Goal: Information Seeking & Learning: Check status

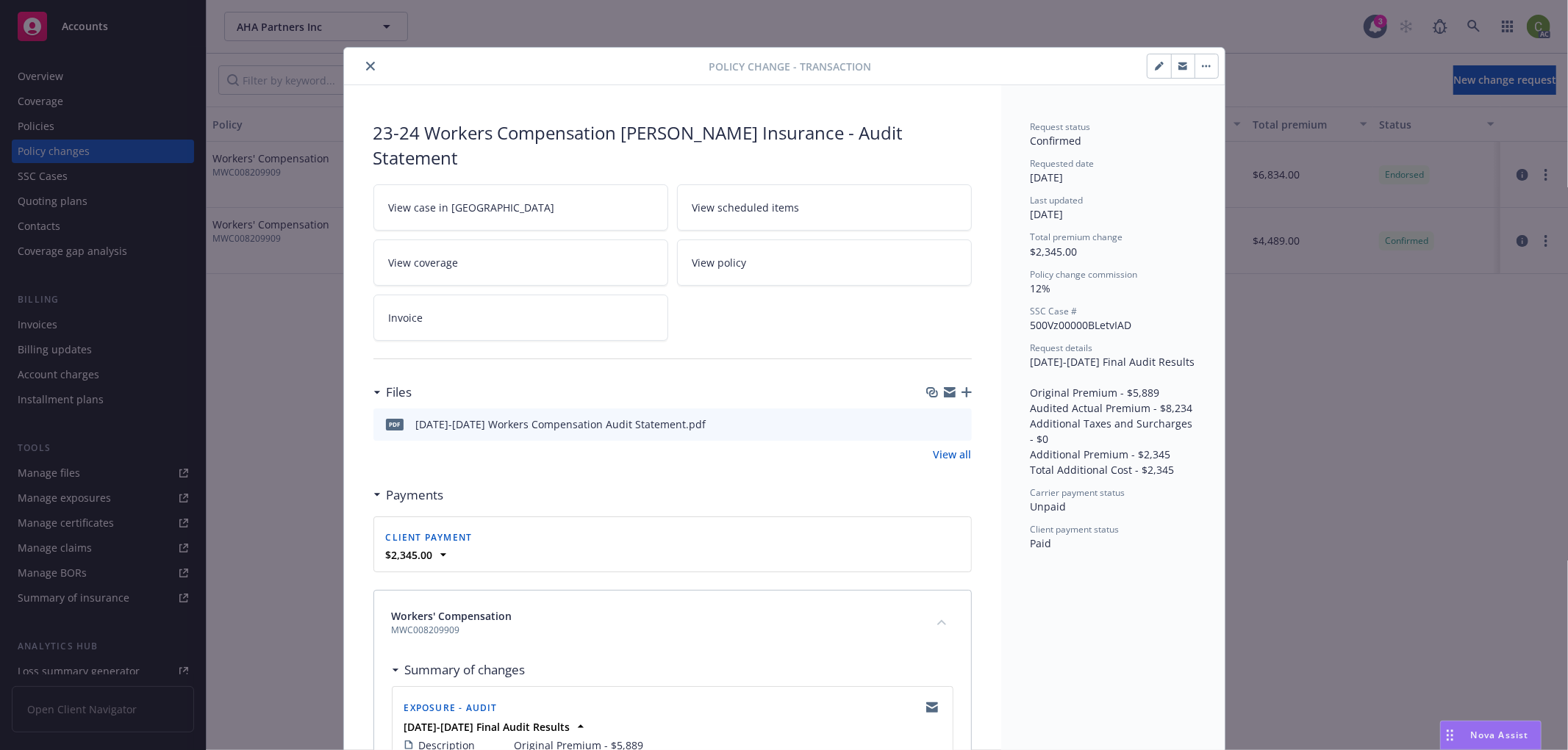
click at [366, 62] on icon "close" at bounding box center [371, 67] width 9 height 9
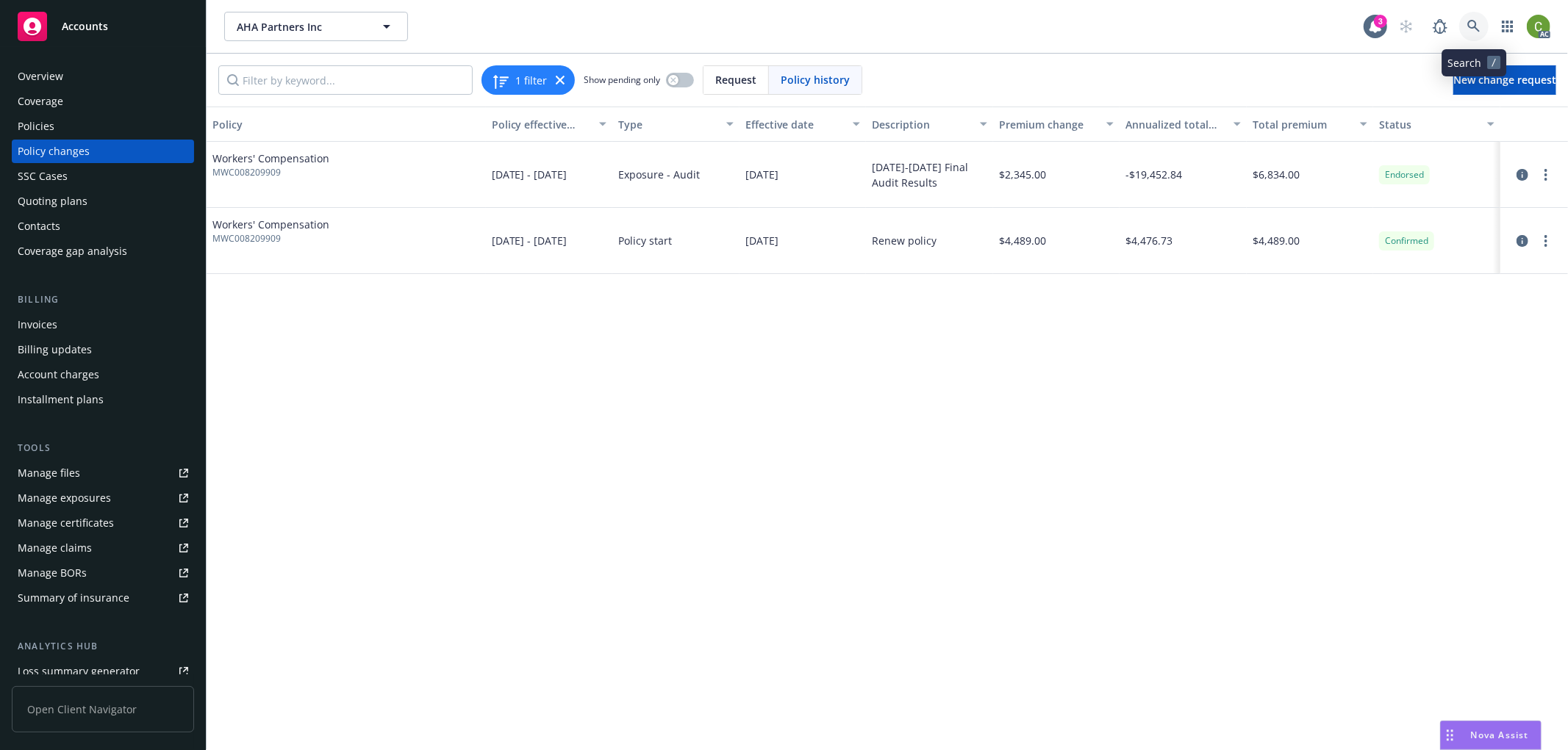
click at [1472, 25] on icon at bounding box center [1473, 26] width 13 height 13
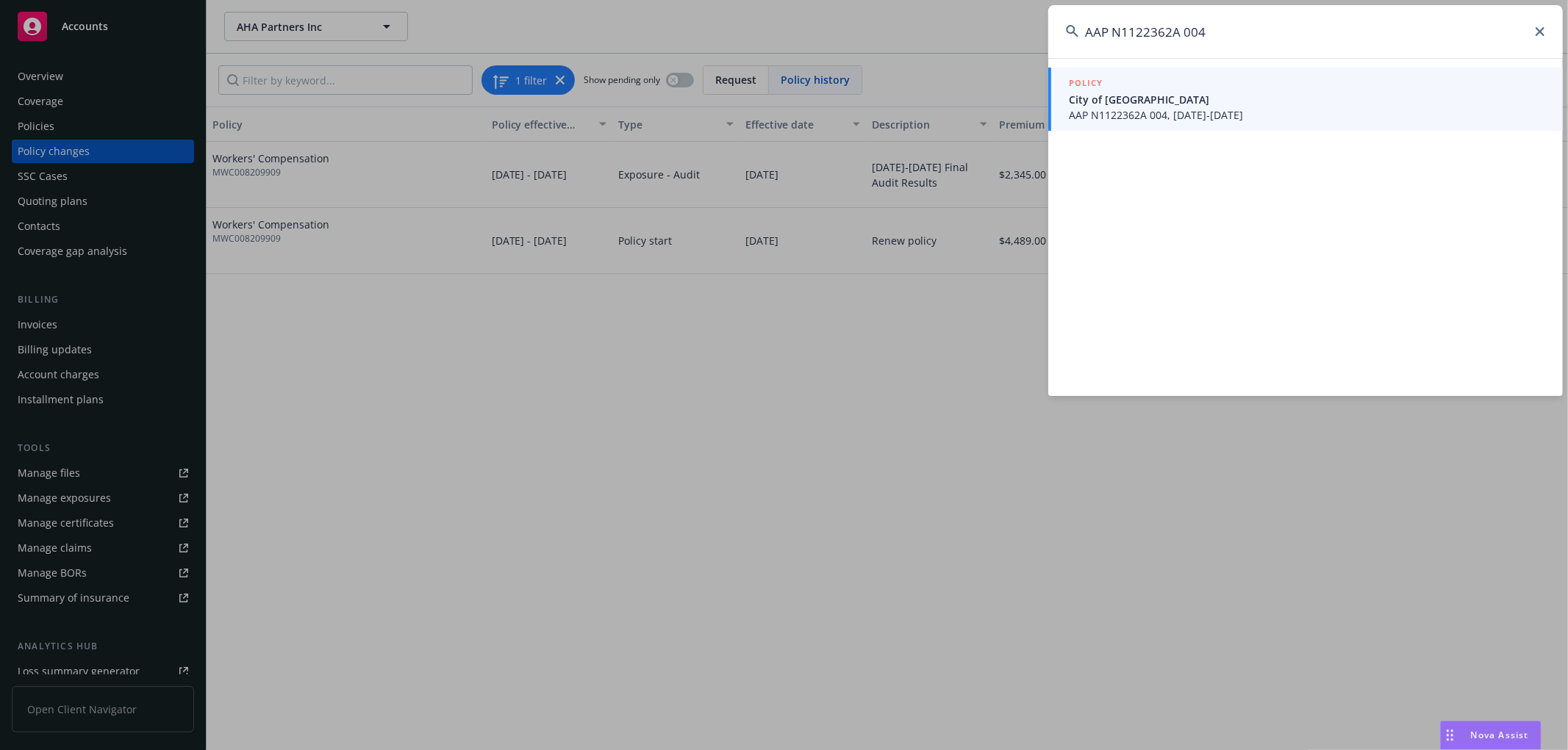
type input "AAP N1122362A 004"
click at [1136, 97] on span "City of [GEOGRAPHIC_DATA]" at bounding box center [1307, 99] width 476 height 16
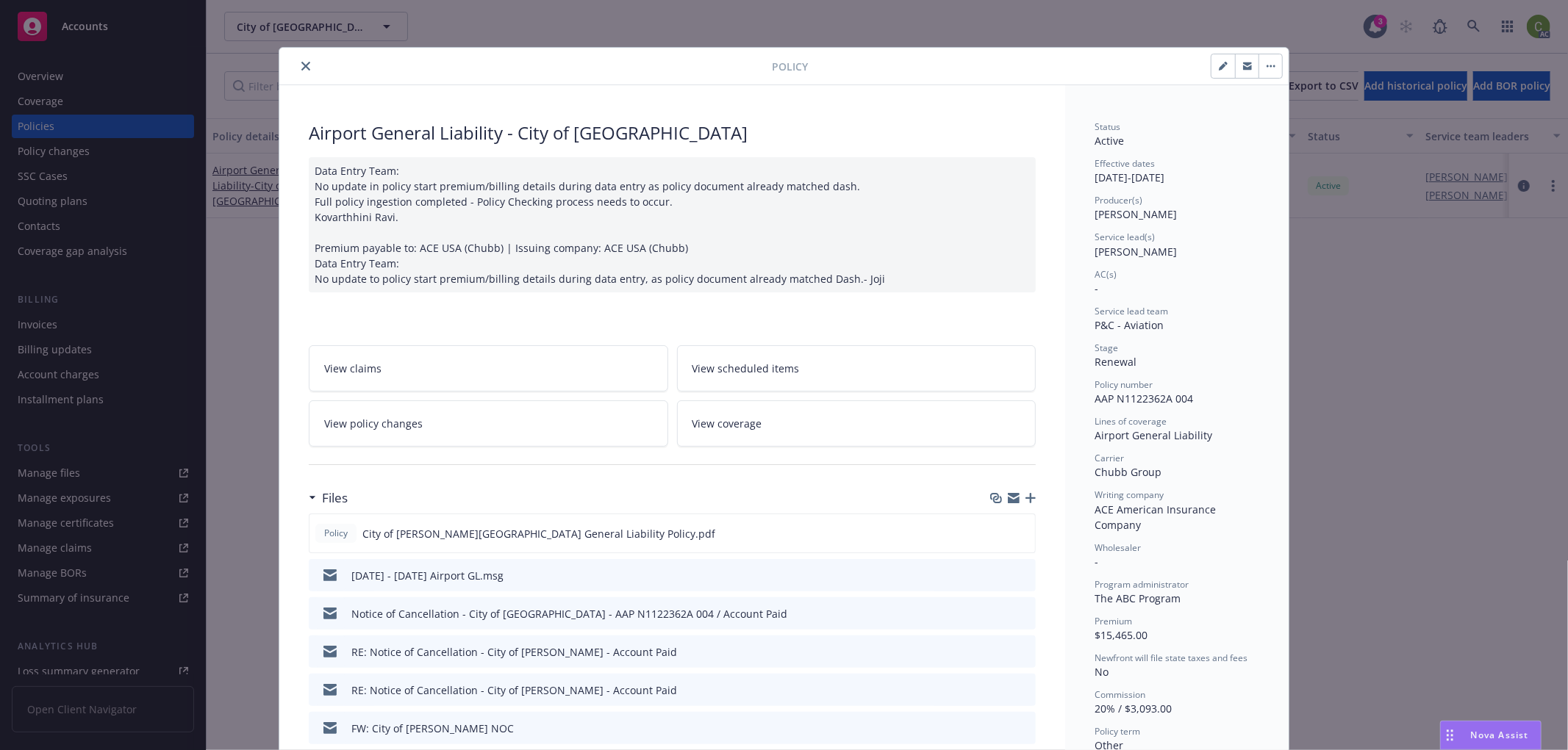
click at [301, 64] on icon "close" at bounding box center [306, 67] width 9 height 9
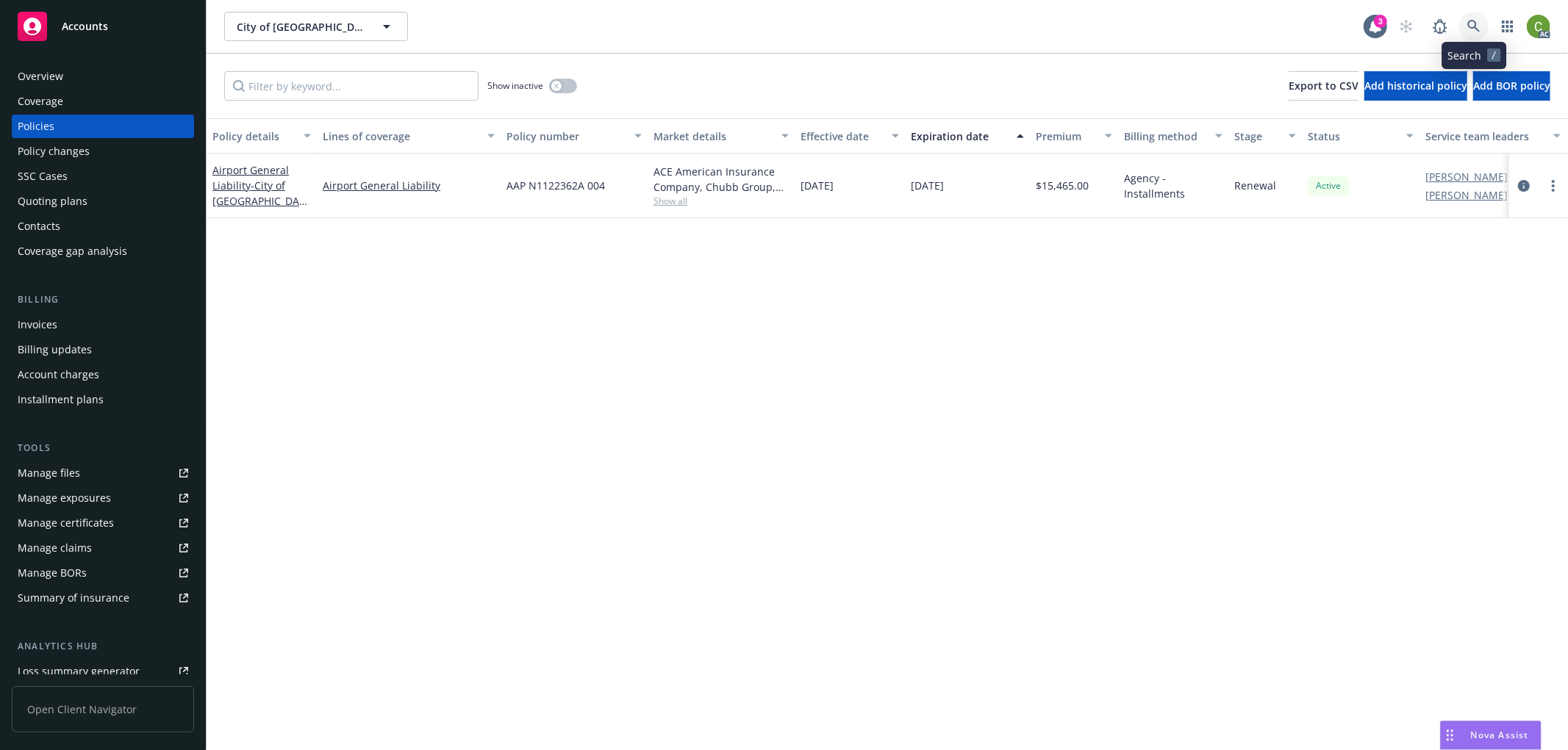
click at [1465, 24] on link at bounding box center [1474, 26] width 29 height 29
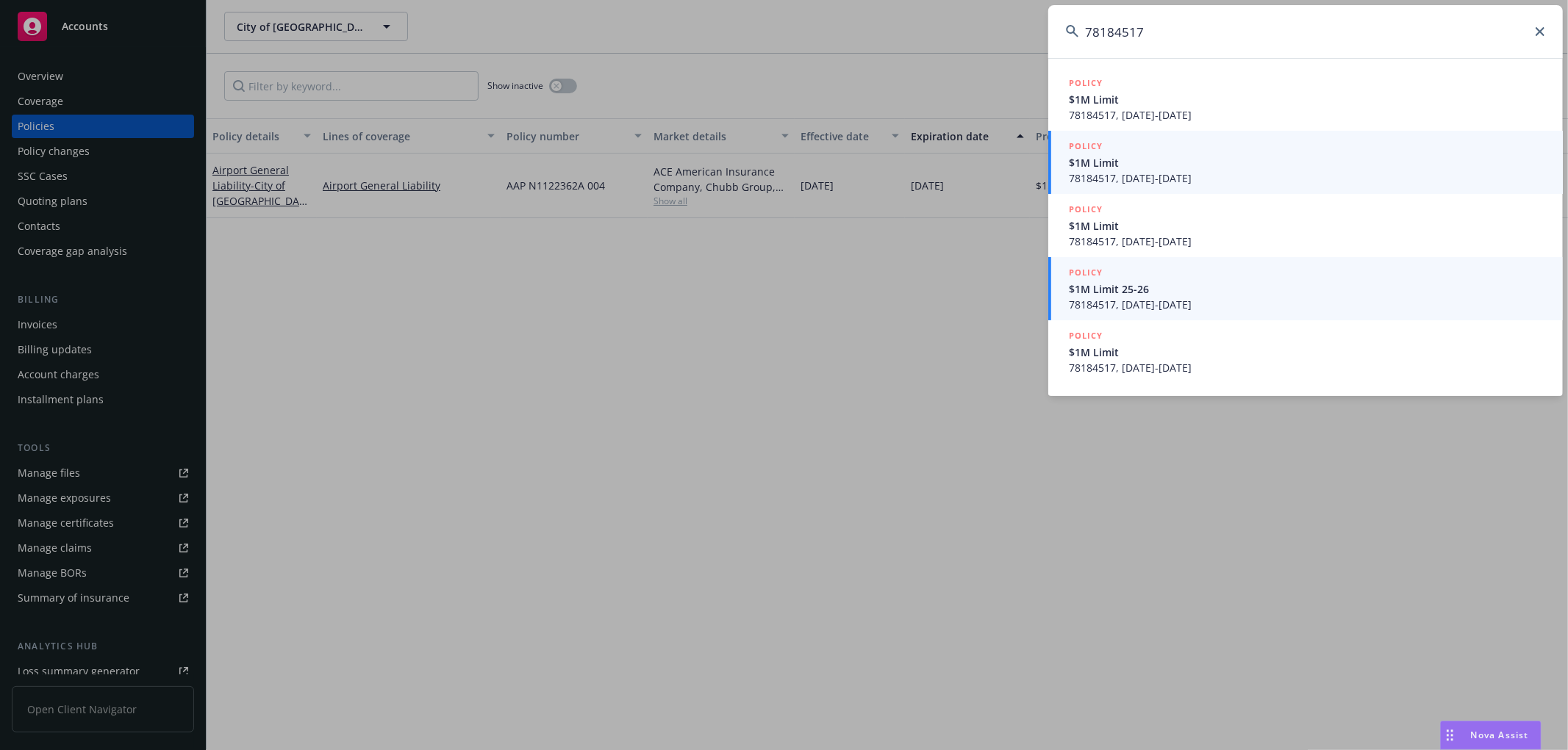
type input "78184517"
click at [1232, 304] on span "78184517, [DATE]-[DATE]" at bounding box center [1307, 304] width 476 height 16
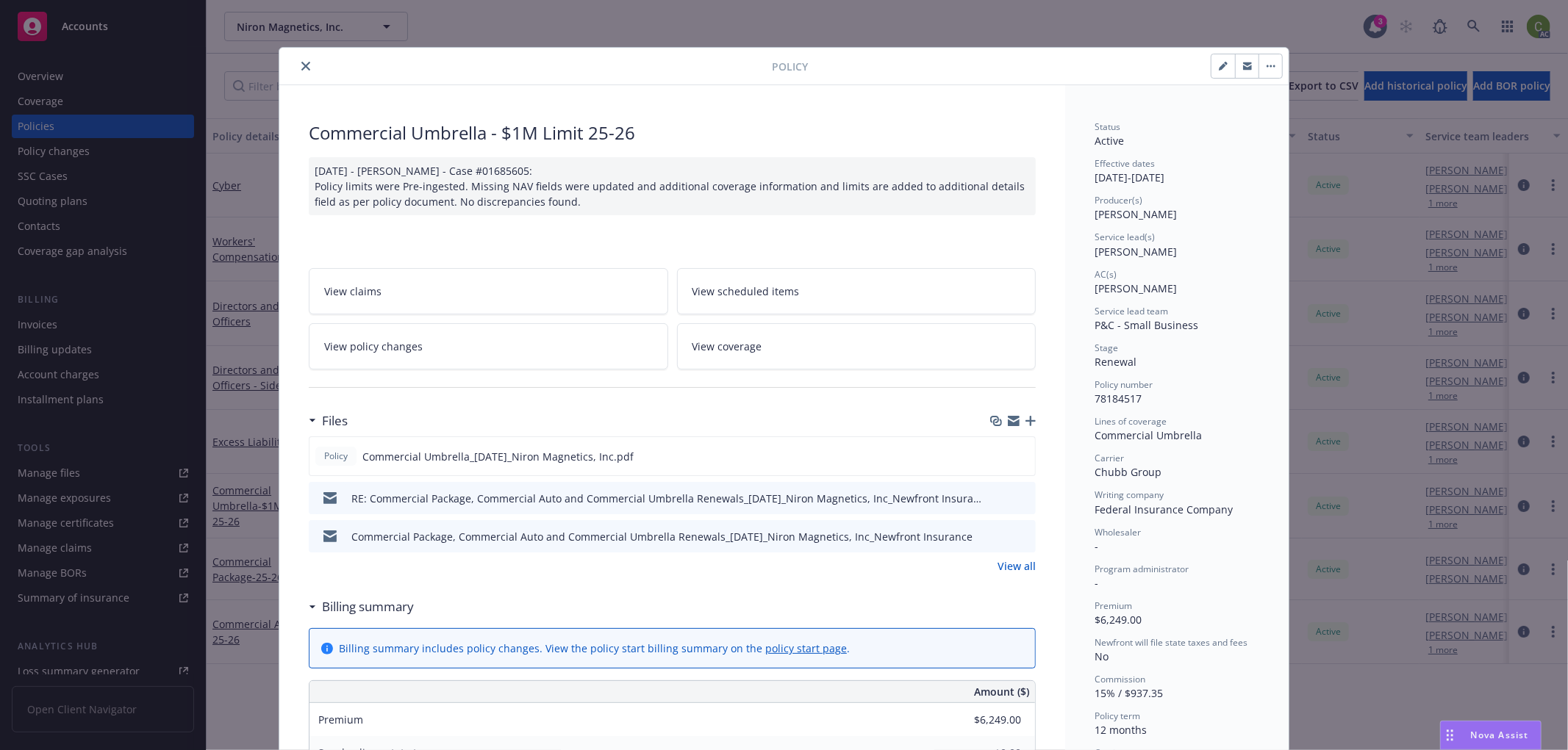
drag, startPoint x: 299, startPoint y: 66, endPoint x: 313, endPoint y: 83, distance: 22.0
click at [301, 66] on icon "close" at bounding box center [306, 67] width 9 height 9
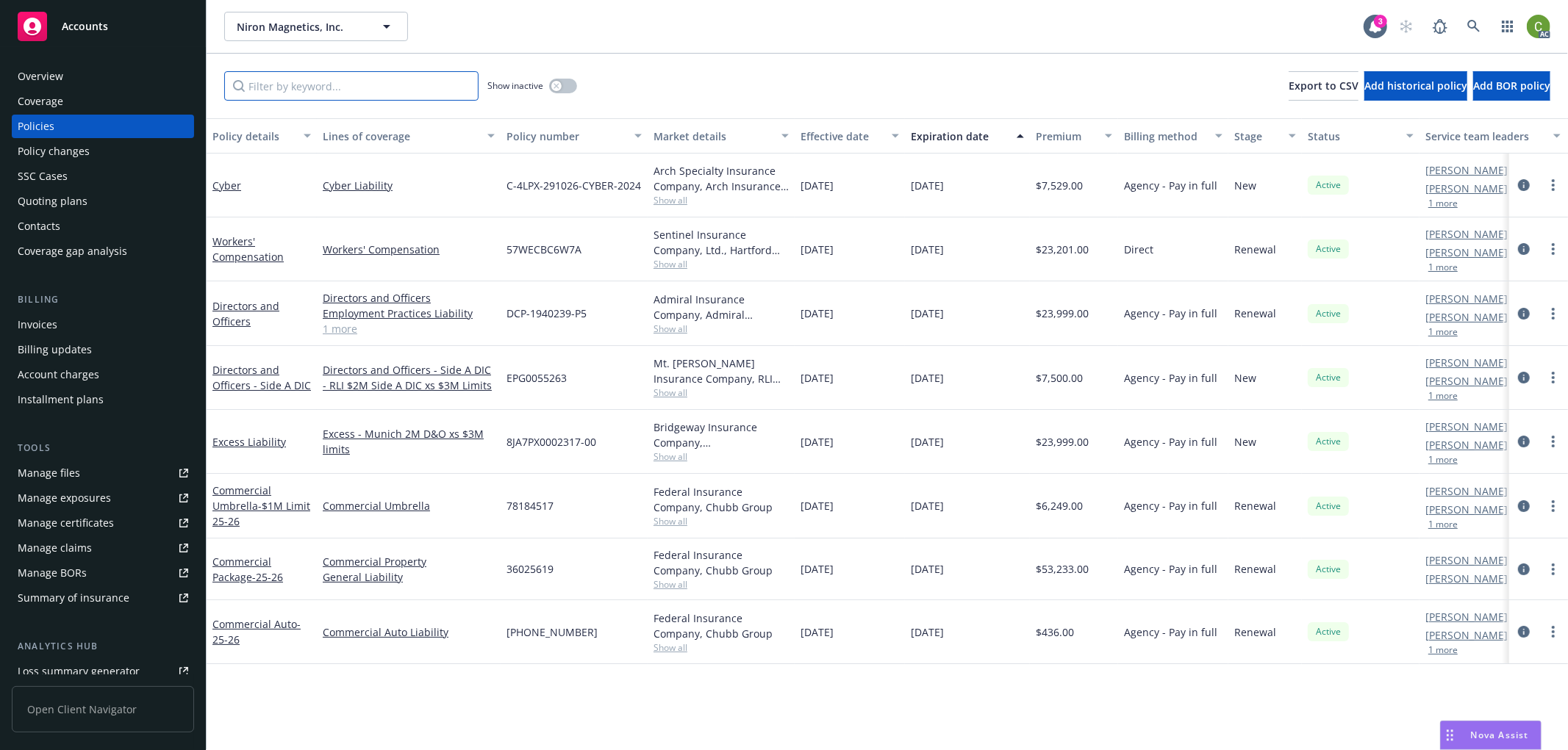
click at [324, 87] on input "Filter by keyword..." at bounding box center [351, 86] width 255 height 29
paste input "36025619"
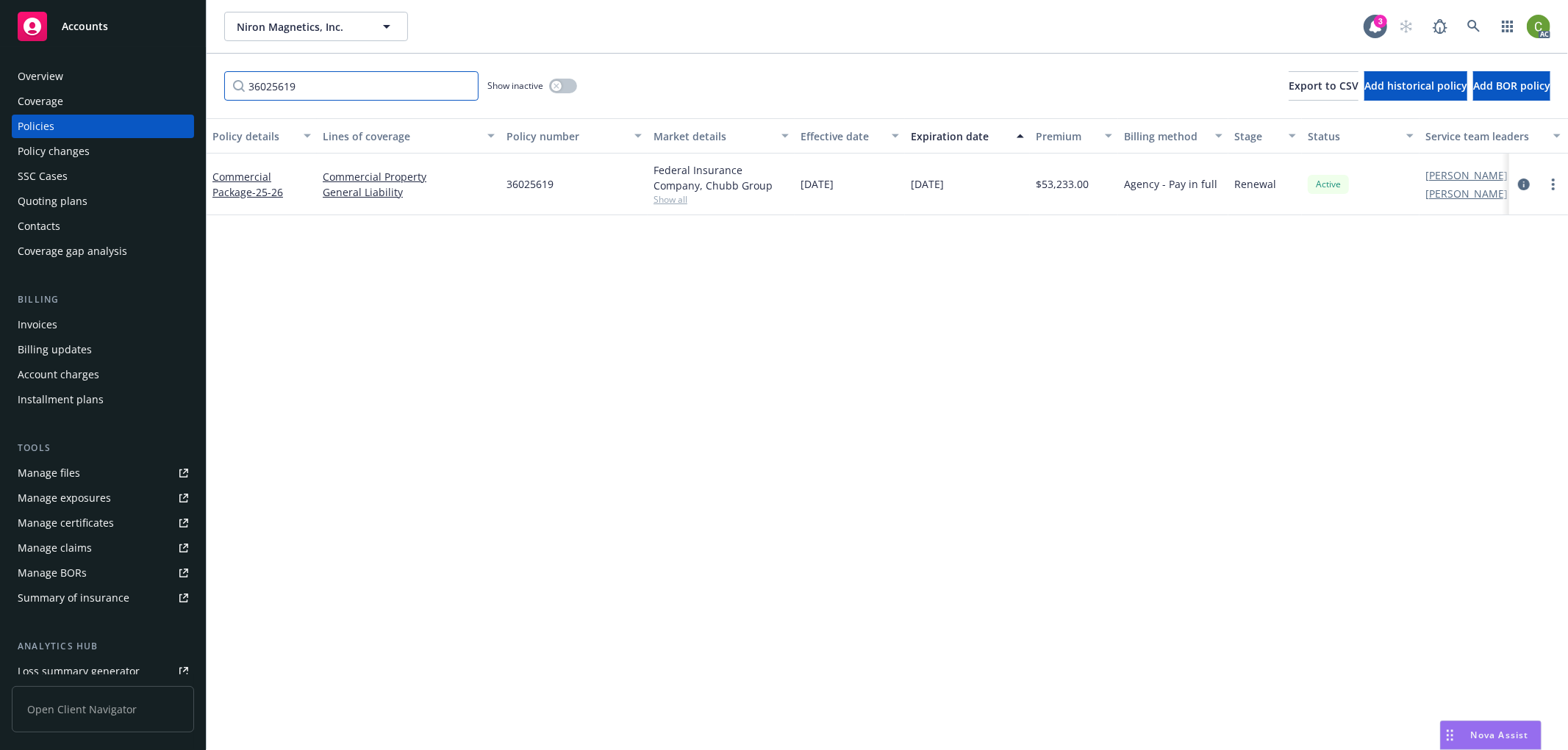
drag, startPoint x: 433, startPoint y: 89, endPoint x: 184, endPoint y: 199, distance: 272.2
click at [0, 85] on div "Accounts Overview Coverage Policies Policy changes SSC Cases Quoting plans Cont…" at bounding box center [784, 375] width 1568 height 750
paste input "[PHONE_NUMBER]"
type input "[PHONE_NUMBER]"
click at [1473, 24] on icon at bounding box center [1473, 26] width 13 height 13
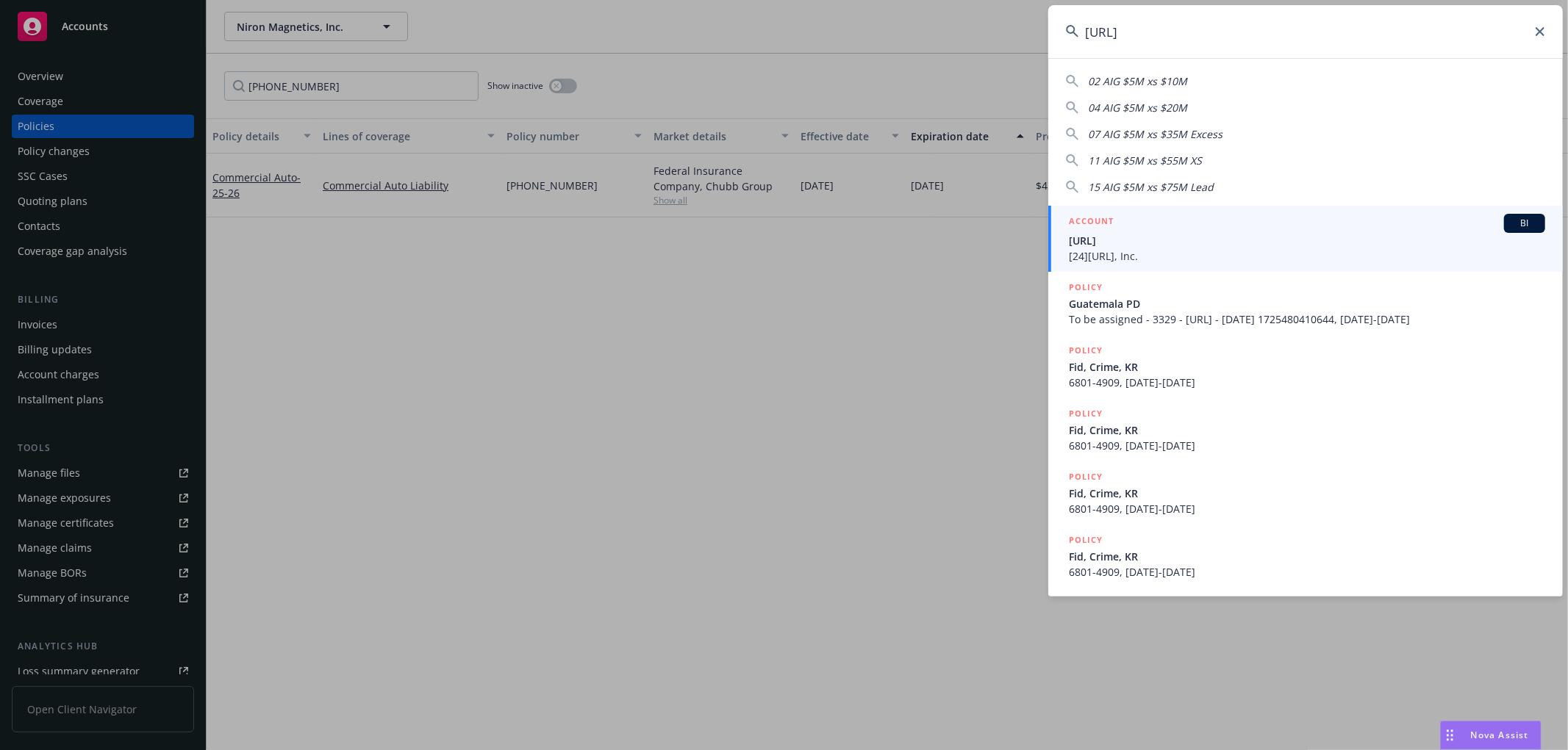
type input "[URL]"
click at [1167, 248] on span "[24][URL], Inc." at bounding box center [1307, 255] width 476 height 16
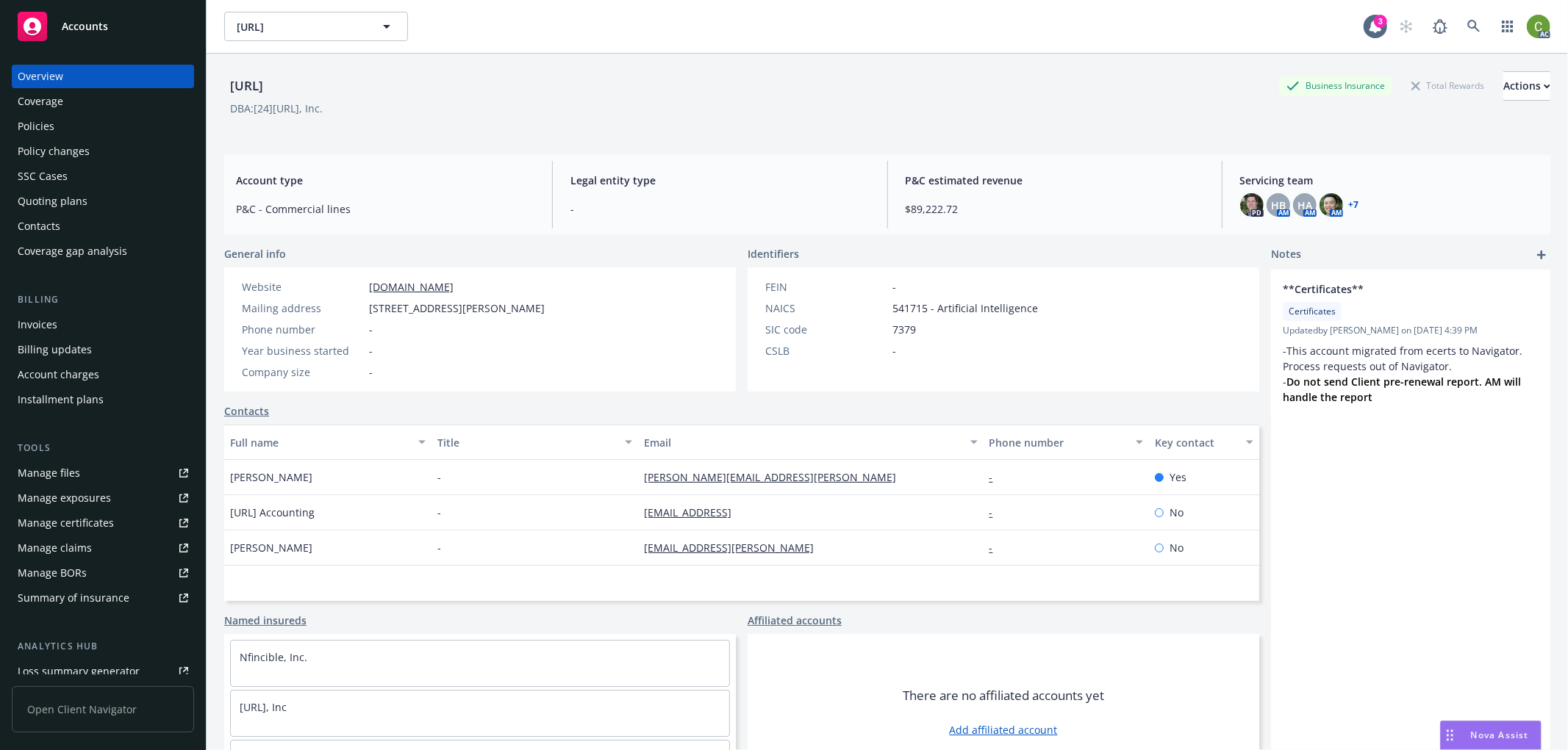
click at [91, 126] on div "Policies" at bounding box center [102, 127] width 171 height 24
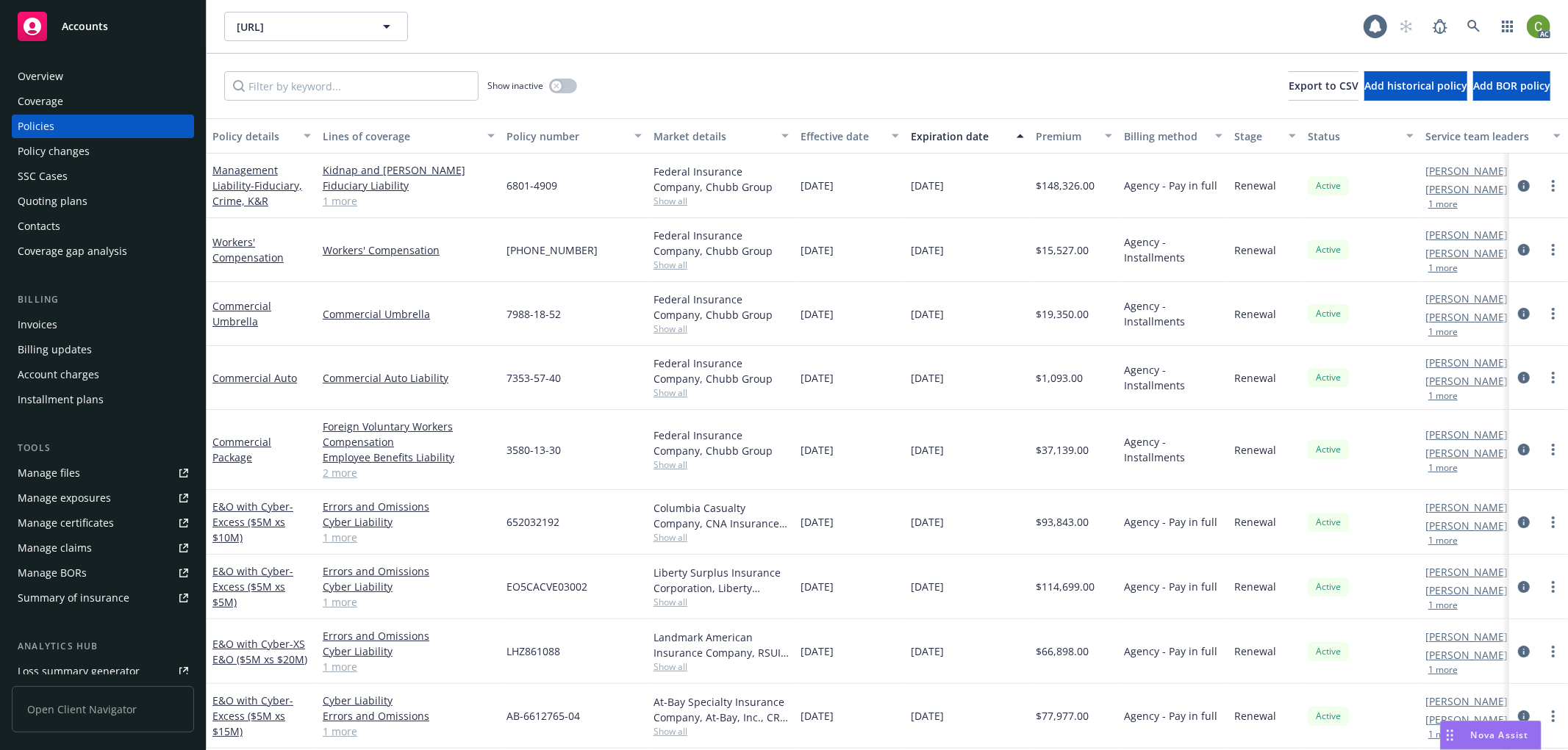
click at [53, 322] on div "Invoices" at bounding box center [37, 325] width 39 height 24
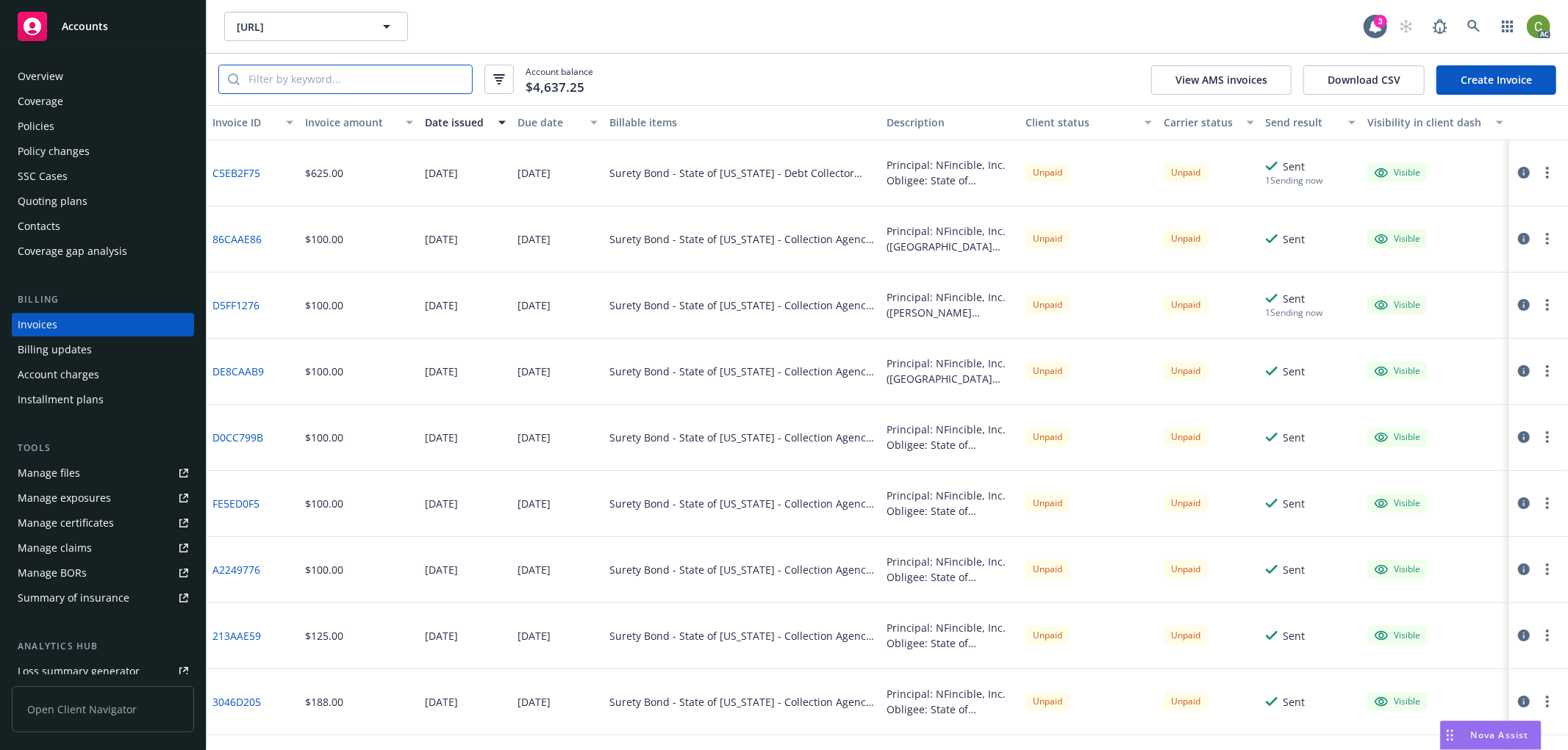
click at [329, 82] on input "search" at bounding box center [356, 79] width 232 height 28
paste input "93BBFB49"
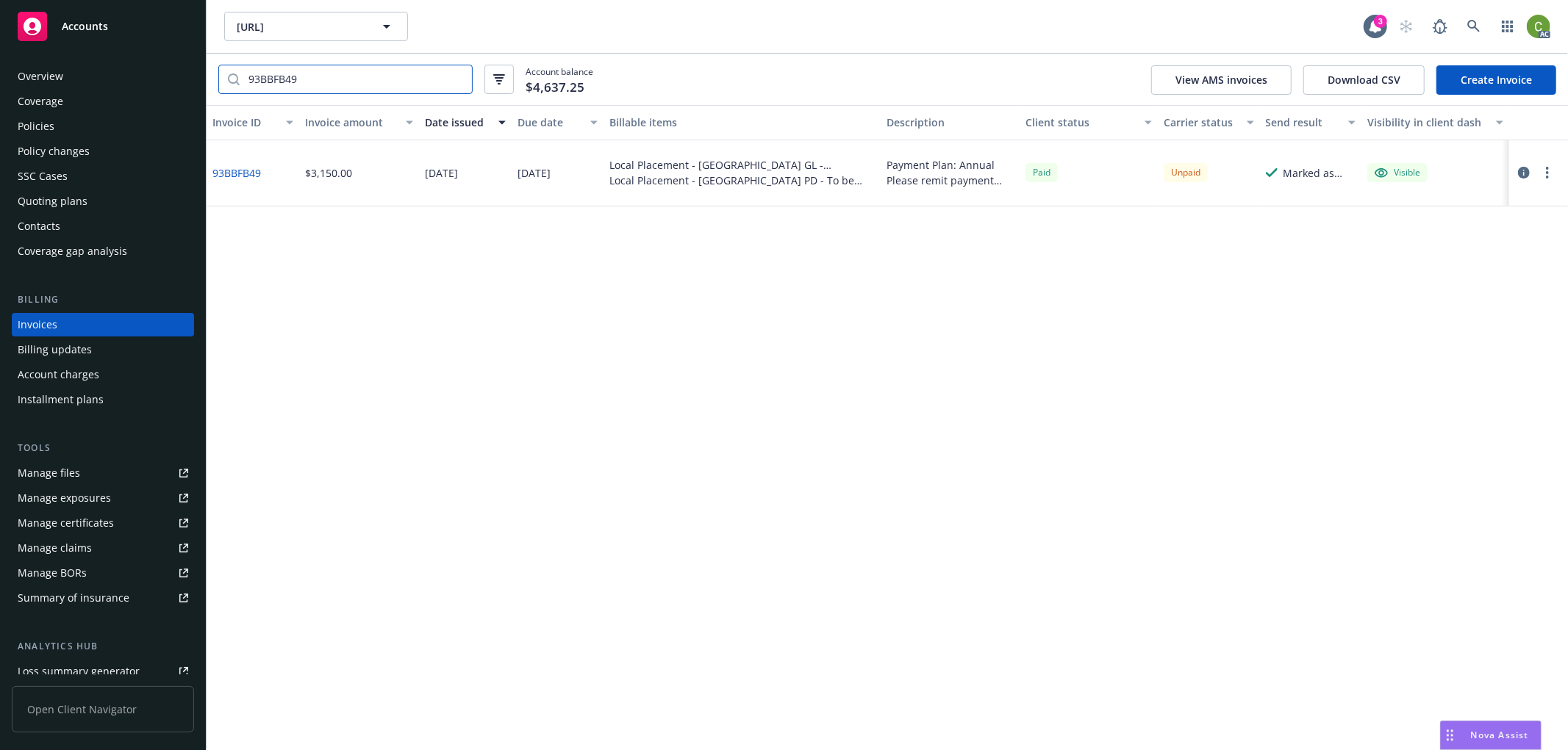
type input "93BBFB49"
click at [246, 169] on link "93BBFB49" at bounding box center [236, 172] width 48 height 16
click at [113, 130] on div "Policies" at bounding box center [102, 127] width 171 height 24
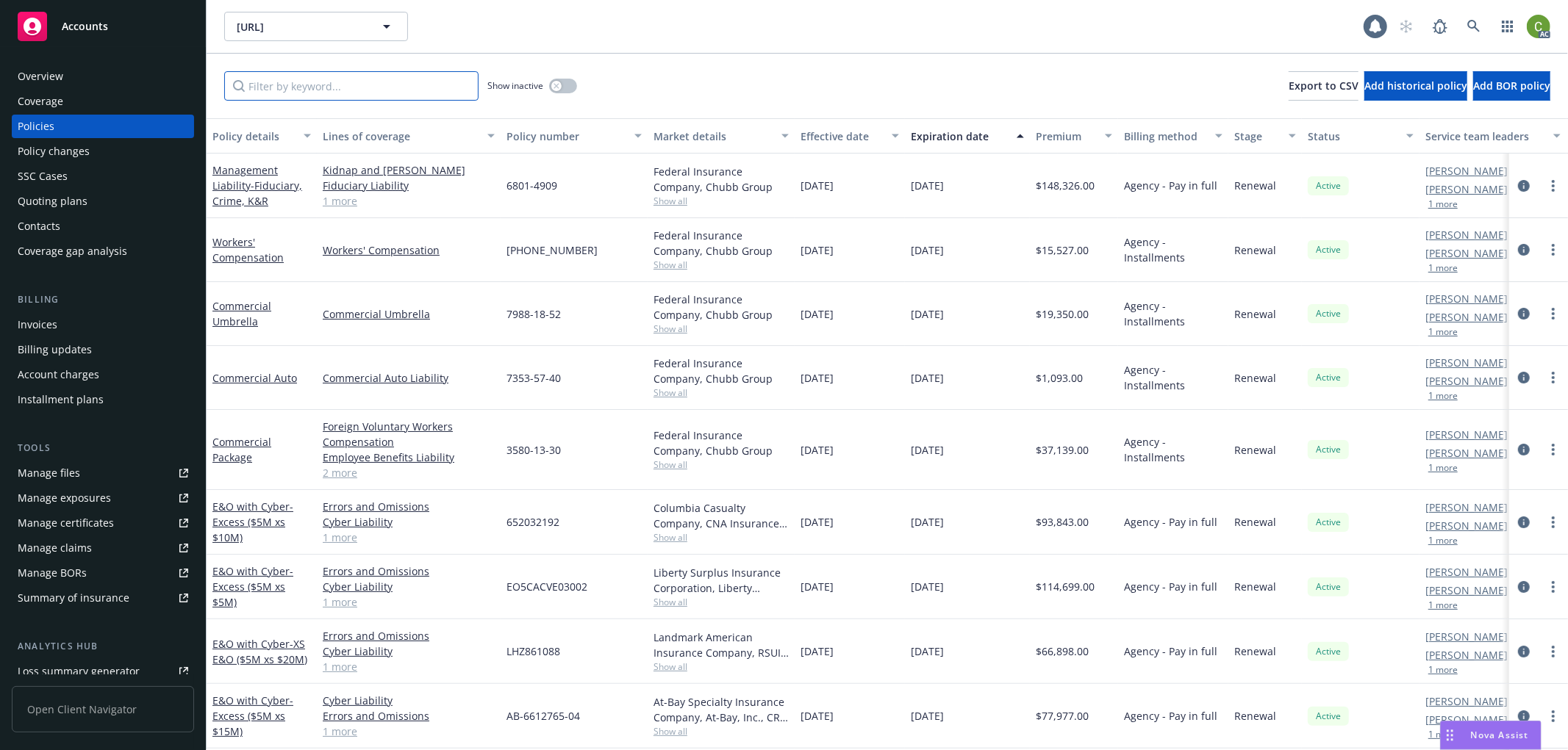
click at [292, 85] on input "Filter by keyword..." at bounding box center [351, 86] width 255 height 29
paste input "Guatemala GL TBD"
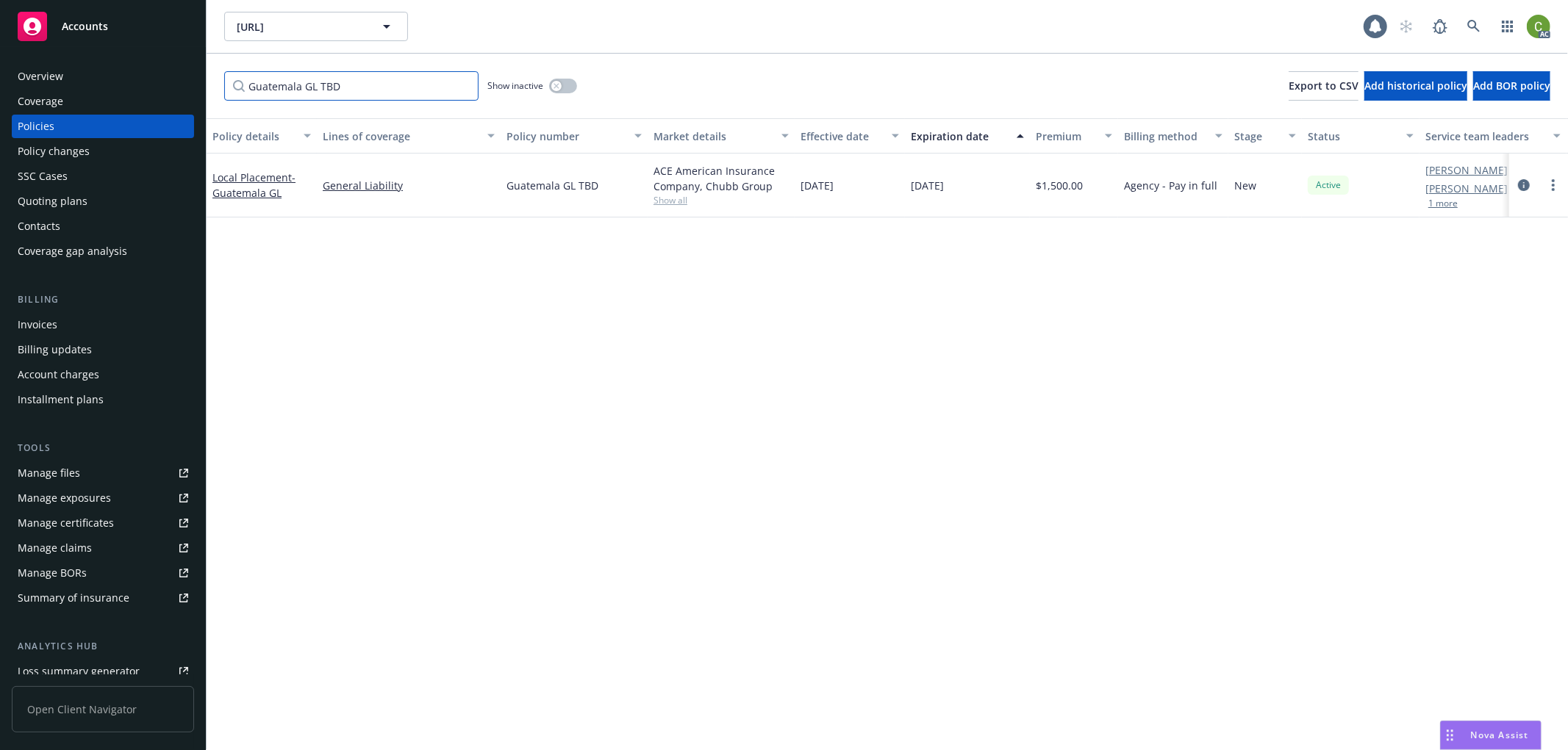
type input "Guatemala GL TBD"
click at [557, 89] on div "button" at bounding box center [556, 86] width 10 height 10
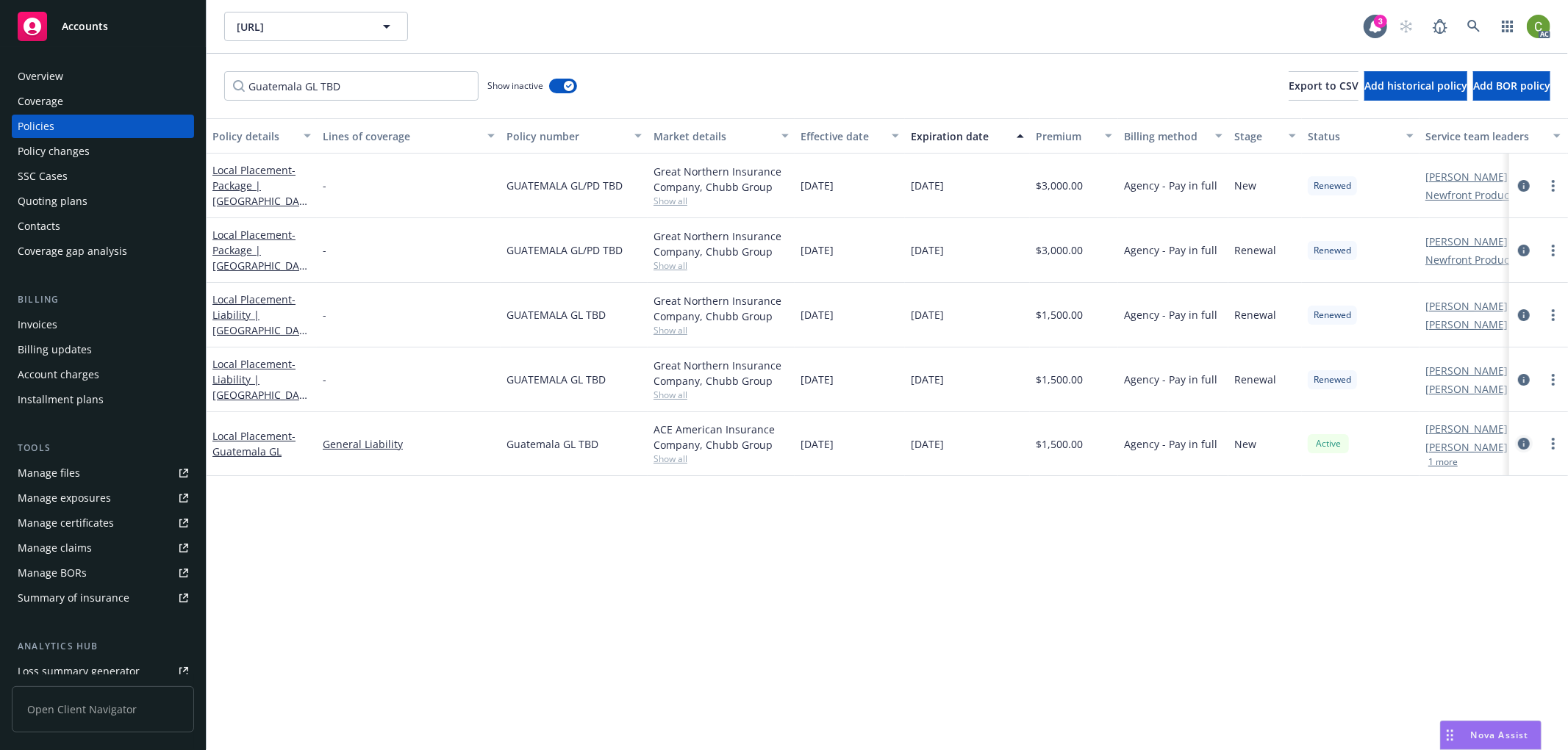
click at [1524, 443] on icon "circleInformation" at bounding box center [1523, 443] width 12 height 12
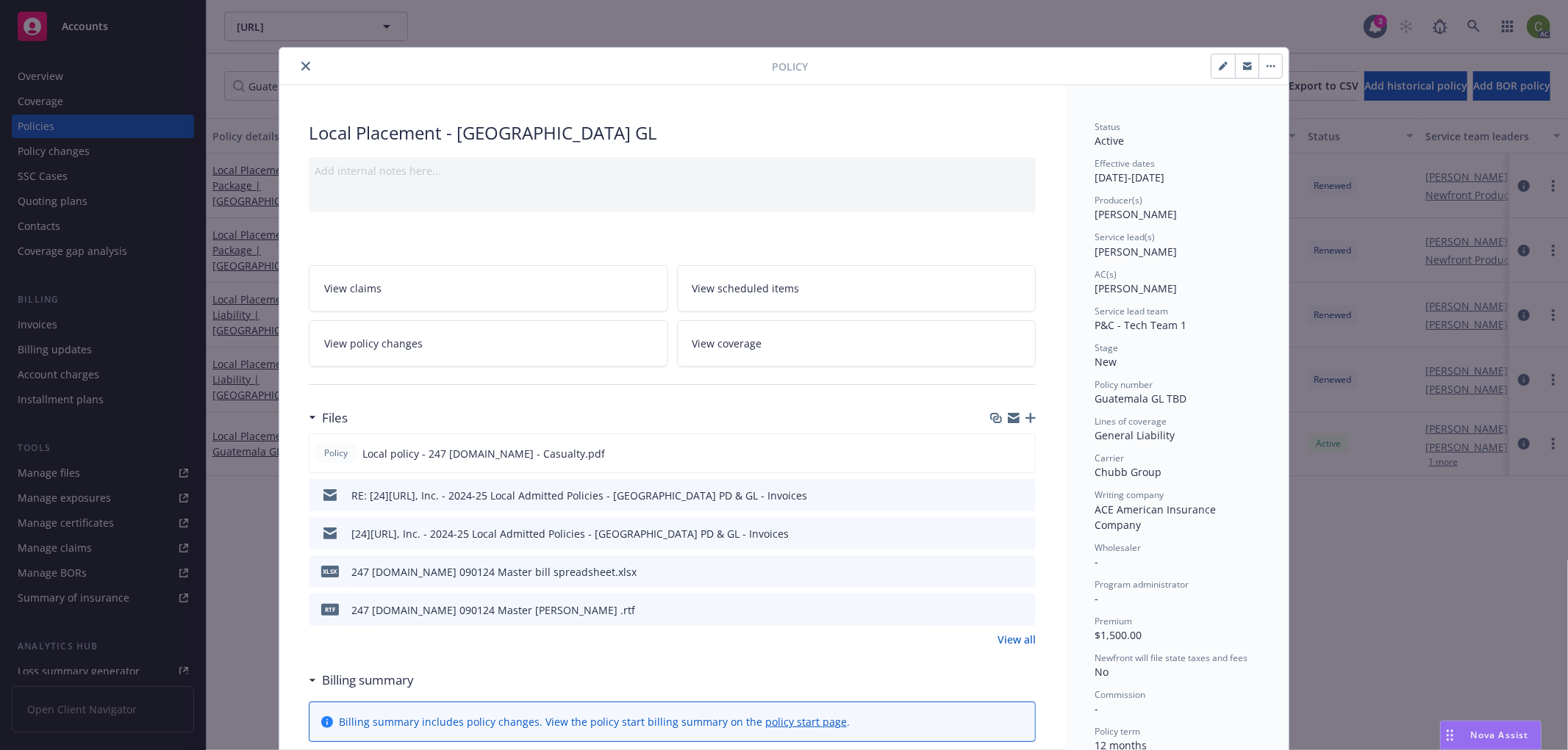
click at [302, 59] on button "close" at bounding box center [305, 66] width 17 height 17
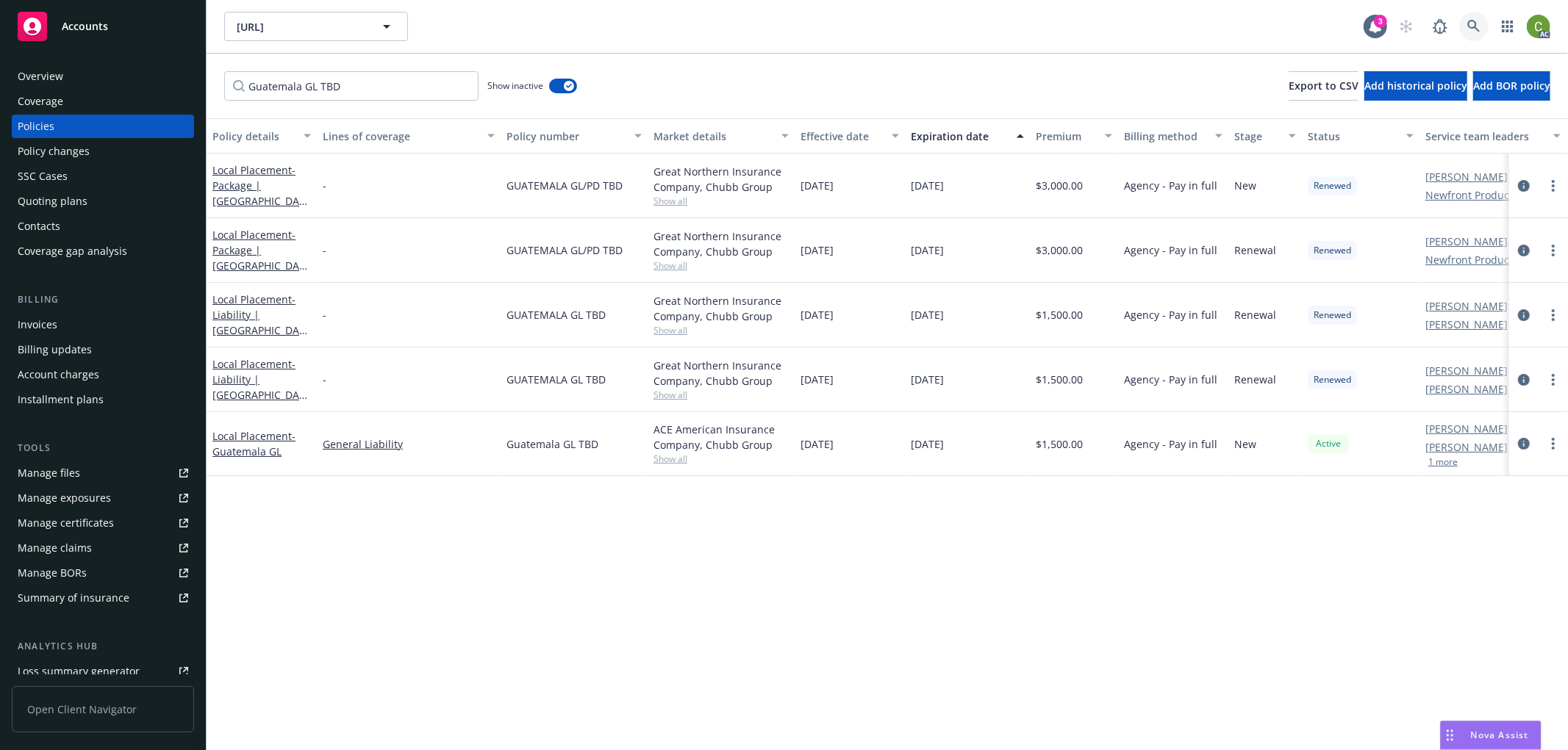
click at [1476, 20] on icon at bounding box center [1473, 26] width 13 height 13
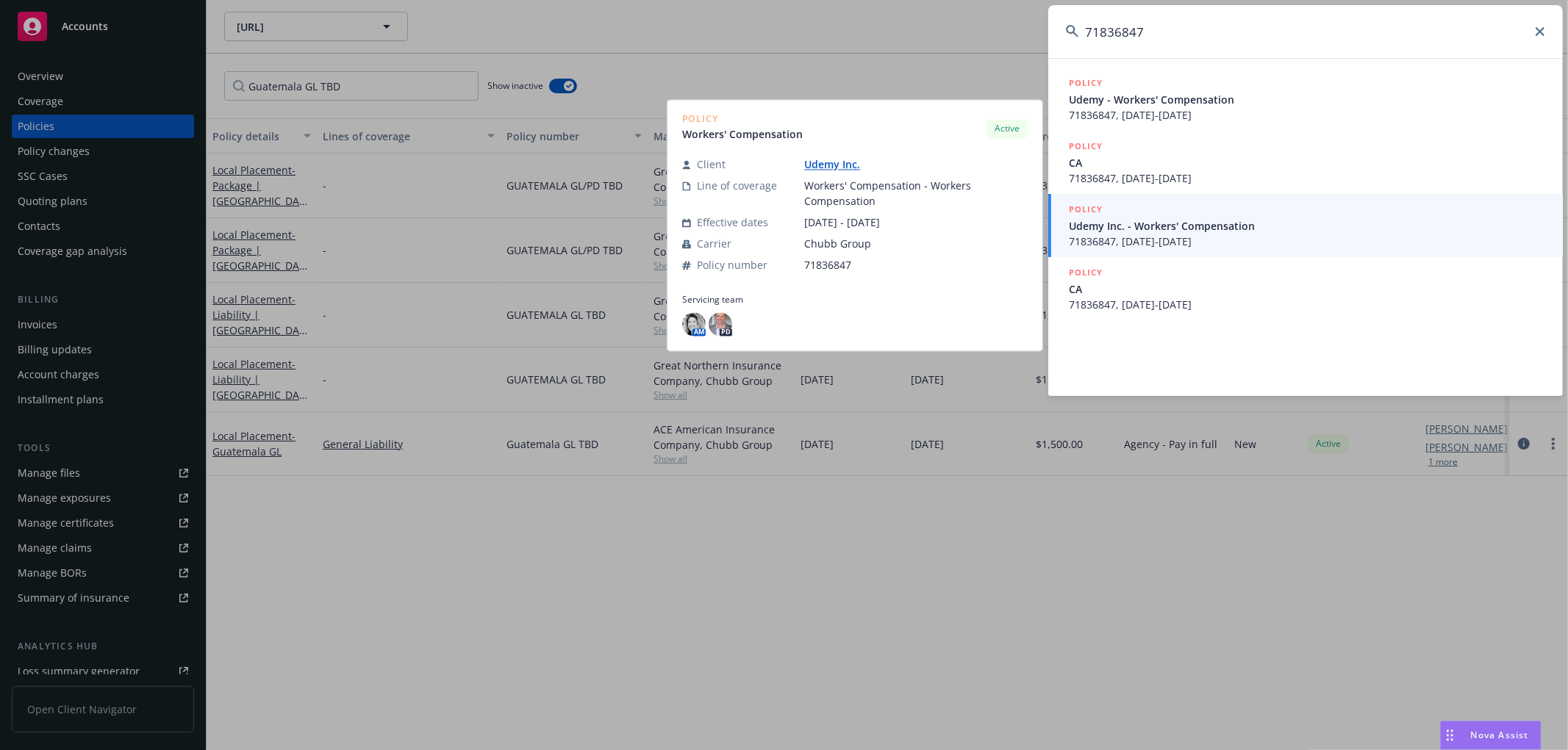
type input "71836847"
click at [1201, 239] on span "71836847, [DATE]-[DATE]" at bounding box center [1307, 241] width 476 height 16
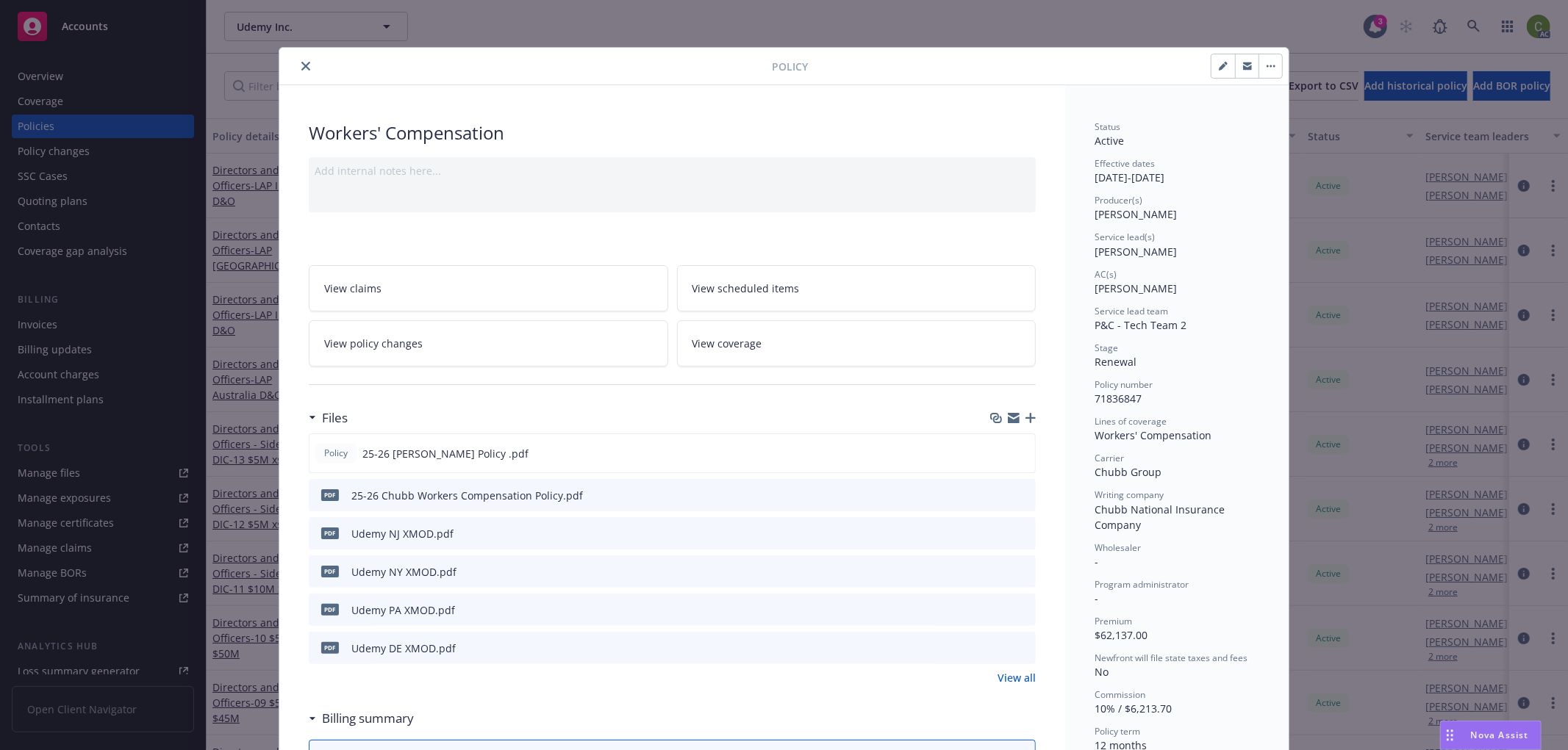
click at [301, 62] on icon "close" at bounding box center [306, 67] width 9 height 9
click at [134, 147] on div "Policy changes" at bounding box center [102, 151] width 171 height 24
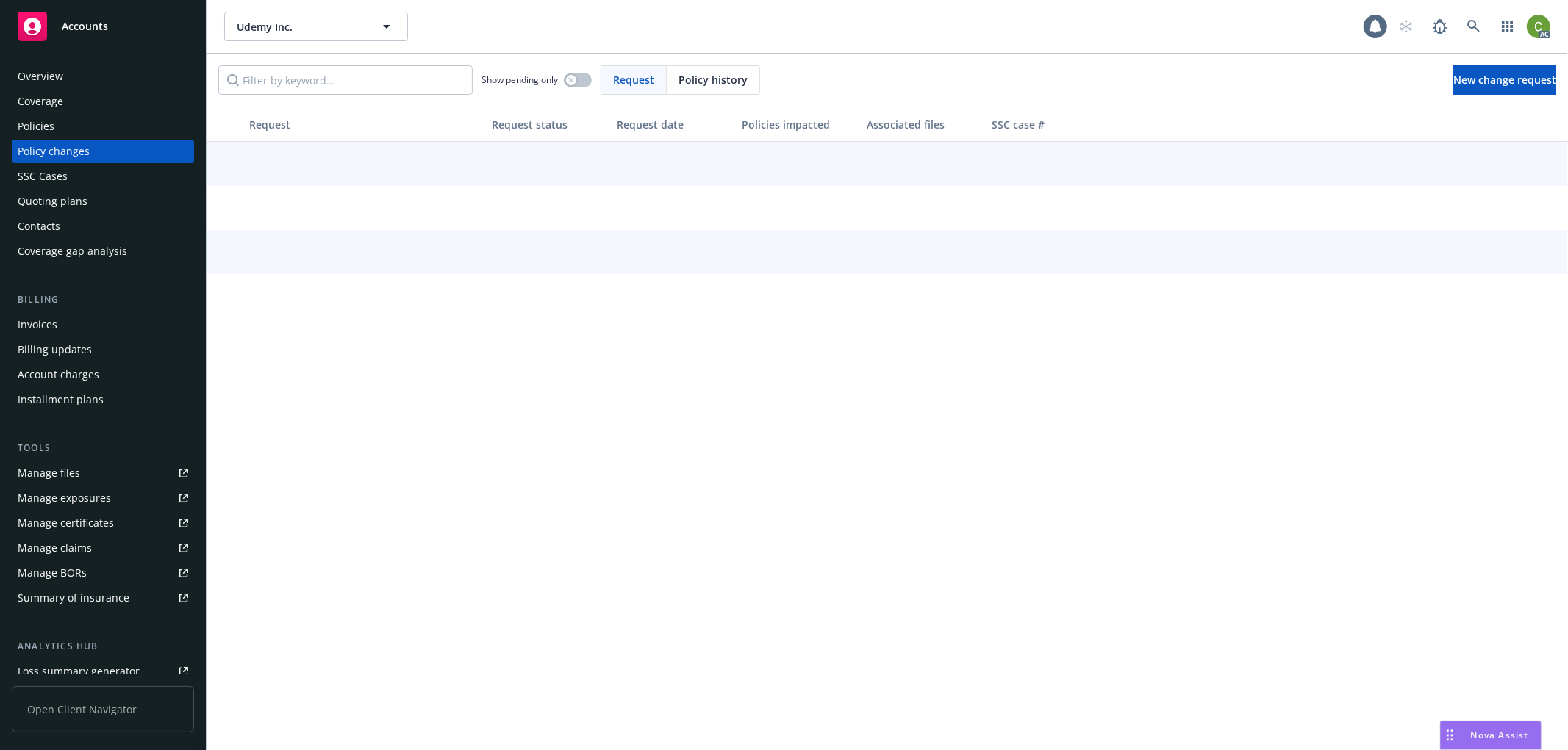
click at [127, 156] on div "Policy changes" at bounding box center [102, 151] width 171 height 24
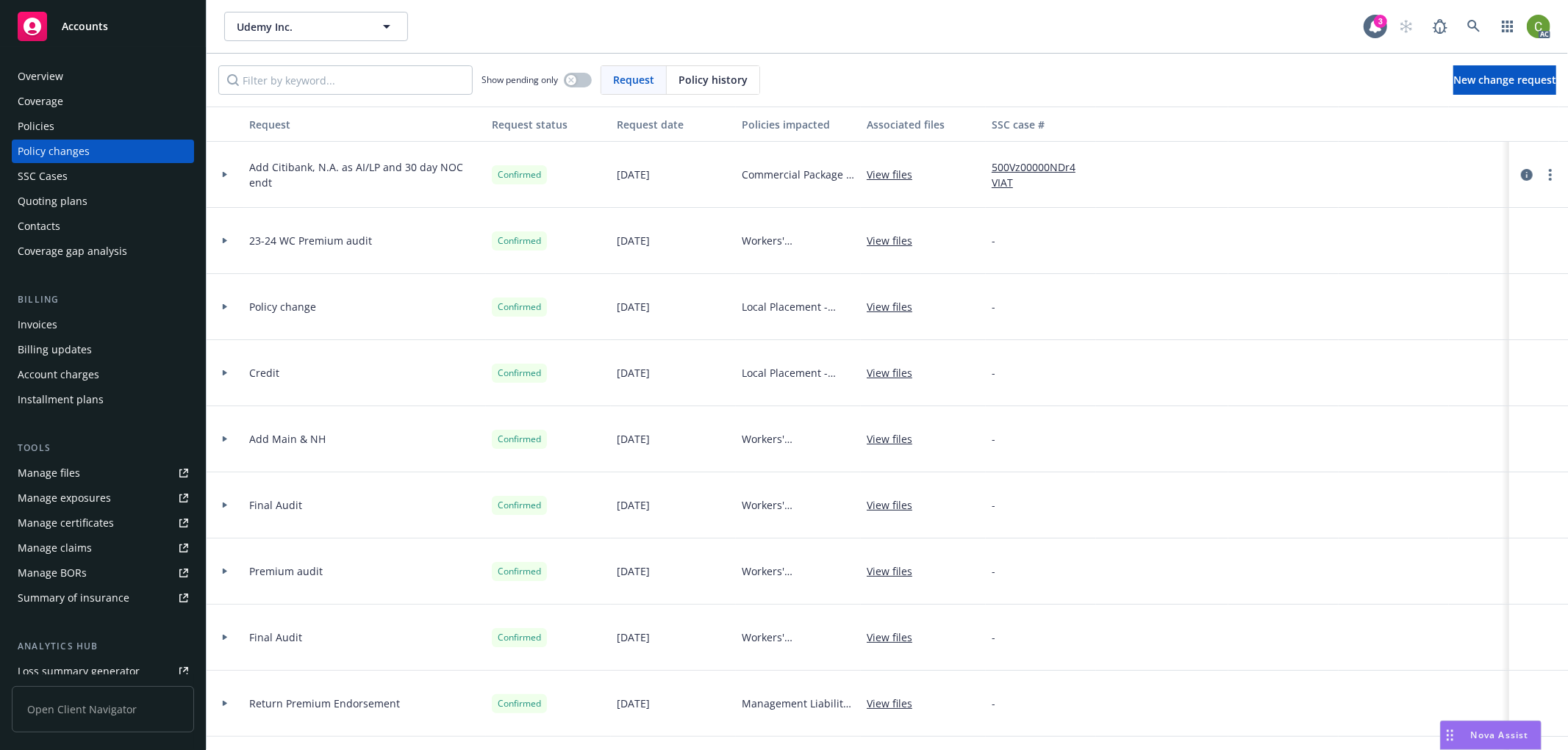
click at [694, 83] on span "Policy history" at bounding box center [713, 79] width 69 height 16
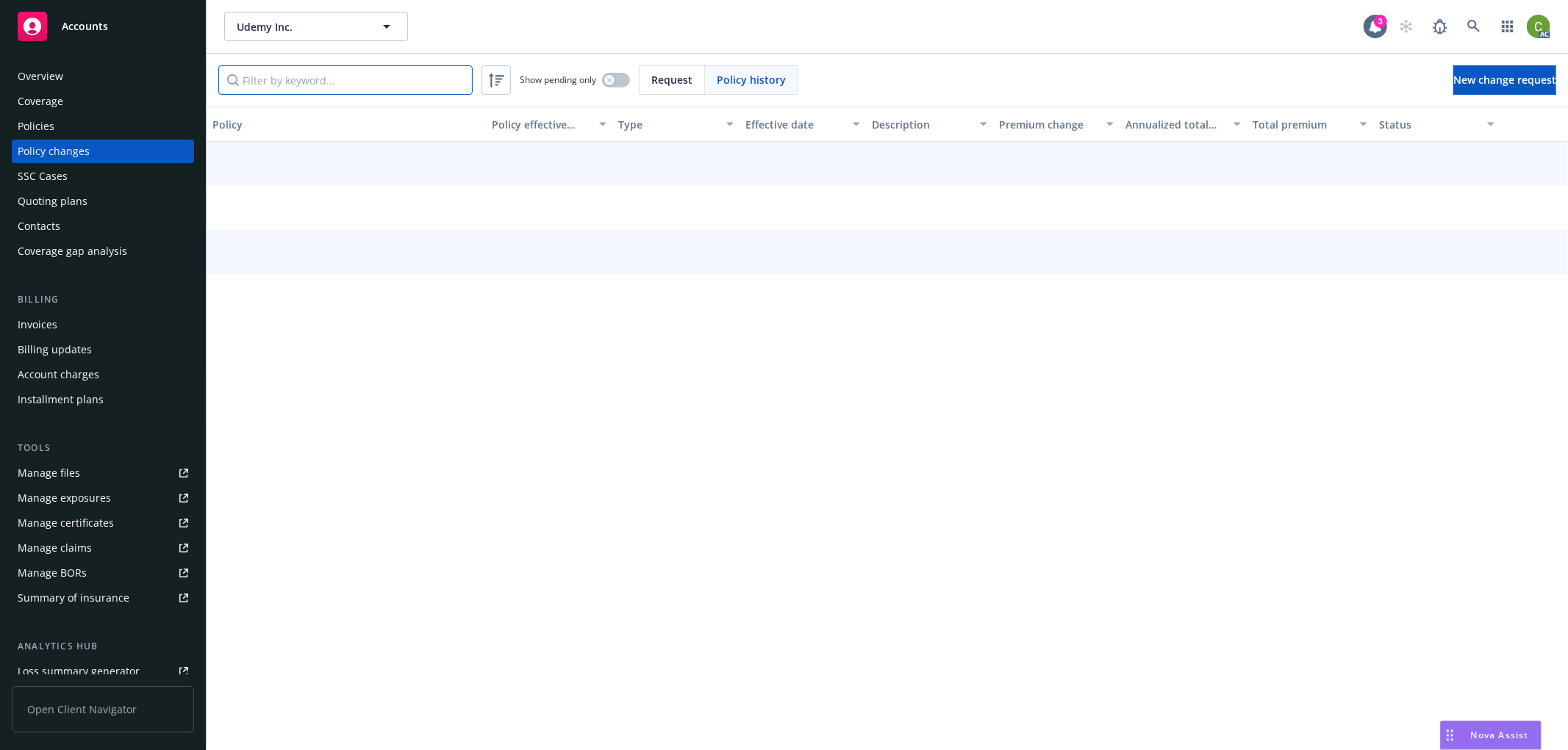
click at [348, 93] on input "Filter by keyword..." at bounding box center [345, 80] width 255 height 29
paste input "71836847"
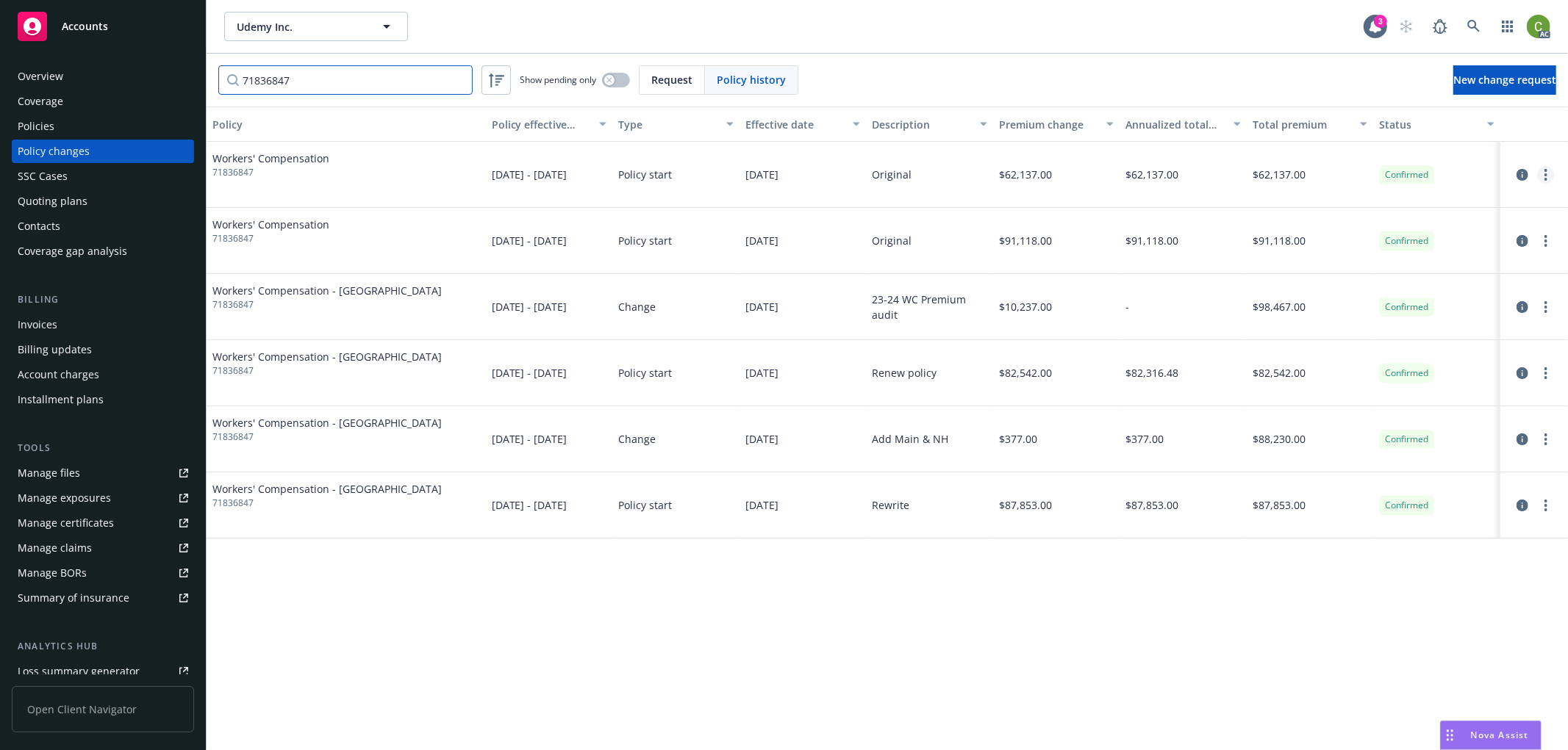
type input "71836847"
click at [1546, 173] on circle "more" at bounding box center [1545, 174] width 3 height 3
click at [1373, 294] on link "Edit billing info" at bounding box center [1427, 293] width 252 height 29
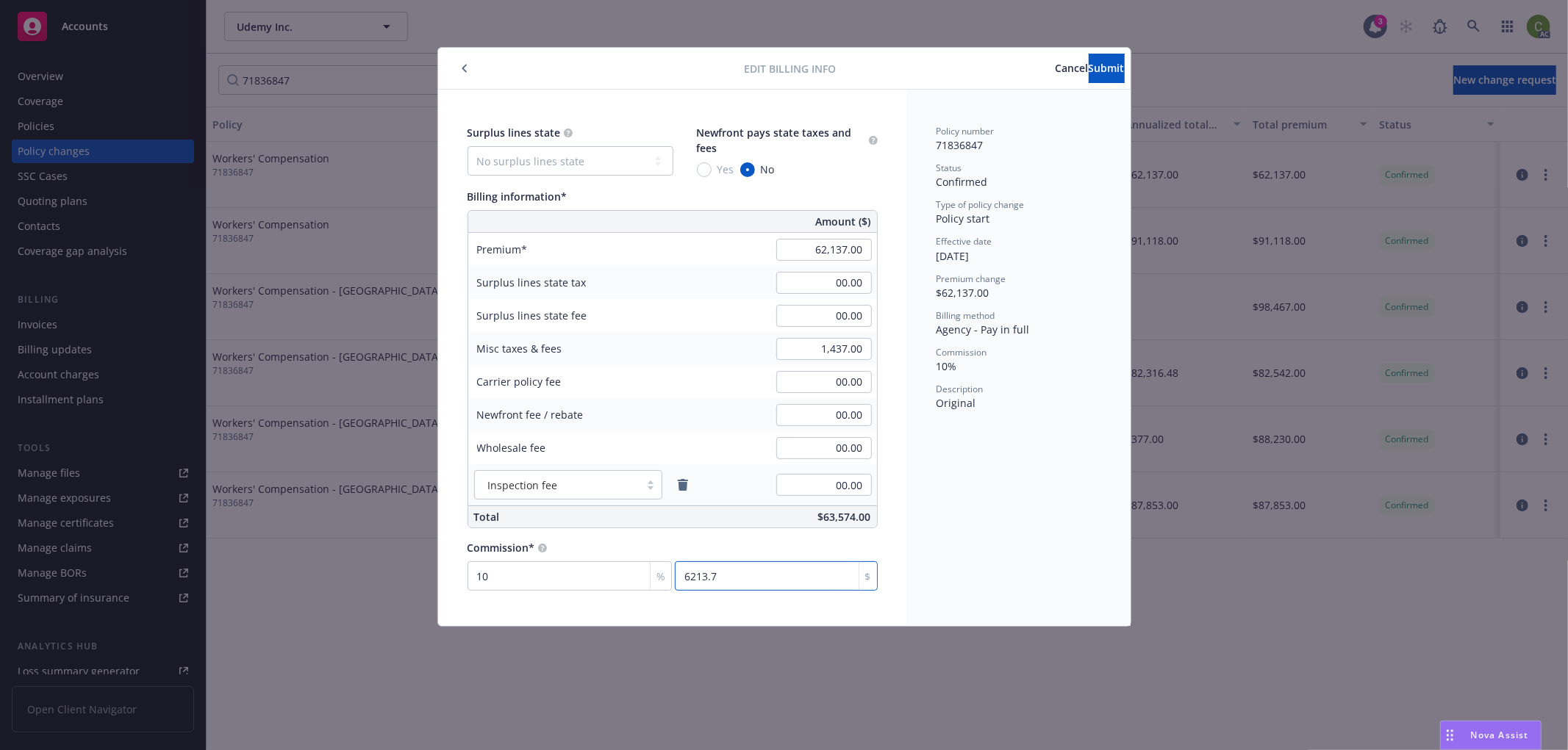
click at [729, 579] on input "6213.7" at bounding box center [775, 576] width 202 height 29
type input "0.01"
type input "6"
type input "0.098"
type input "61"
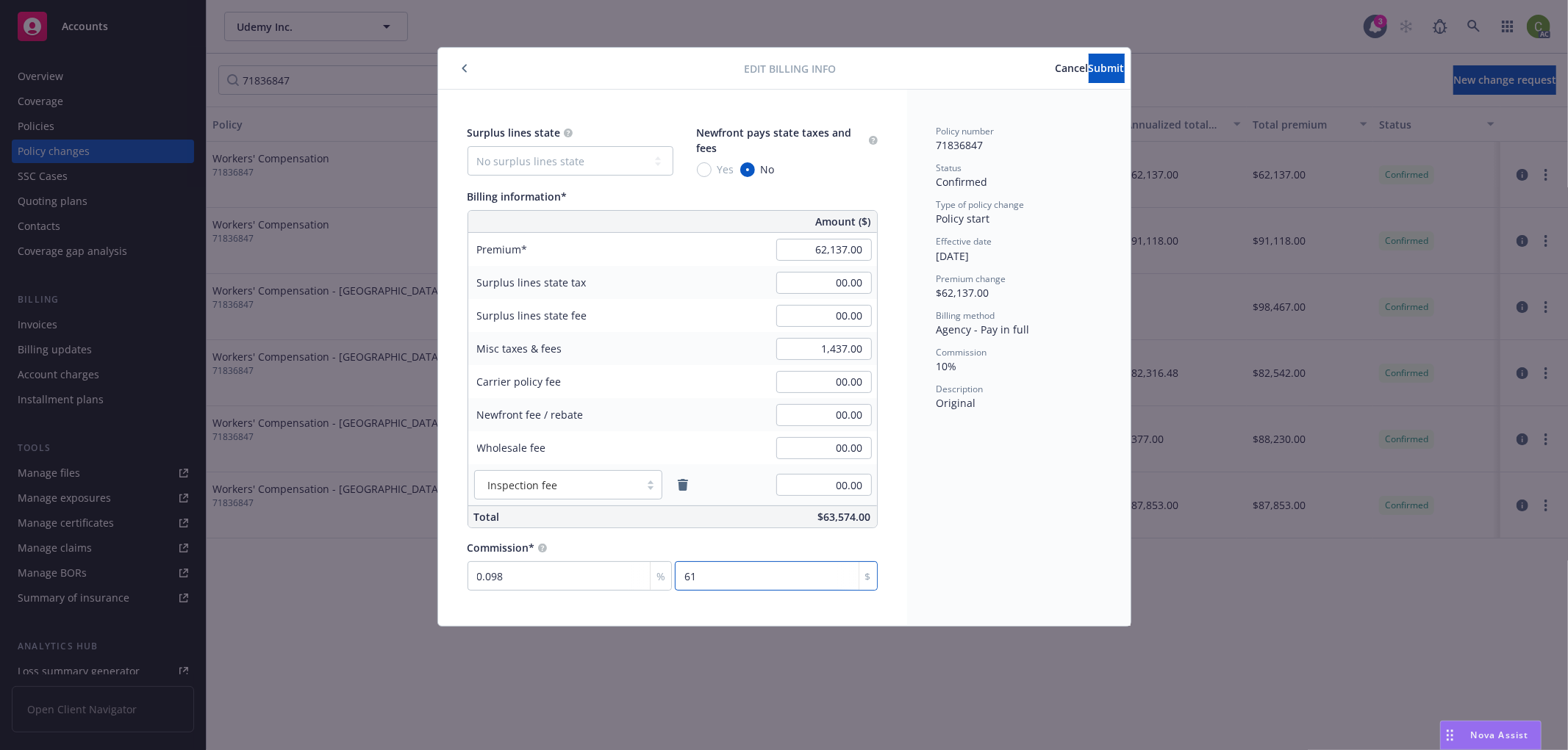
type input "0.995"
type input "618"
type input "9.951"
type input "6183"
type input "9.952"
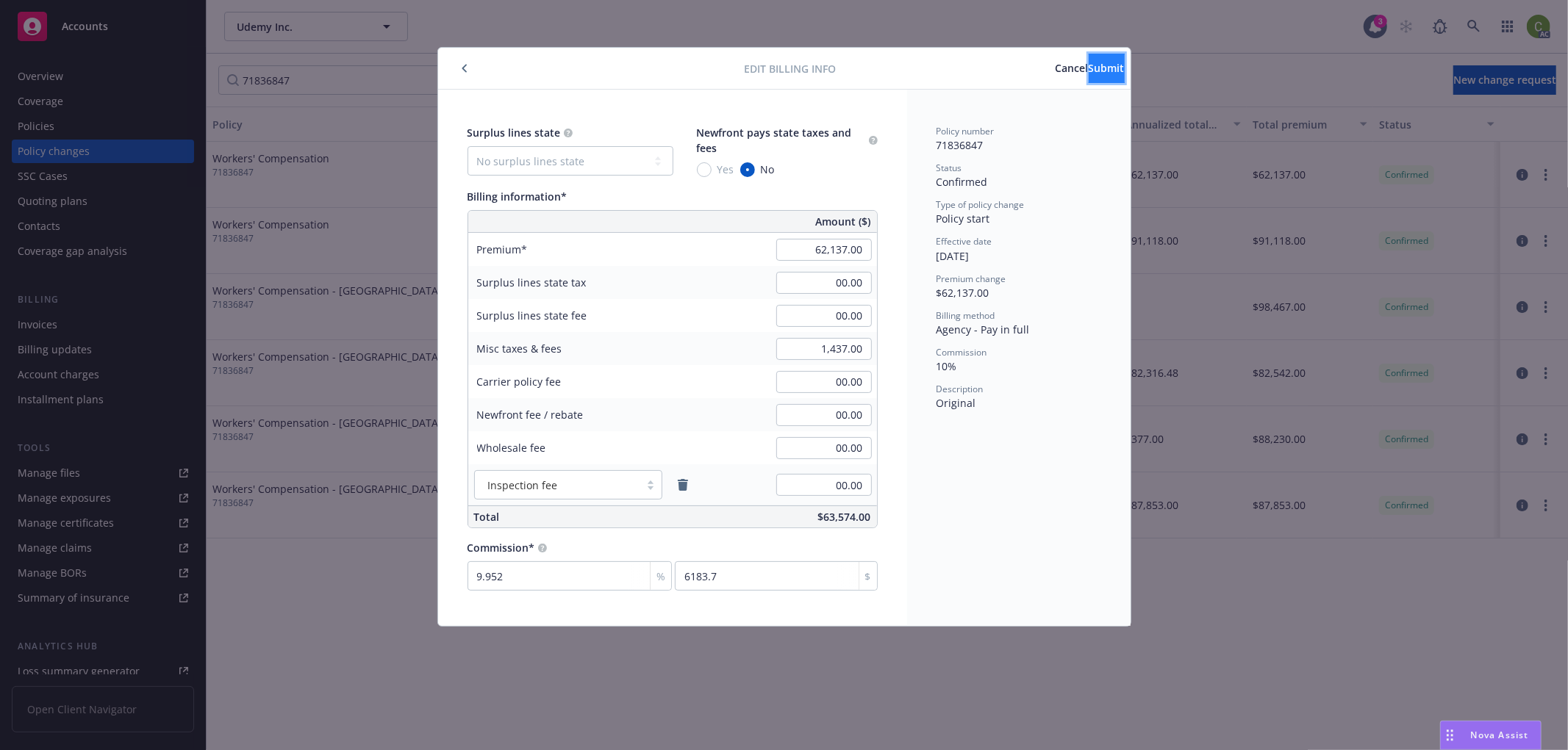
type input "6183.87"
click at [1089, 74] on span "Submit" at bounding box center [1106, 68] width 36 height 14
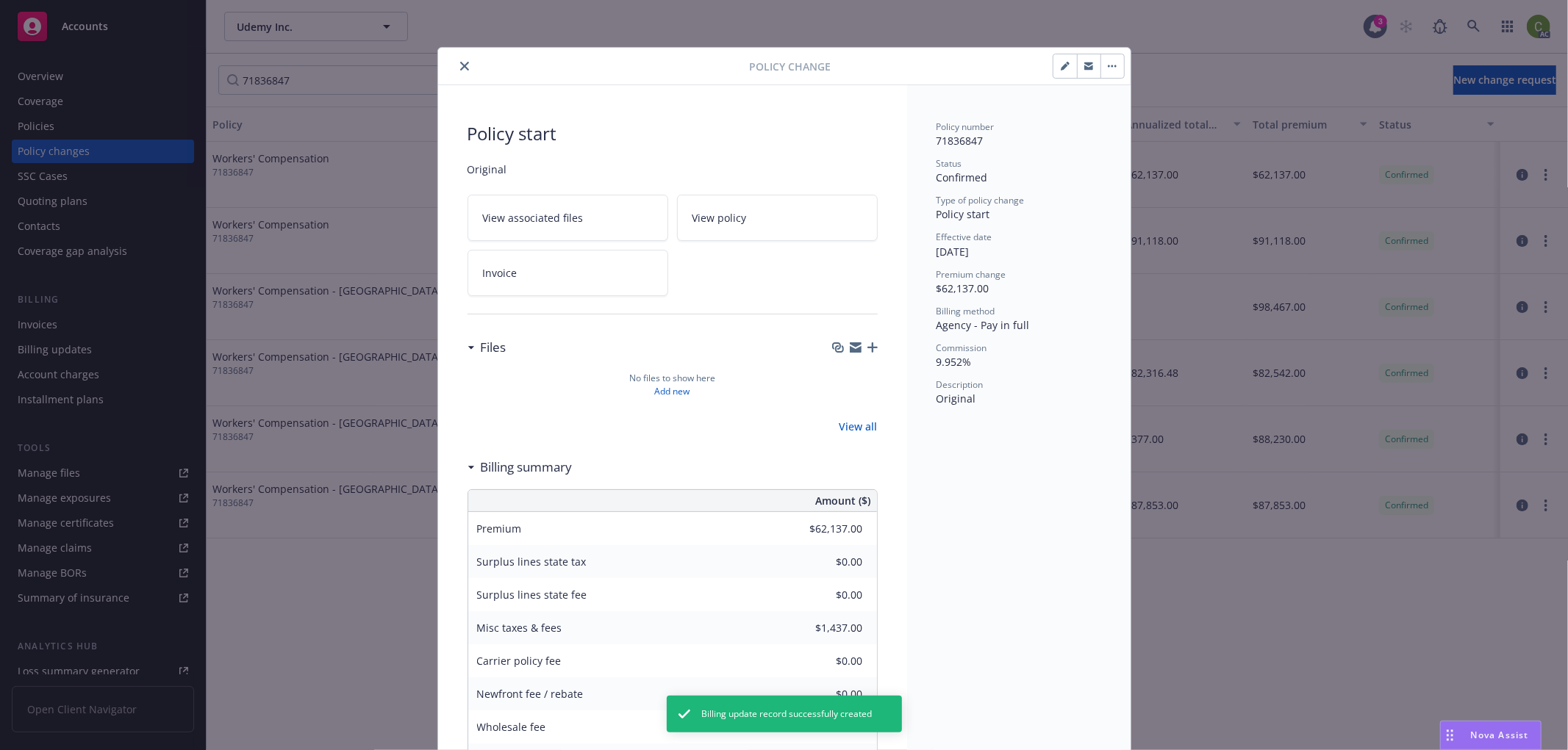
click at [464, 63] on button "close" at bounding box center [464, 66] width 17 height 17
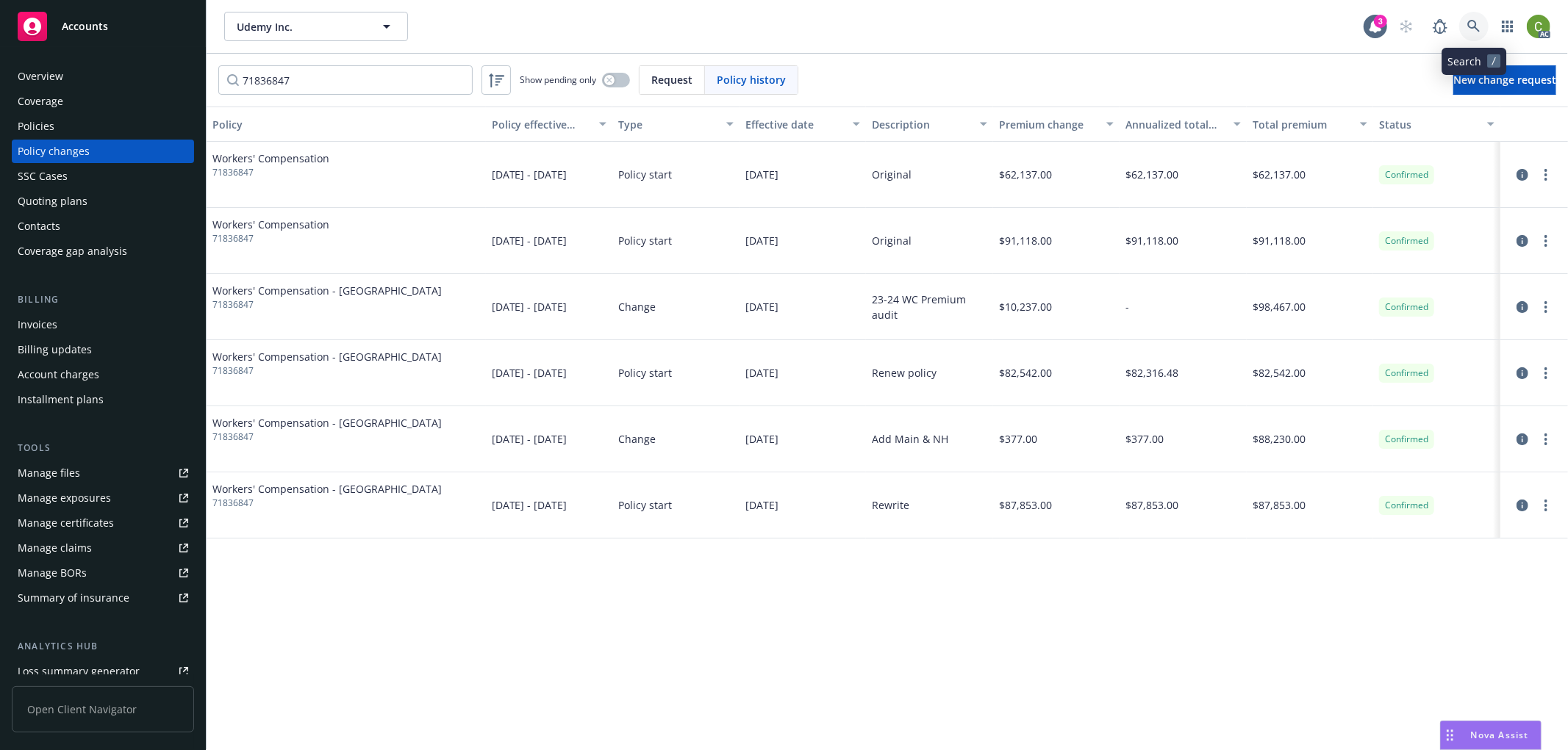
click at [1471, 26] on icon at bounding box center [1473, 26] width 13 height 13
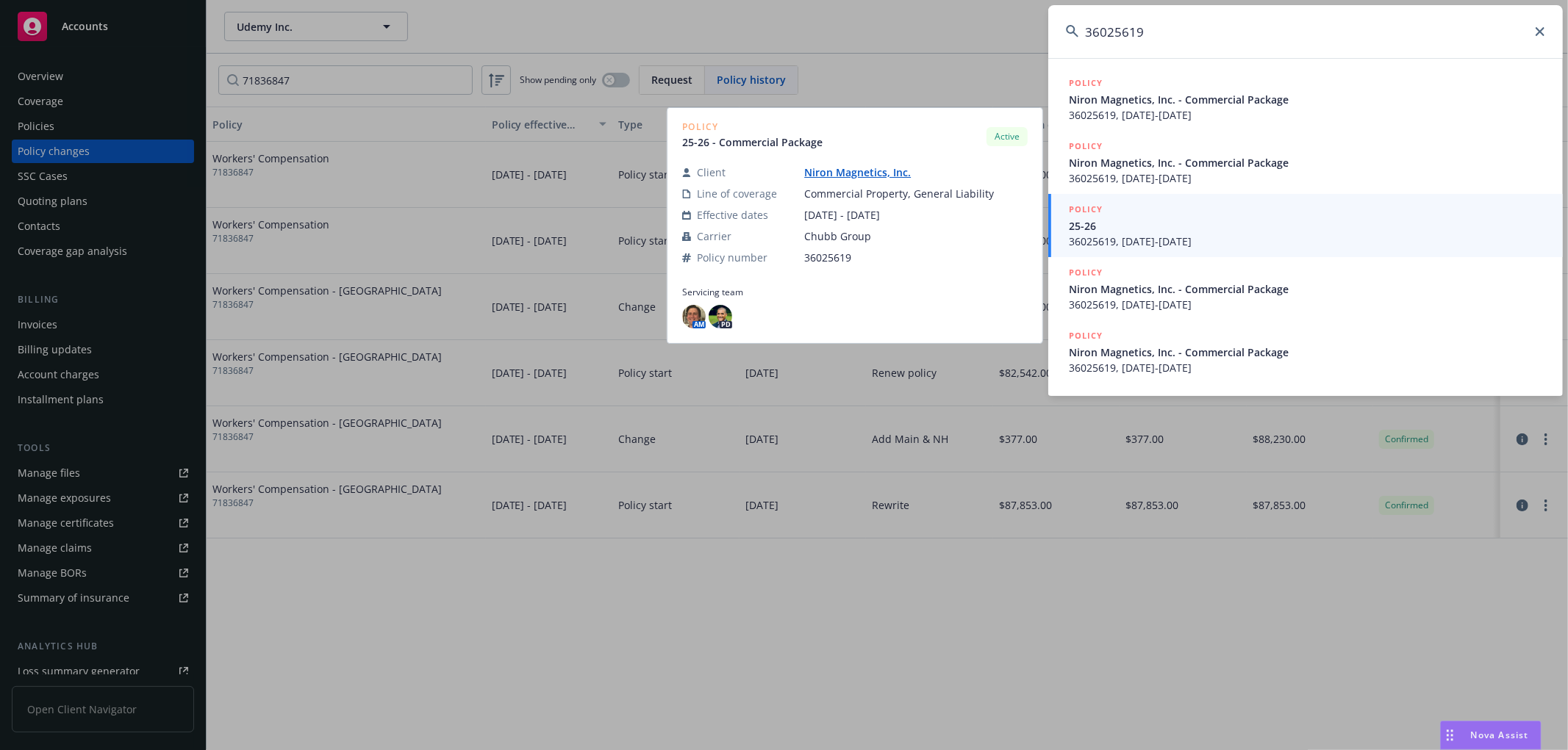
type input "36025619"
click at [1259, 226] on span "25-26" at bounding box center [1307, 225] width 476 height 16
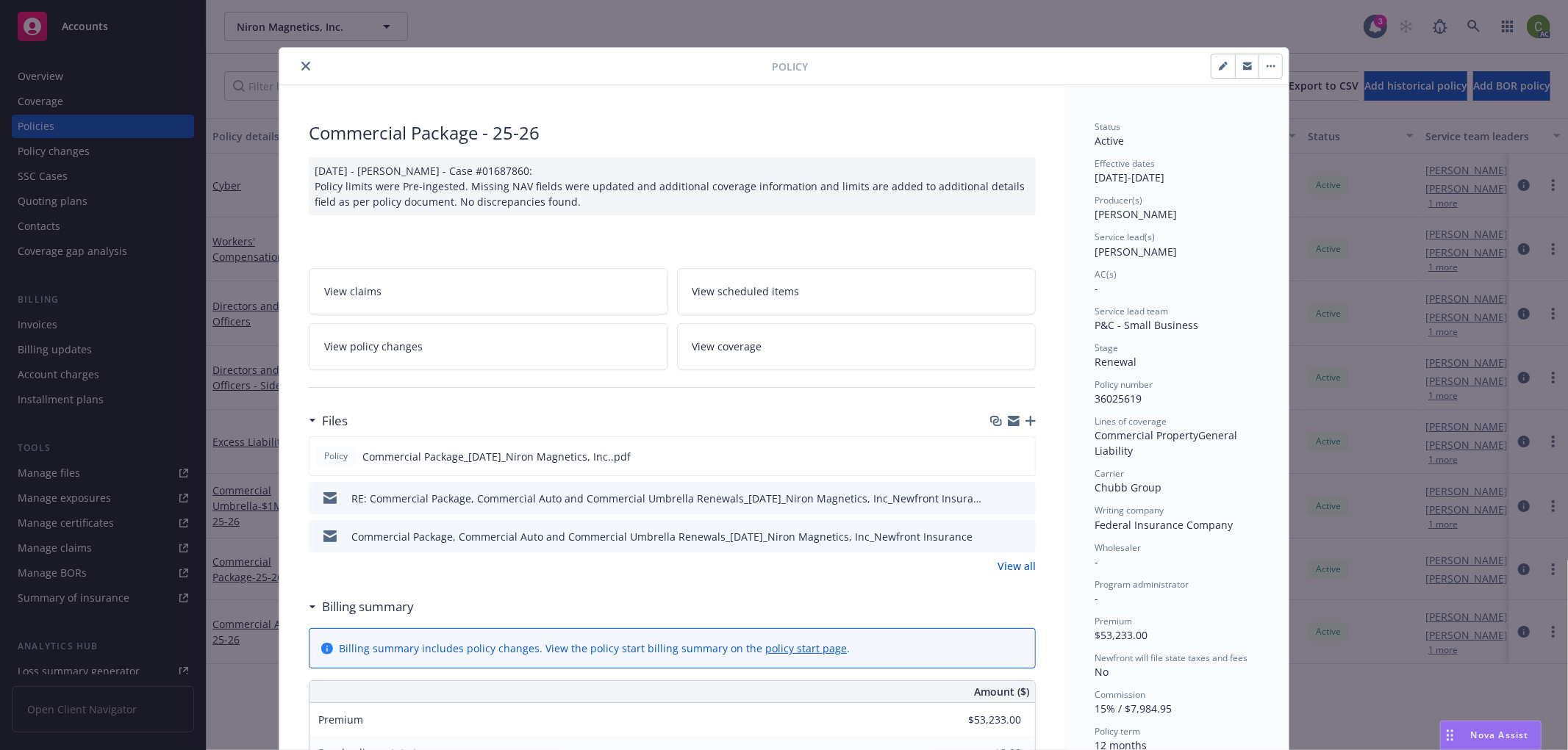
click at [304, 63] on icon "close" at bounding box center [306, 67] width 9 height 9
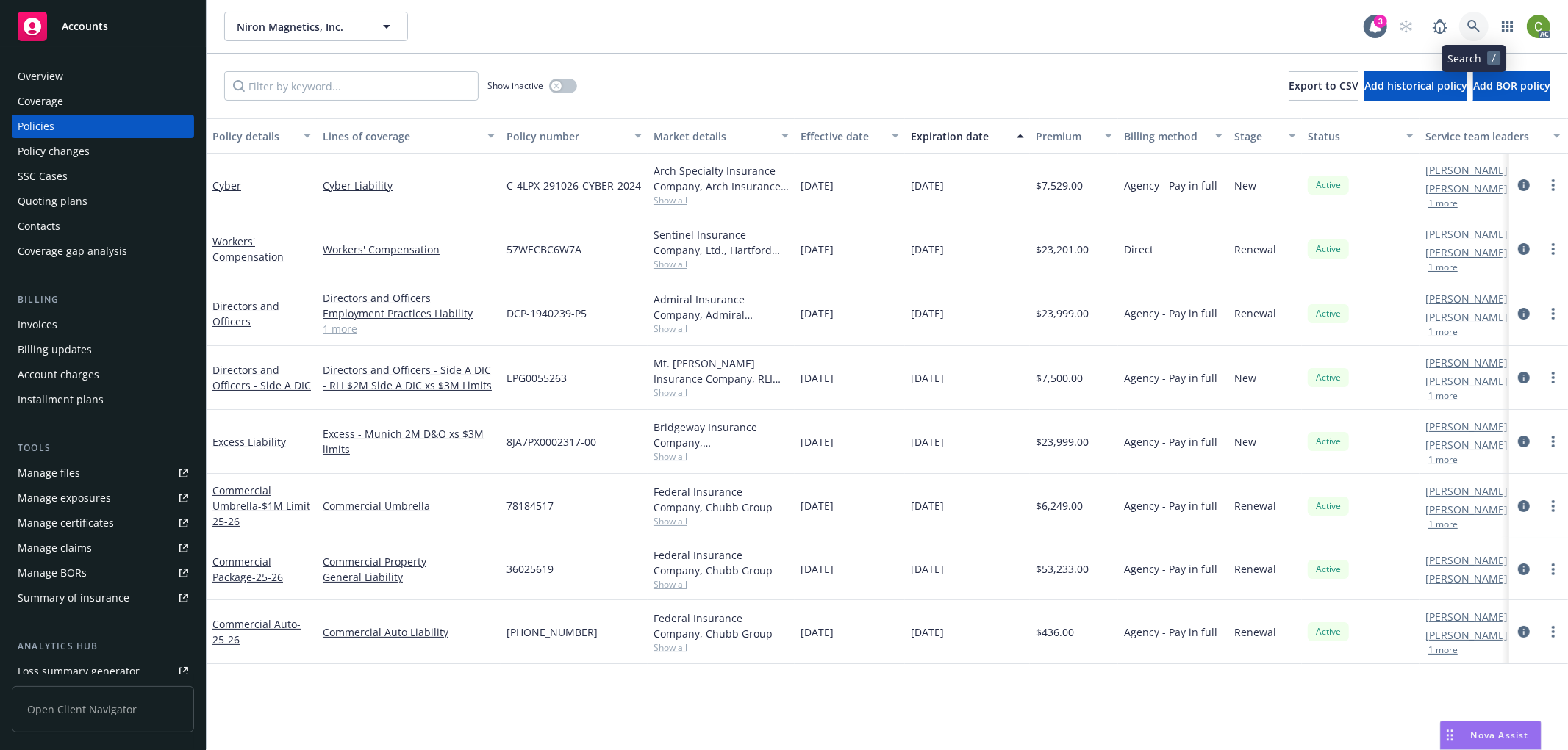
click at [1480, 25] on link at bounding box center [1474, 26] width 29 height 29
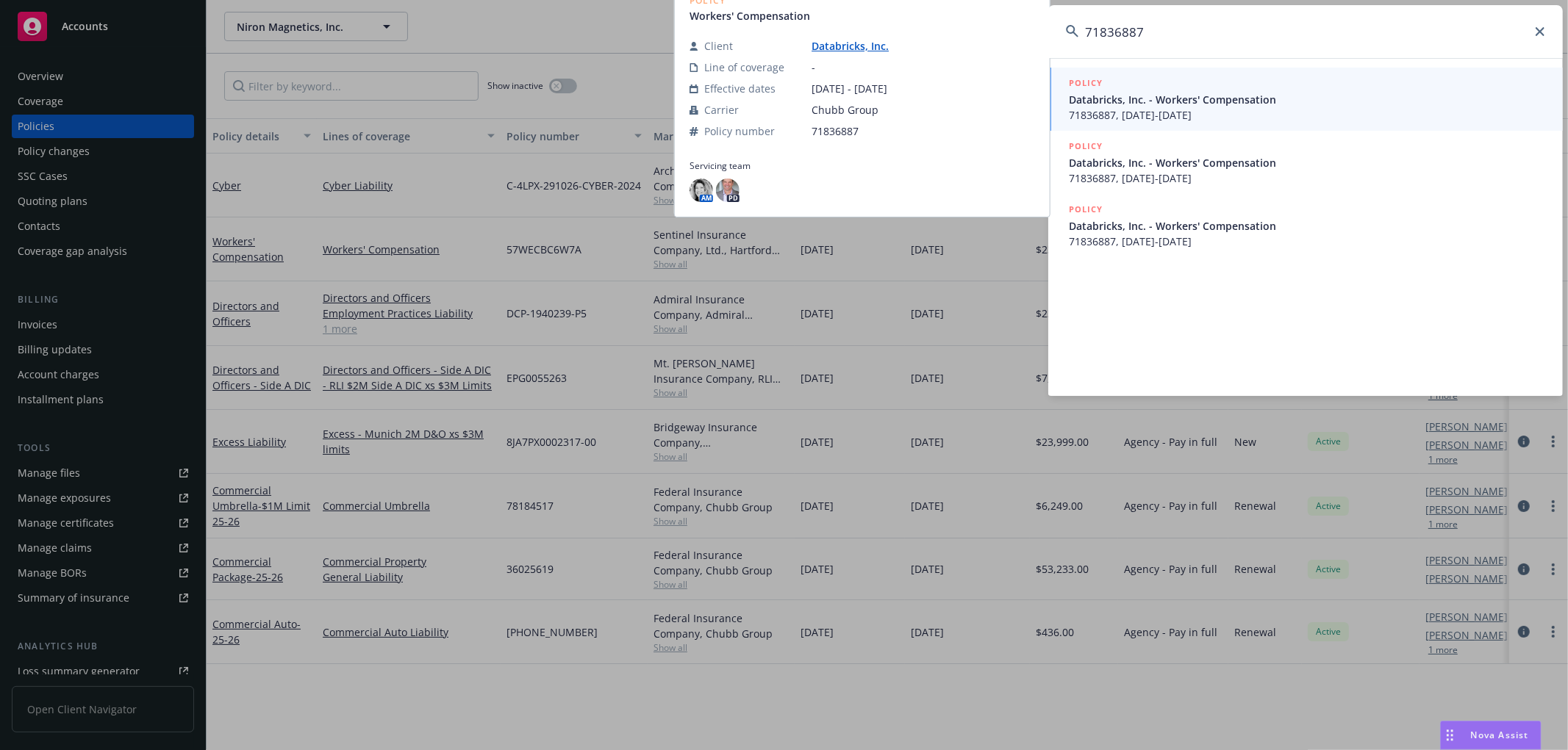
type input "71836887"
click at [1175, 234] on span "71836887, [DATE]-[DATE]" at bounding box center [1307, 241] width 476 height 16
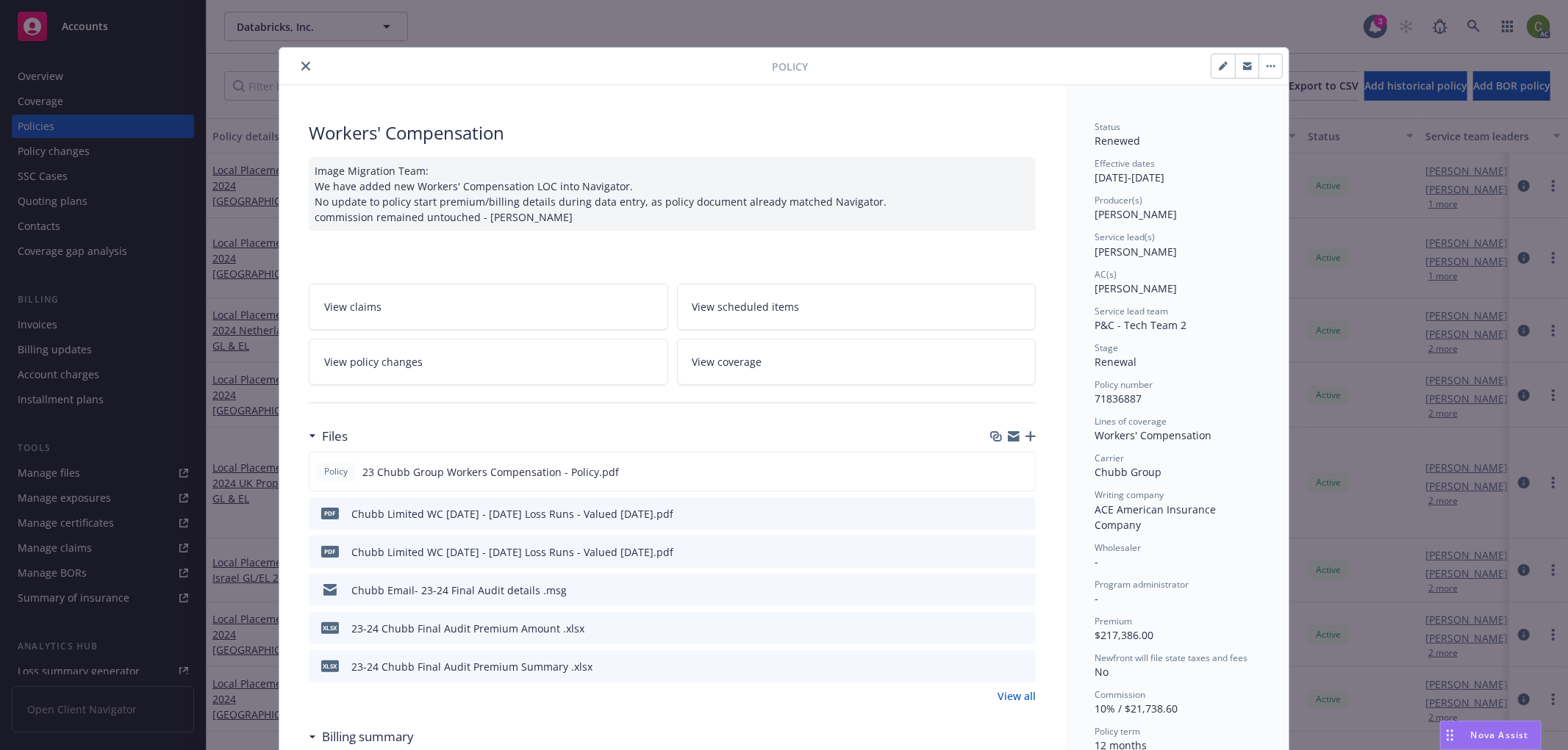
click at [541, 363] on link "View policy changes" at bounding box center [488, 361] width 360 height 47
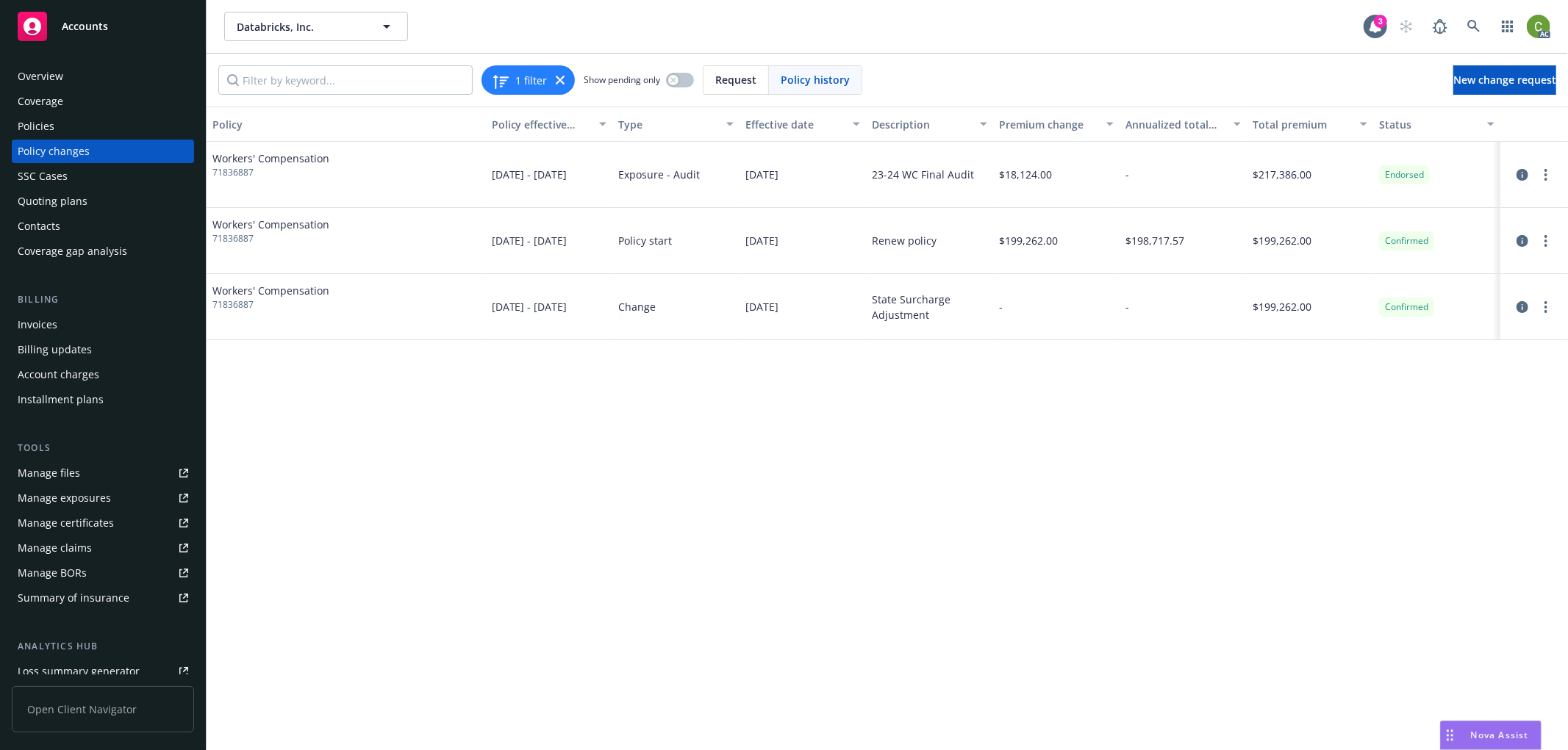
drag, startPoint x: 1523, startPoint y: 169, endPoint x: 1488, endPoint y: 195, distance: 43.6
click at [1523, 169] on icon "circleInformation" at bounding box center [1521, 174] width 12 height 12
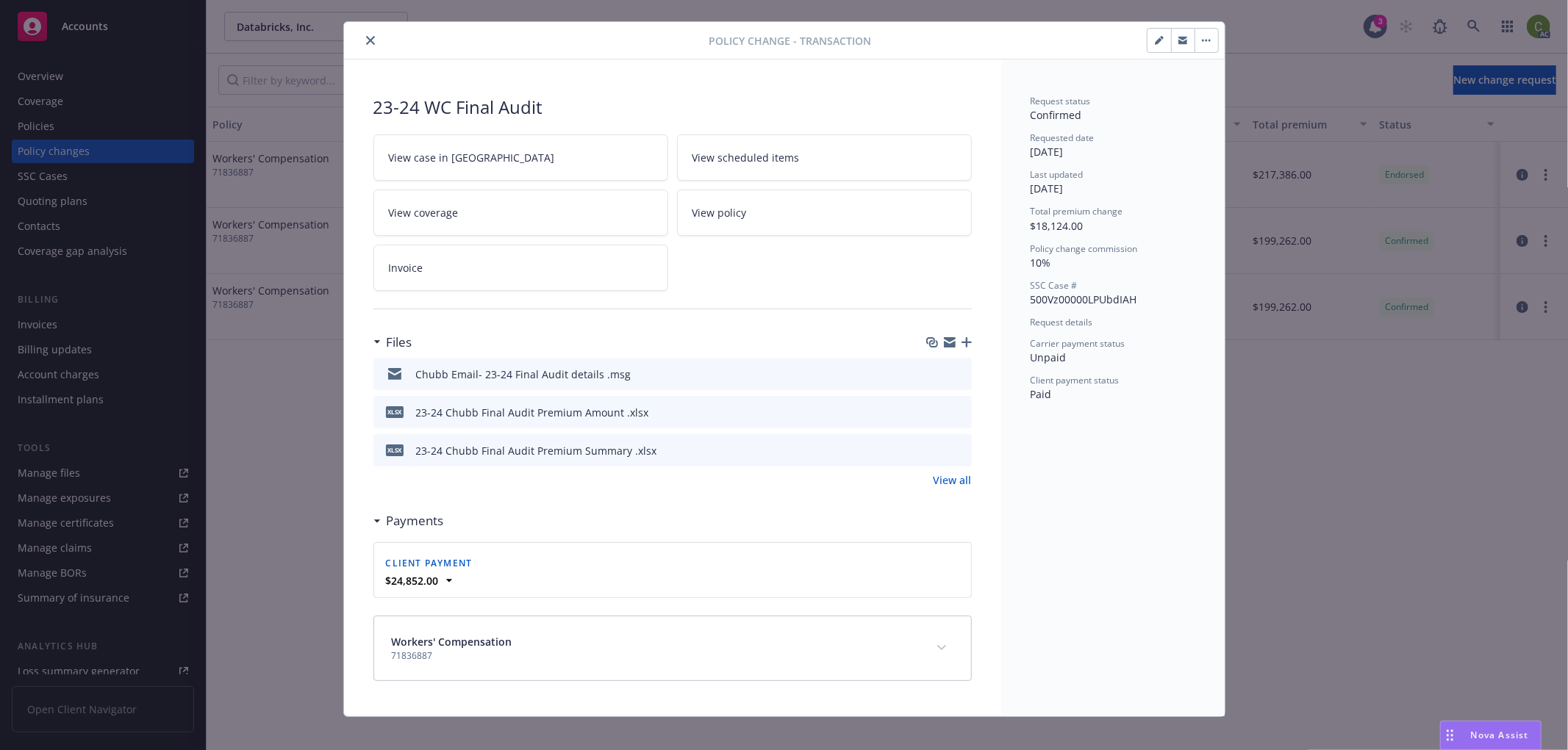
scroll to position [40, 0]
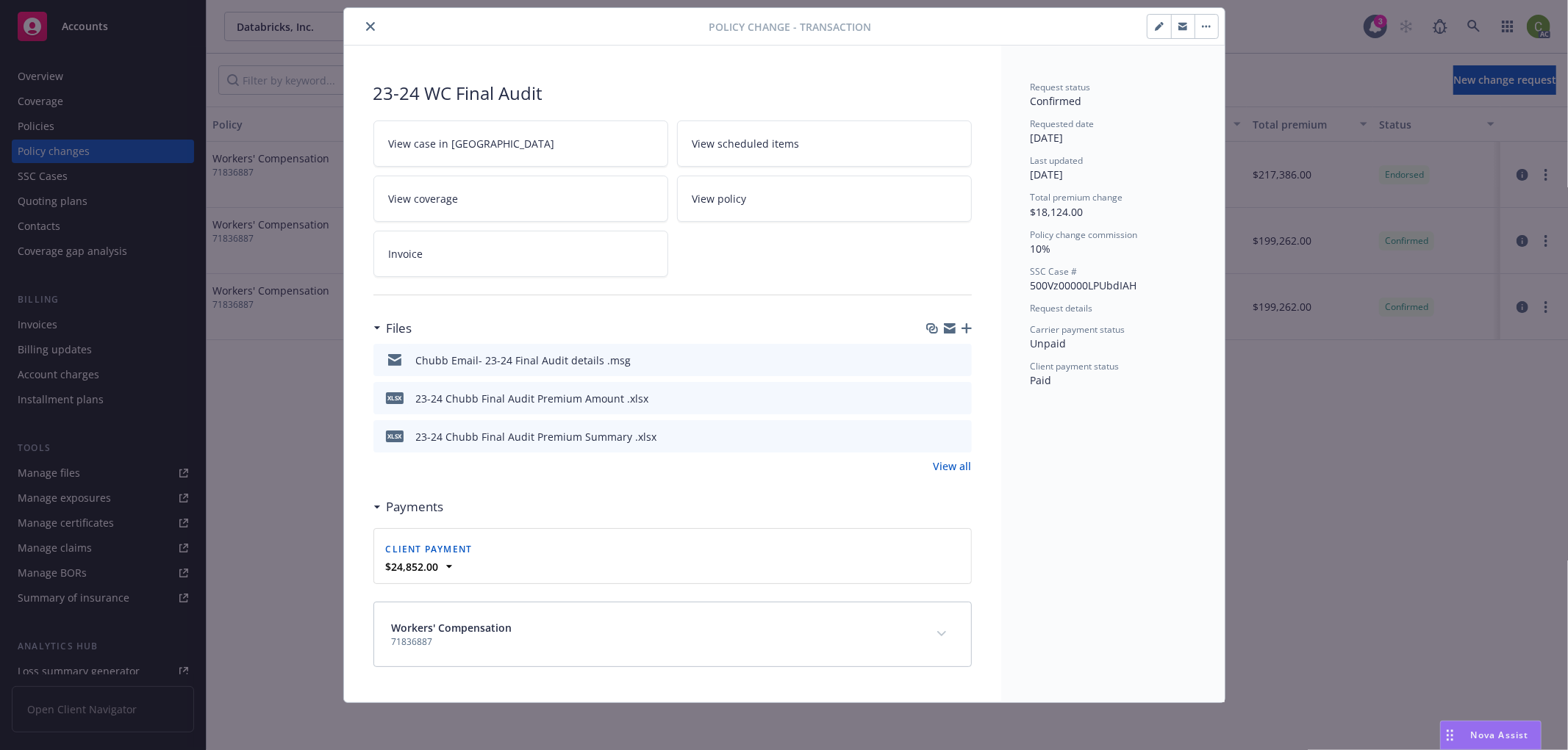
click at [939, 636] on button "expand content" at bounding box center [942, 634] width 24 height 24
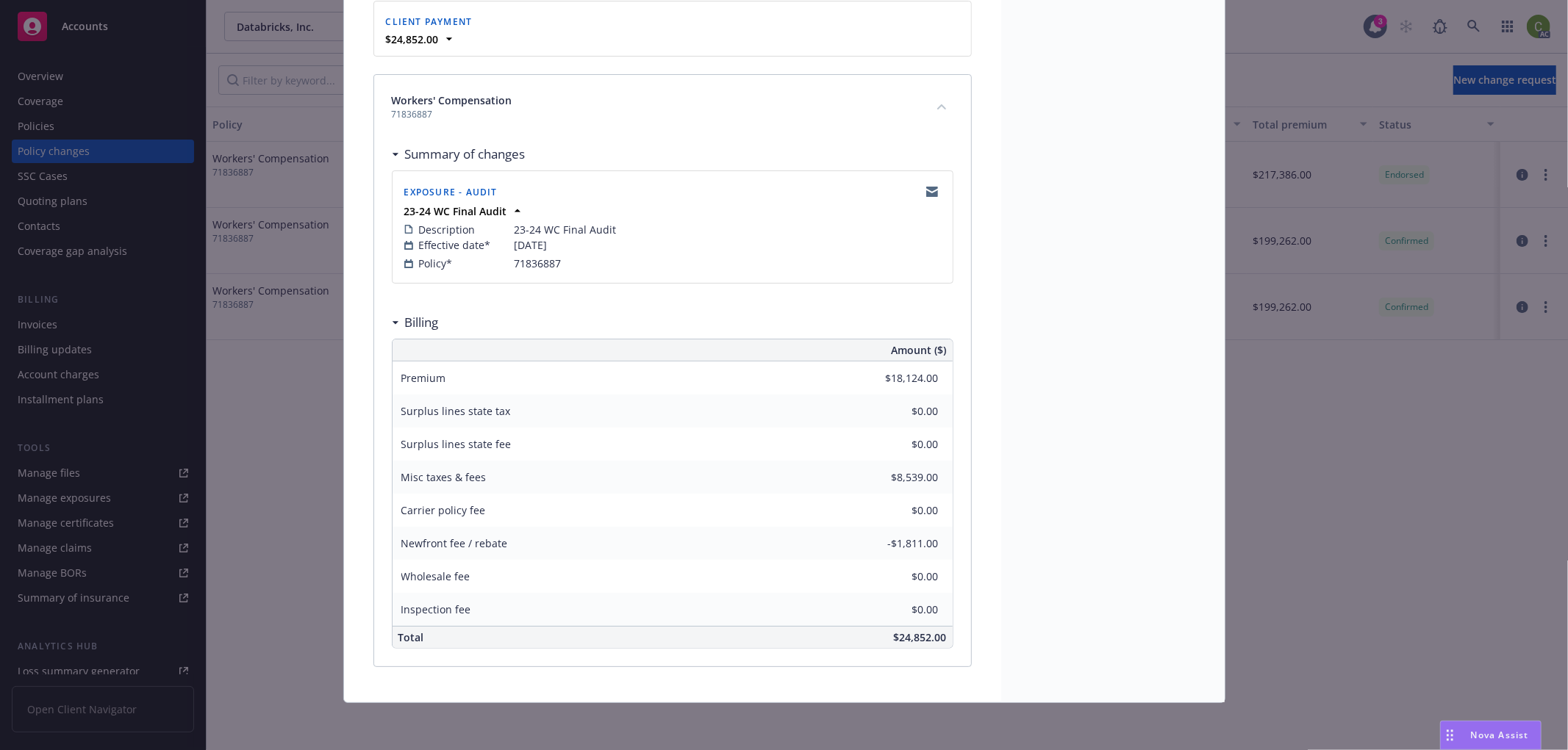
scroll to position [79, 0]
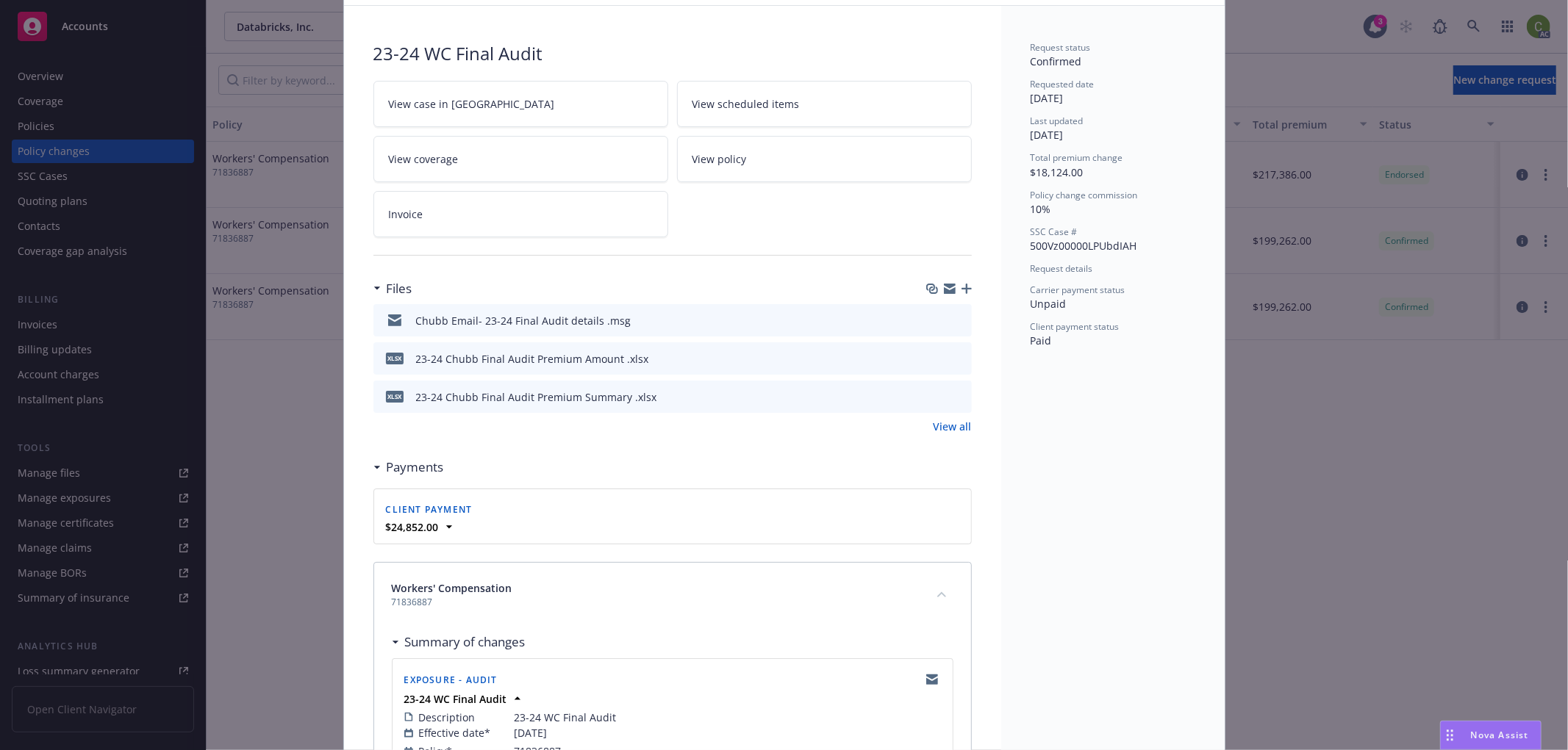
click at [954, 319] on icon "preview file" at bounding box center [957, 319] width 13 height 10
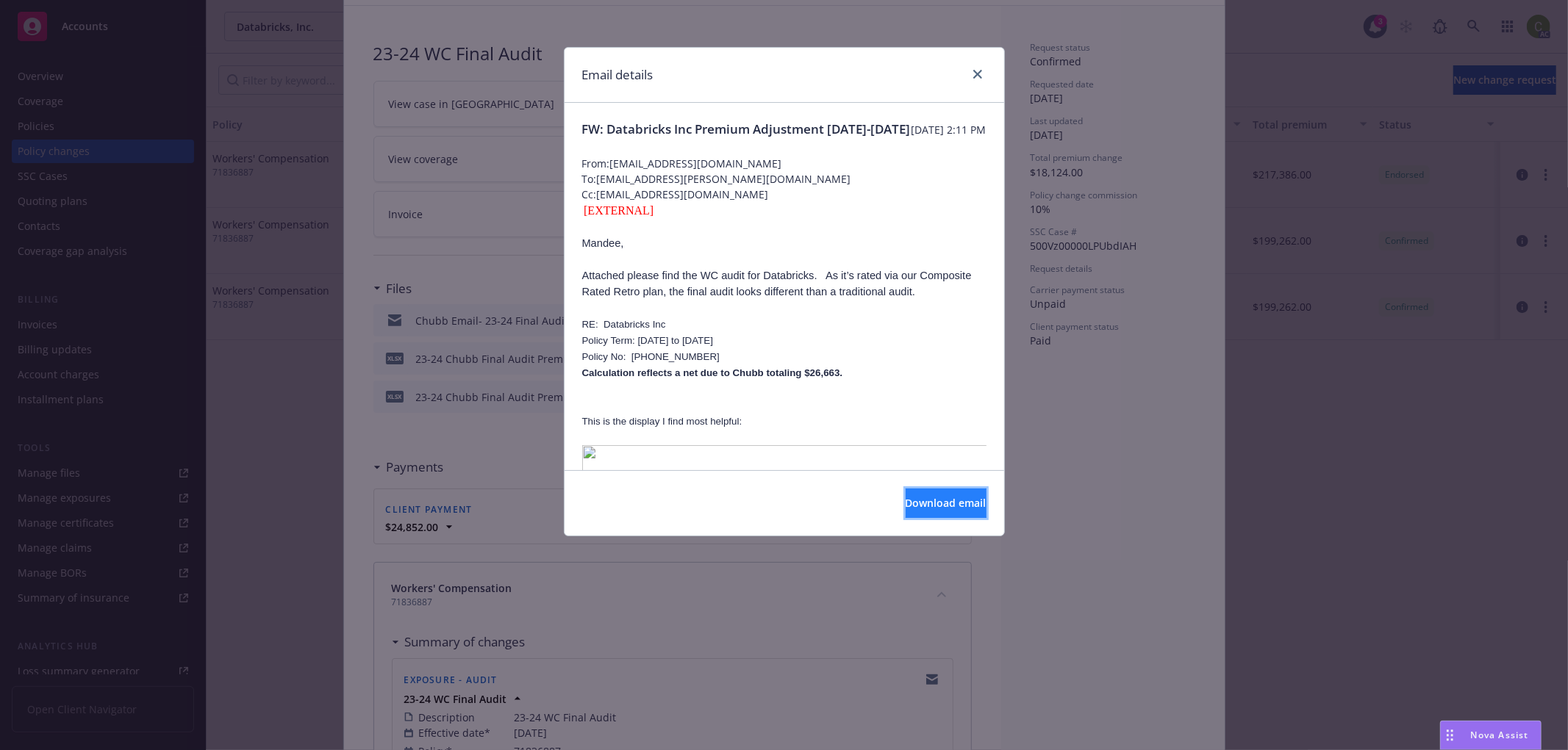
click at [915, 507] on span "Download email" at bounding box center [946, 503] width 81 height 14
click at [976, 66] on link "close" at bounding box center [977, 74] width 17 height 17
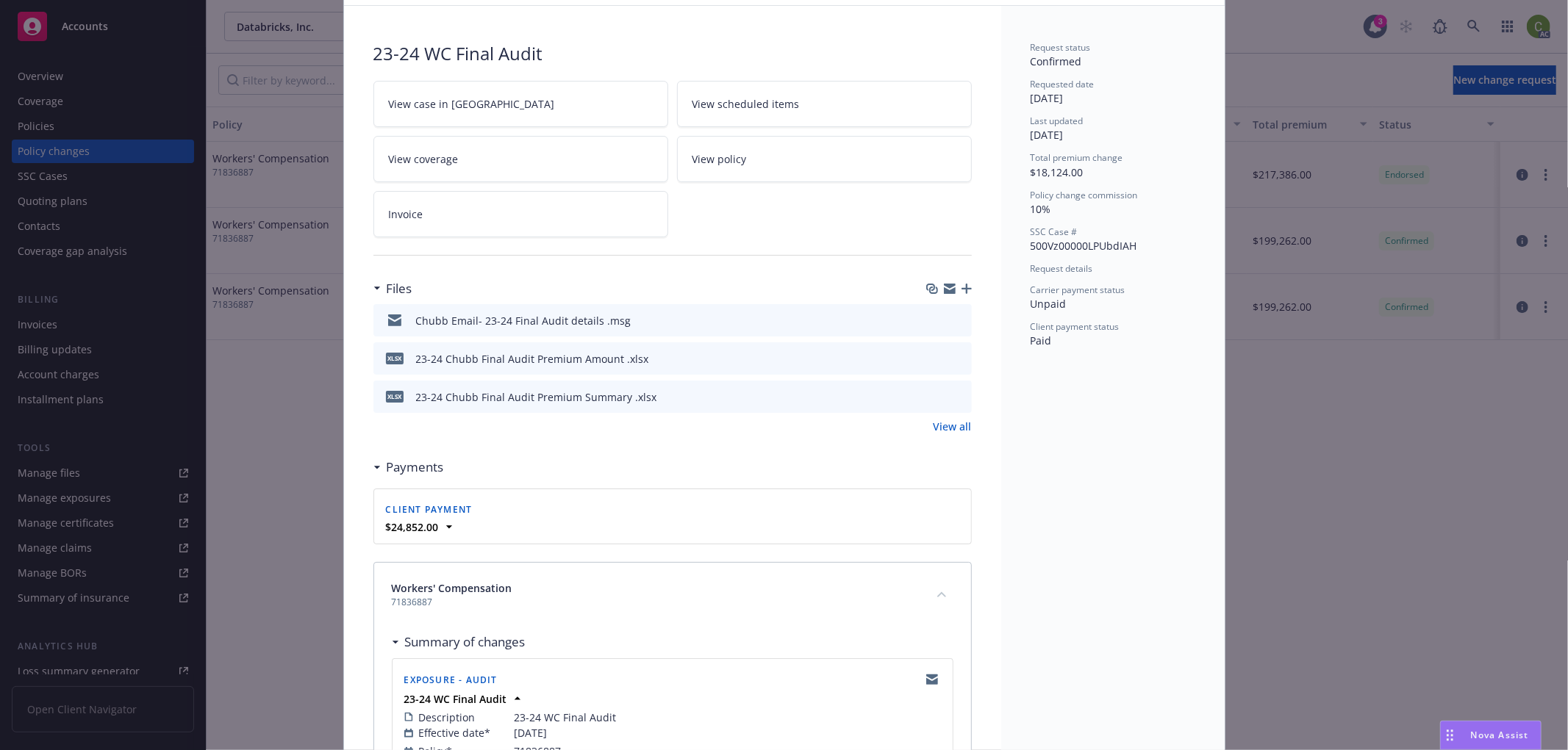
scroll to position [0, 0]
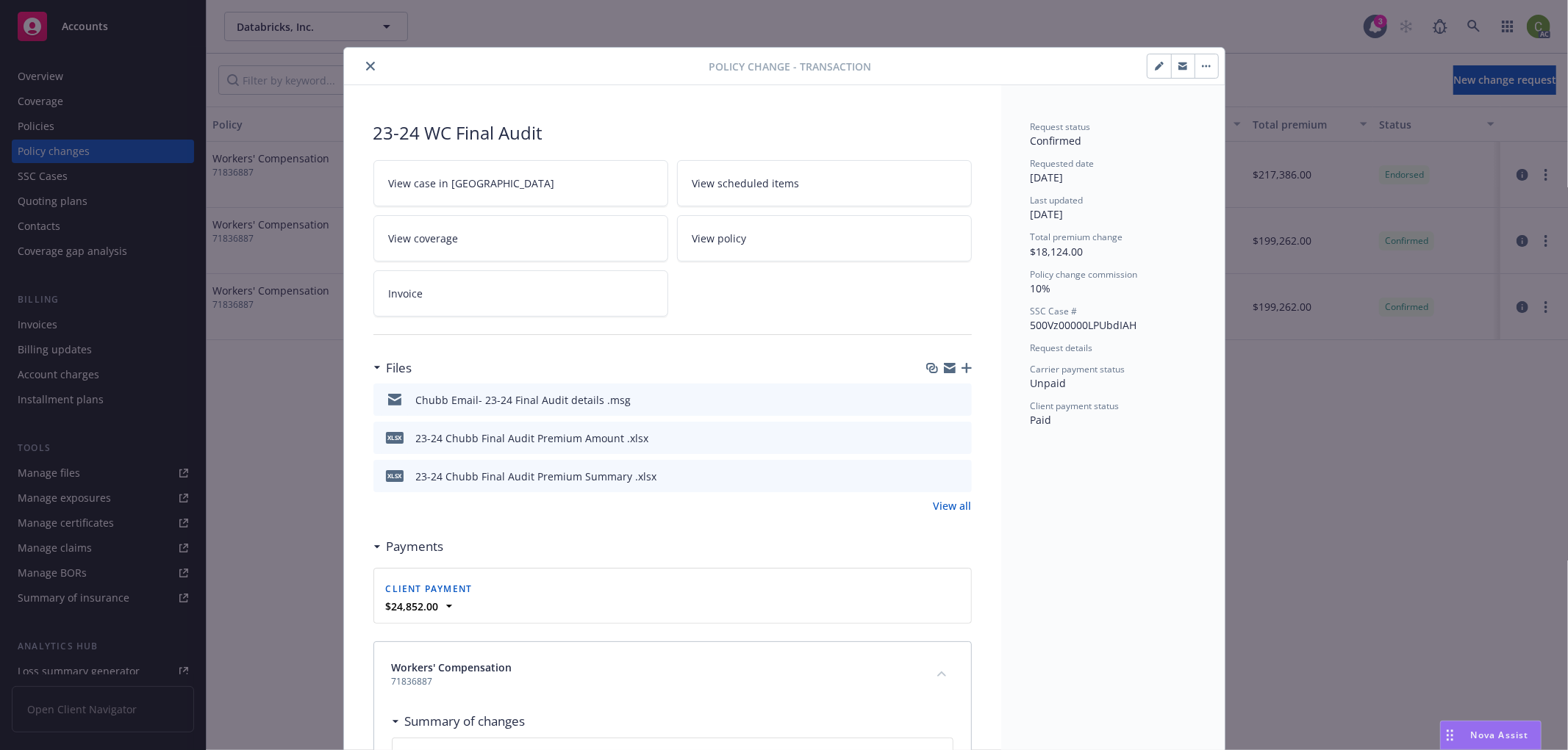
click at [1196, 70] on button "button" at bounding box center [1207, 67] width 24 height 24
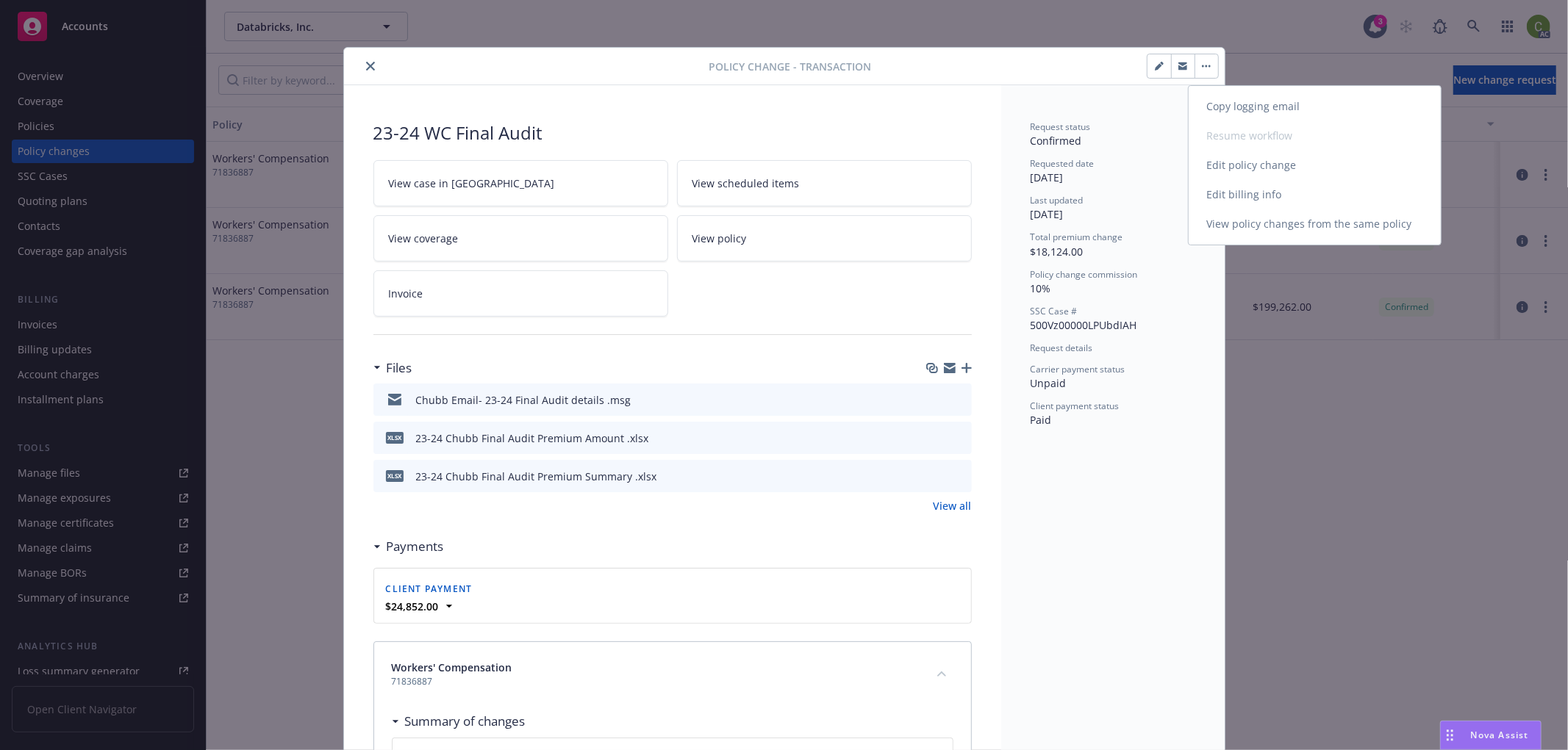
click at [1211, 200] on link "Edit billing info" at bounding box center [1314, 194] width 252 height 29
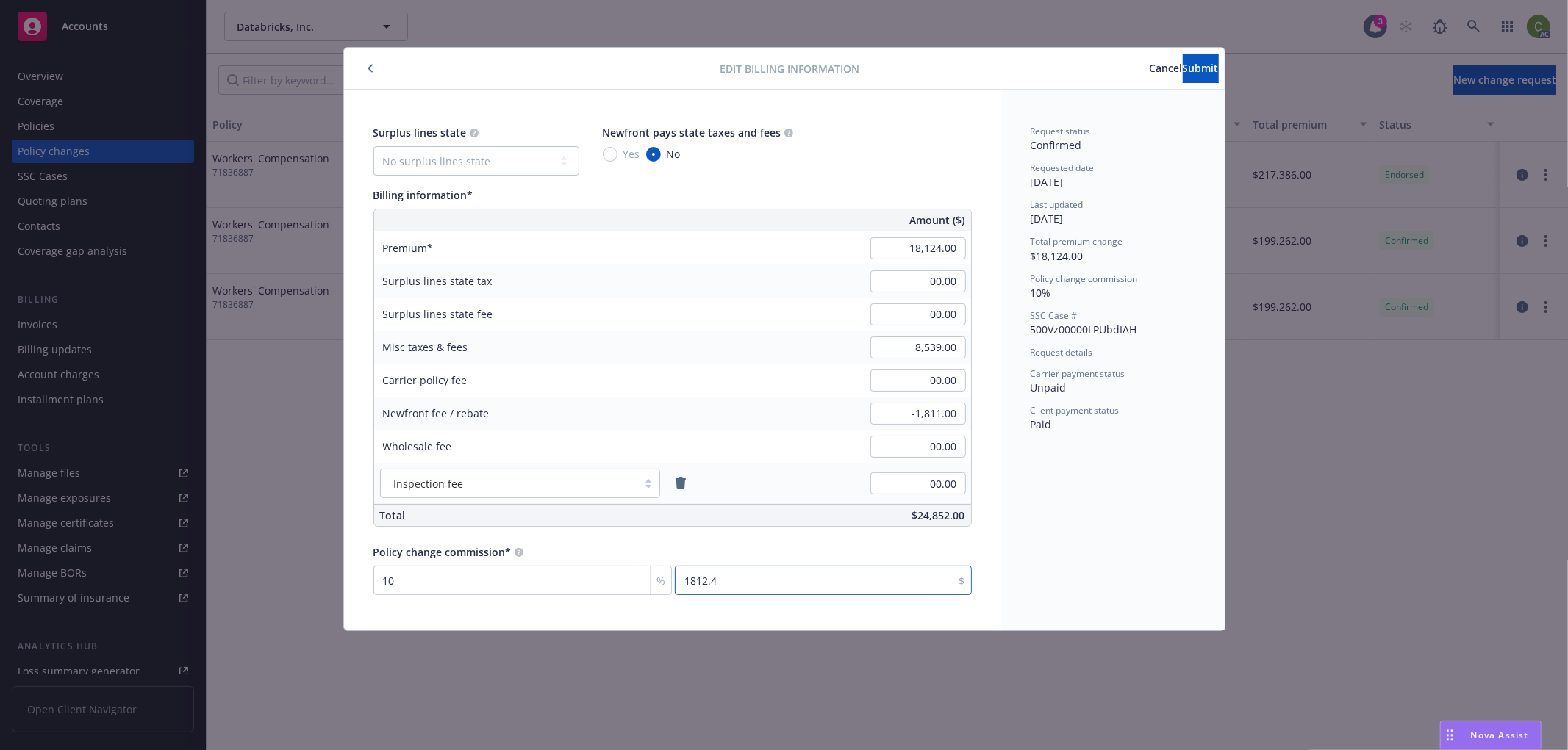
click at [798, 580] on input "1812.4" at bounding box center [822, 580] width 297 height 29
type input "0.017"
type input "3"
type input "0.177"
type input "32"
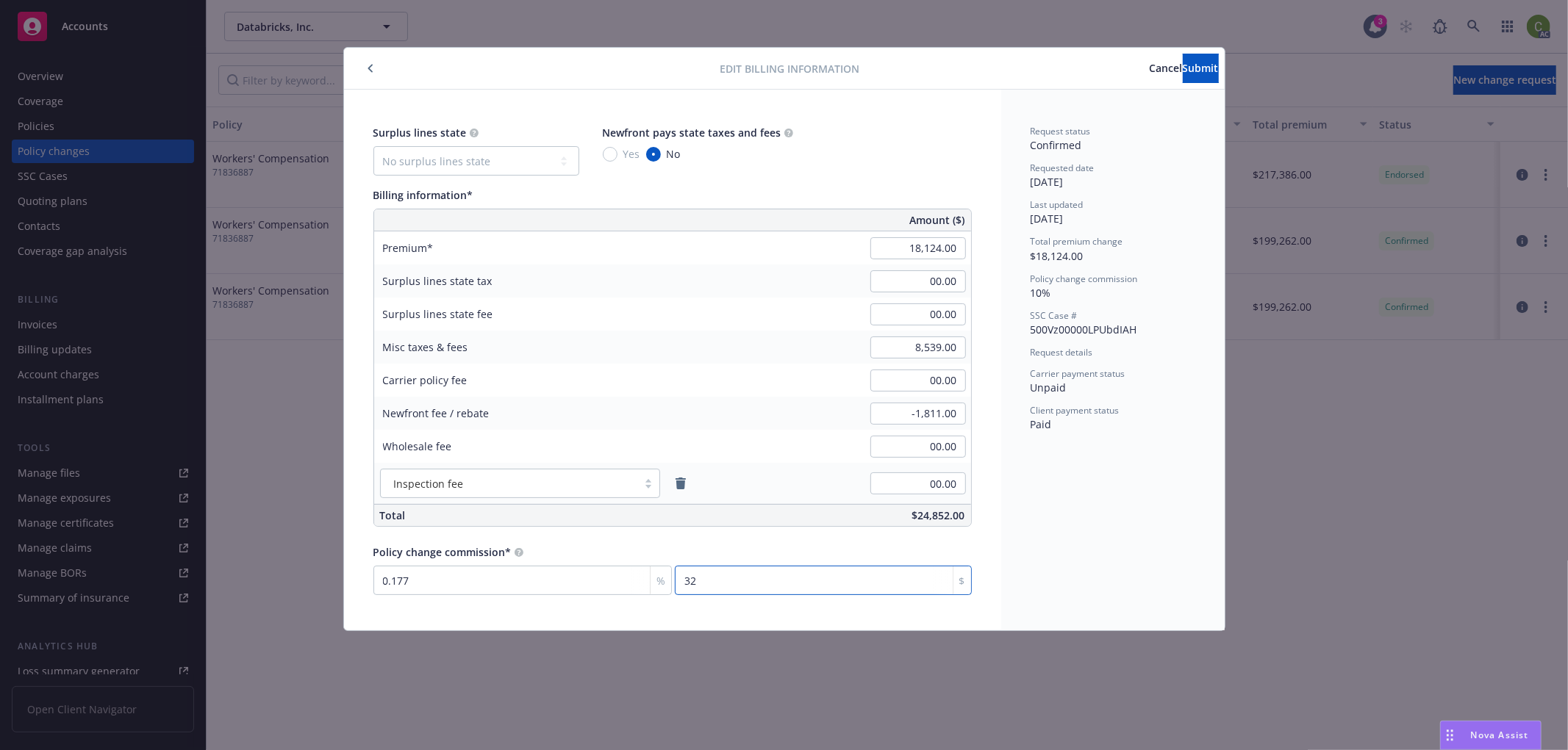
type input "1.766"
type input "320"
type input "17.656"
type input "3200"
type input "17.659"
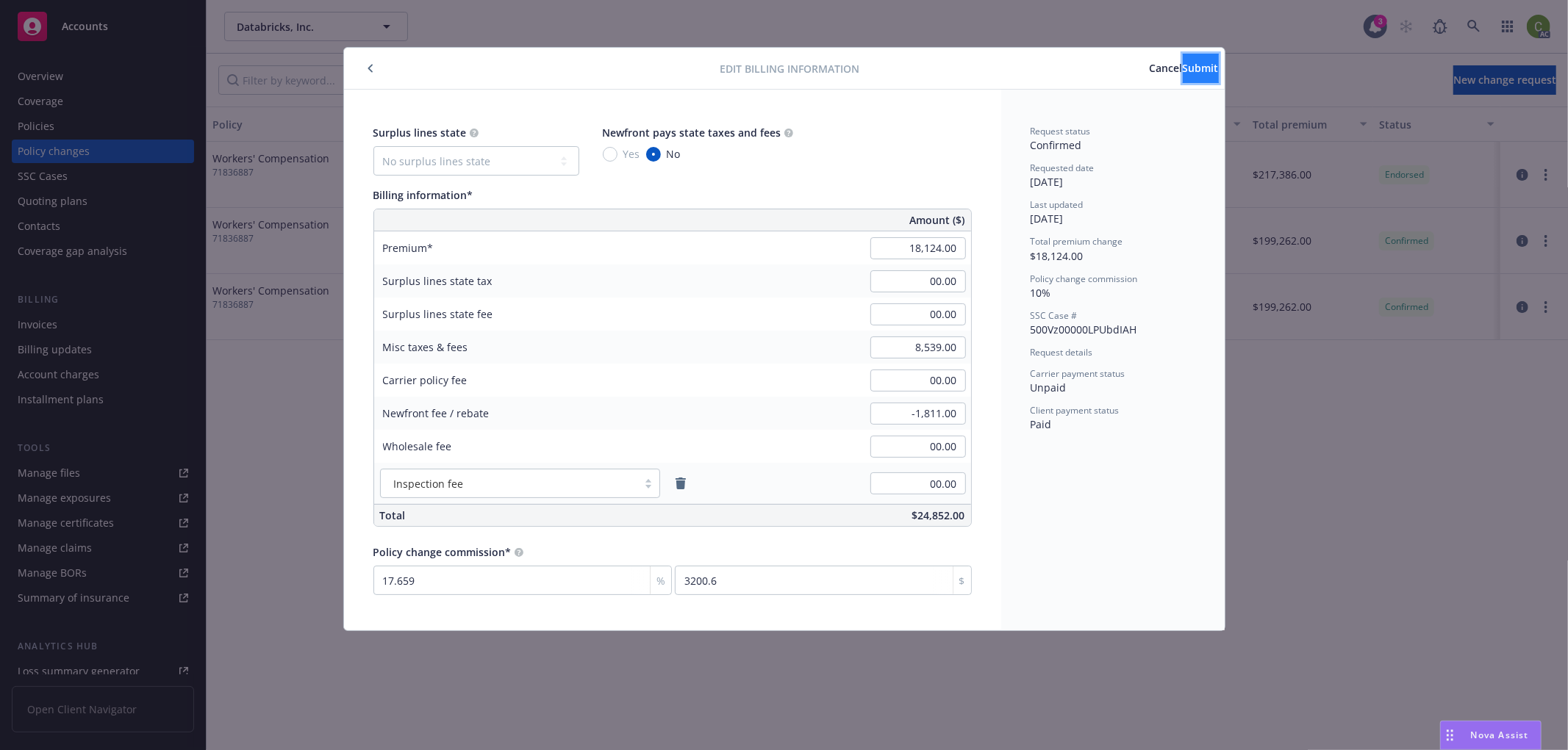
type input "3200.52"
click at [1183, 71] on span "Submit" at bounding box center [1200, 68] width 36 height 14
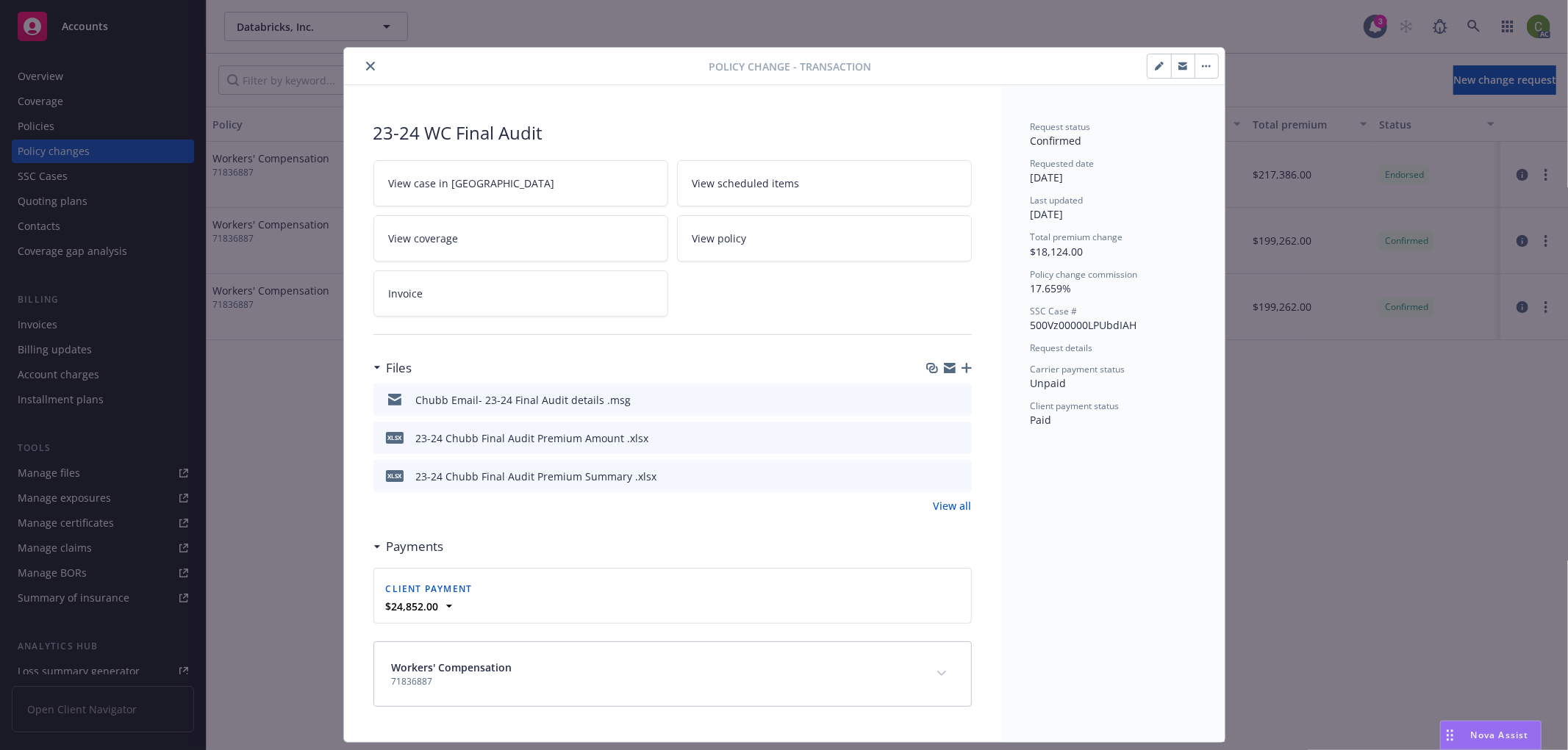
drag, startPoint x: 361, startPoint y: 68, endPoint x: 903, endPoint y: 89, distance: 542.4
click at [366, 67] on icon "close" at bounding box center [371, 67] width 9 height 9
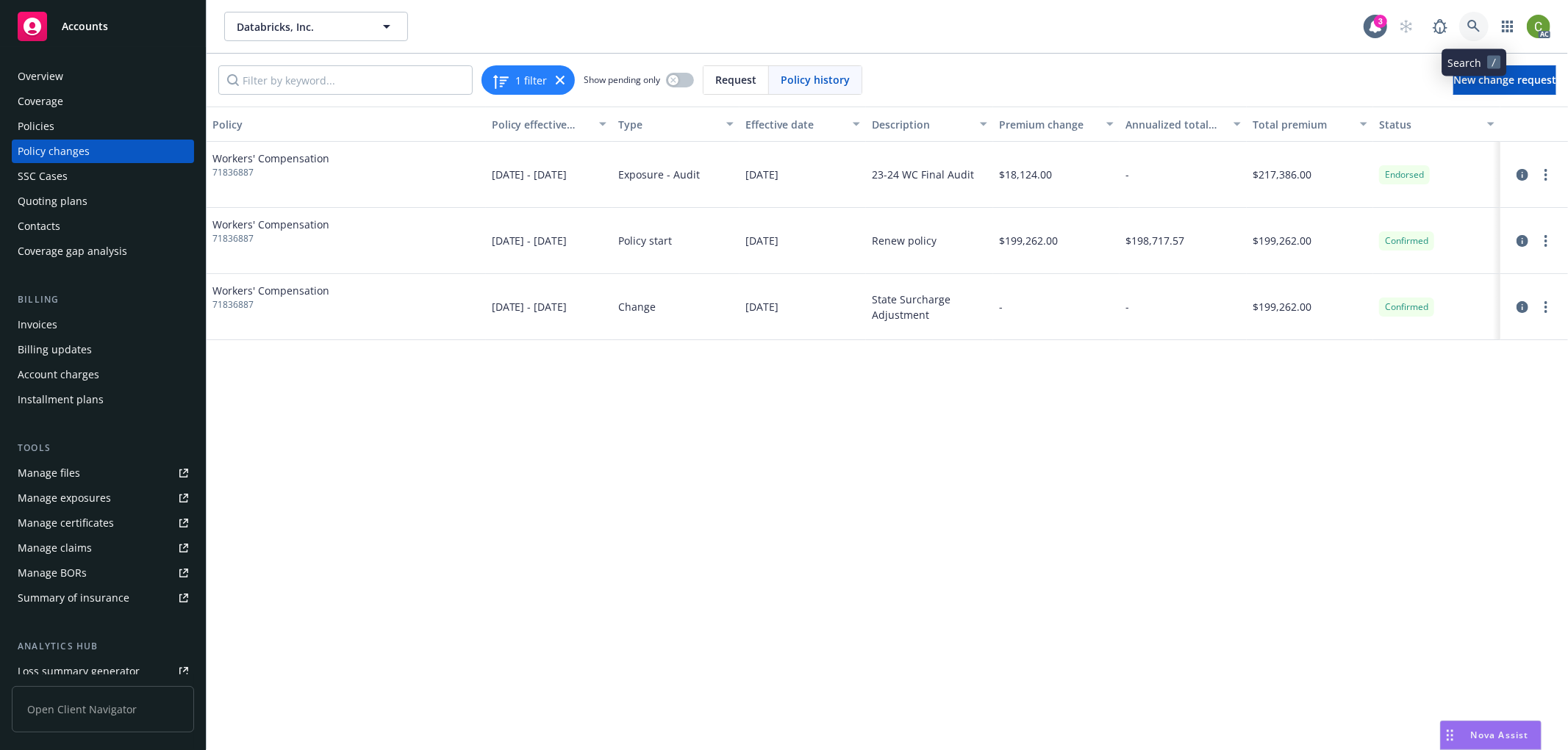
click at [1470, 25] on icon at bounding box center [1473, 26] width 13 height 13
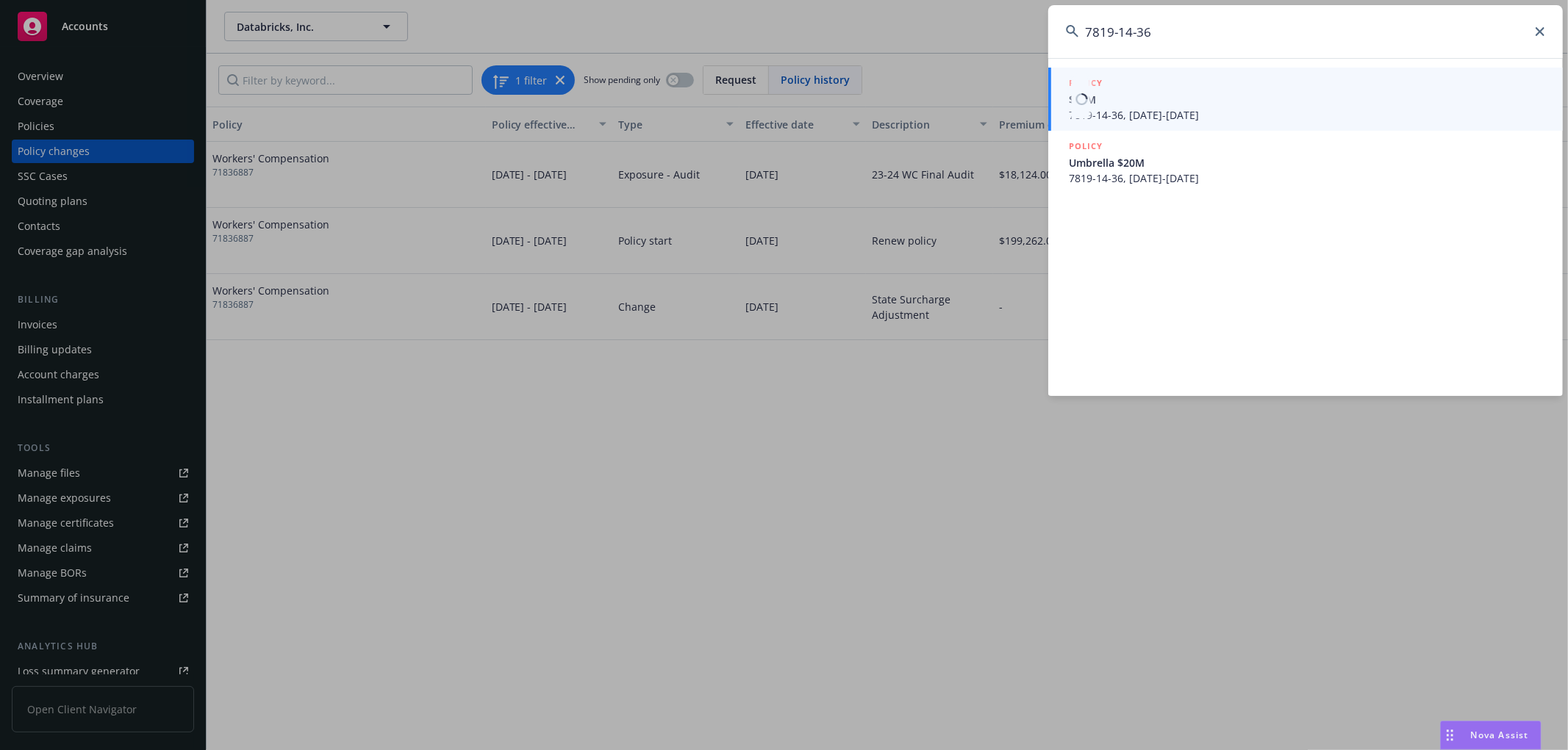
type input "7819-14-36"
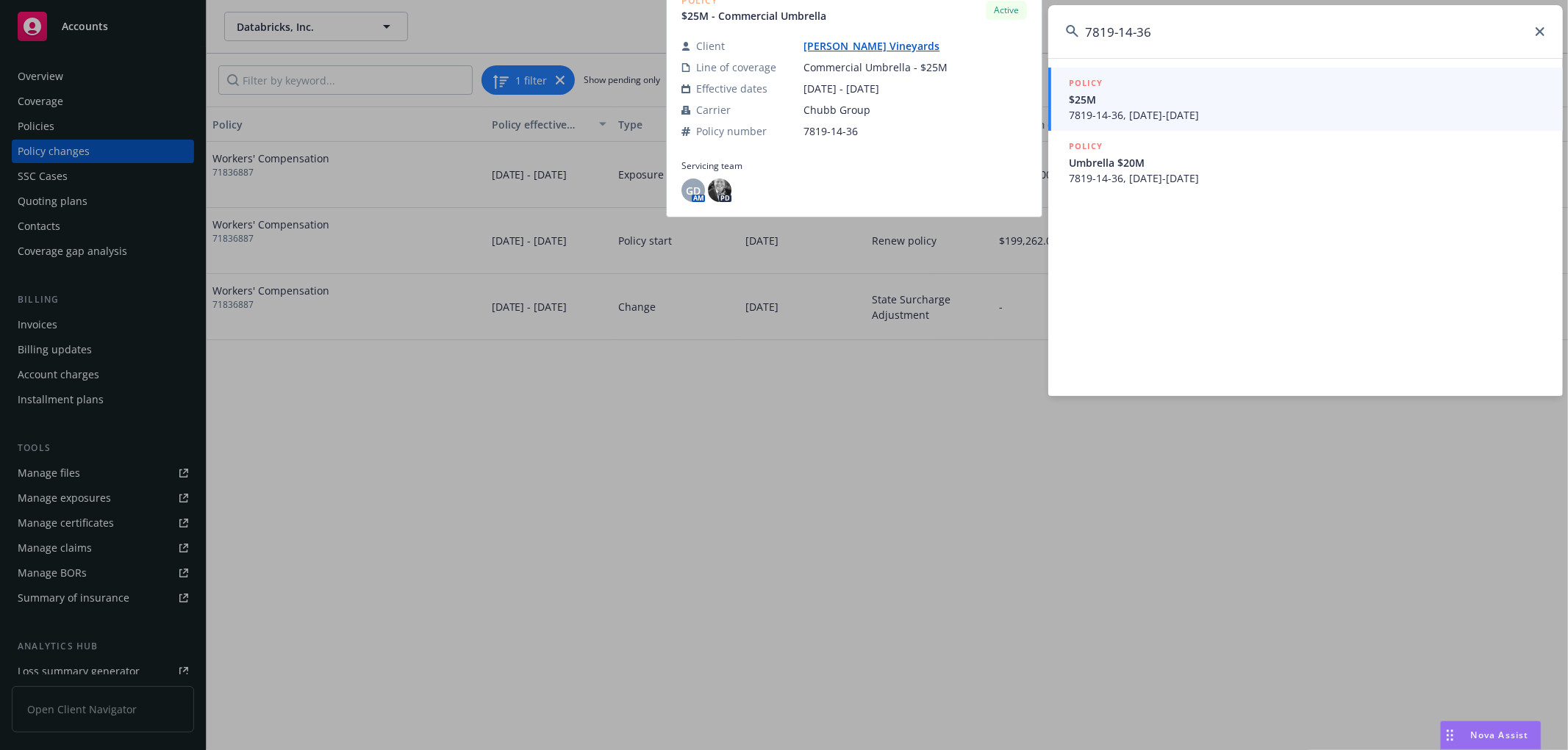
click at [1216, 106] on div "POLICY $25M 7819-14-36, [DATE]-[DATE]" at bounding box center [1307, 99] width 476 height 47
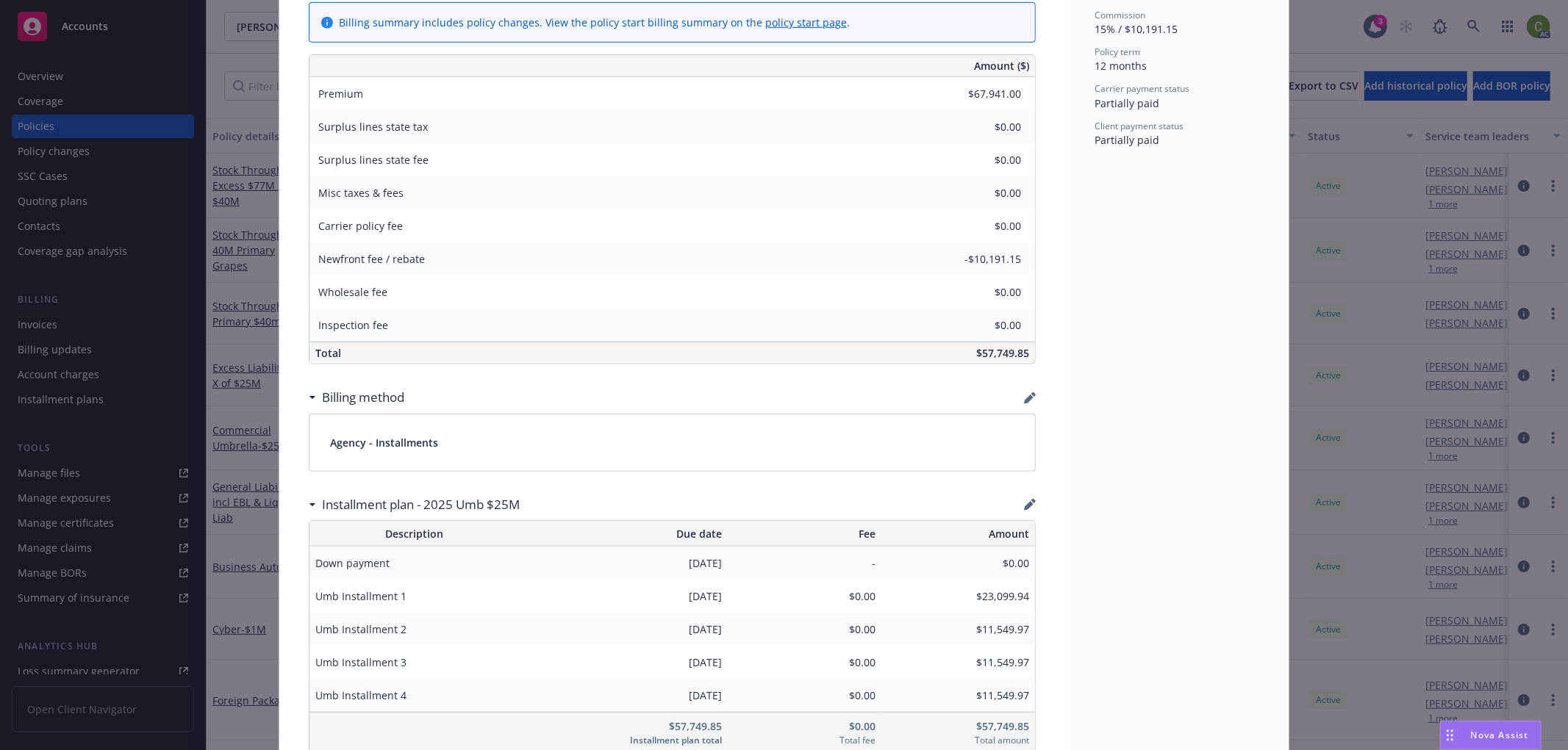
scroll to position [898, 0]
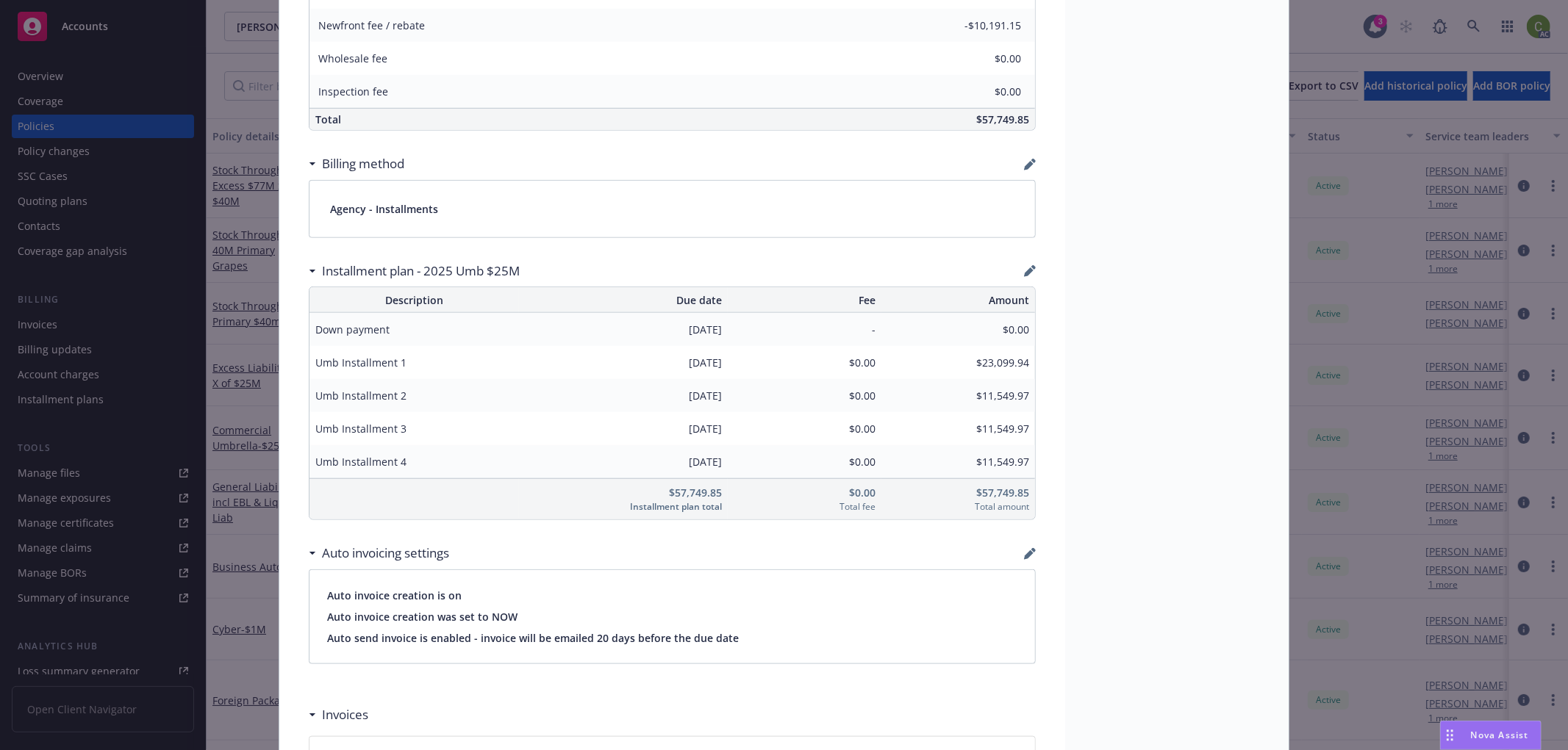
click at [1018, 277] on div "Installment plan - 2025 Umb $25M" at bounding box center [672, 271] width 727 height 31
click at [1024, 276] on icon "button" at bounding box center [1029, 272] width 9 height 9
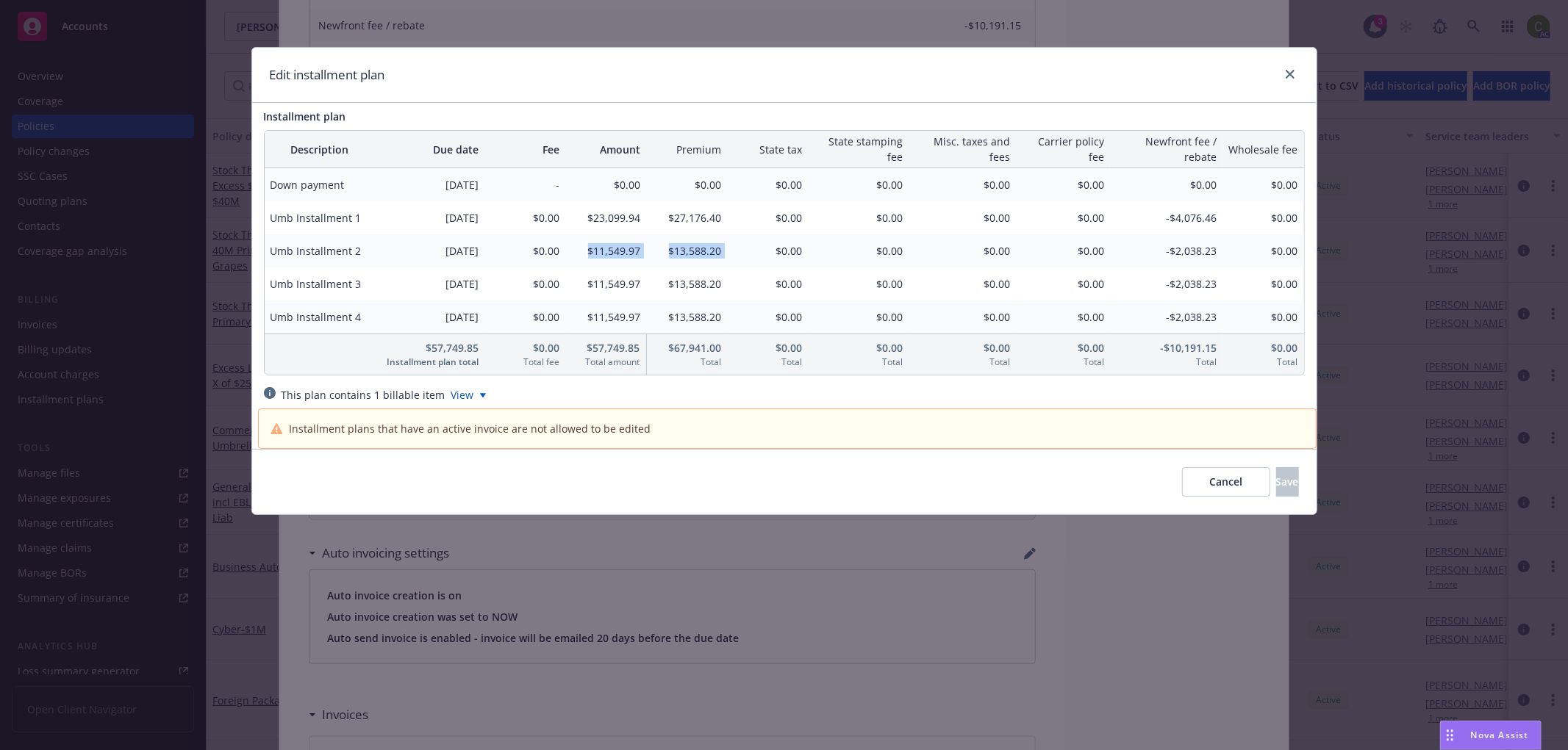
drag, startPoint x: 586, startPoint y: 257, endPoint x: 727, endPoint y: 262, distance: 141.1
click at [727, 262] on tr "Umb Installment 2 [DATE] $0.00 $11,549.97 $13,588.20 $0.00 $0.00 $0.00 $0.00 -$…" at bounding box center [784, 251] width 1040 height 33
click at [1209, 484] on span "Cancel" at bounding box center [1226, 481] width 33 height 14
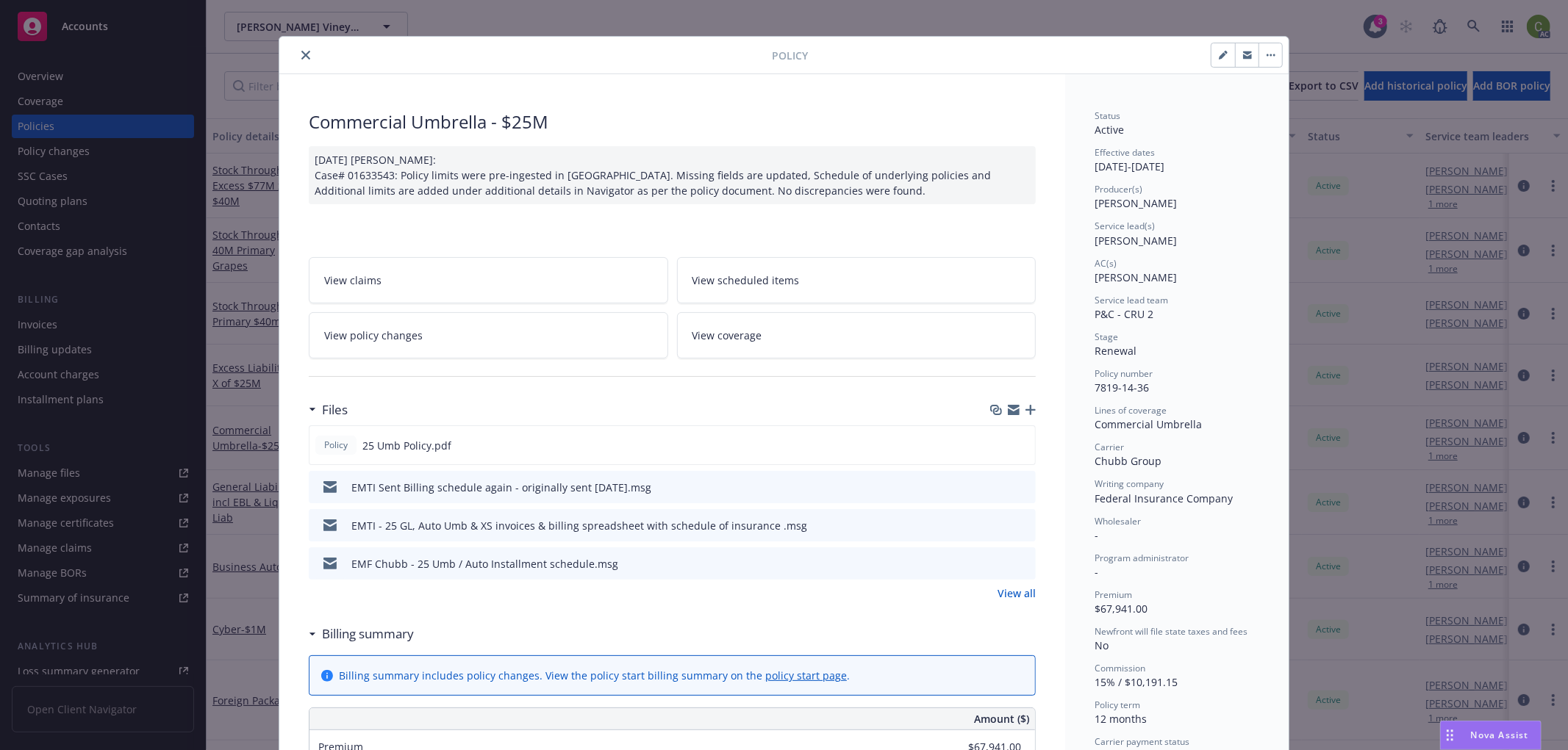
scroll to position [0, 0]
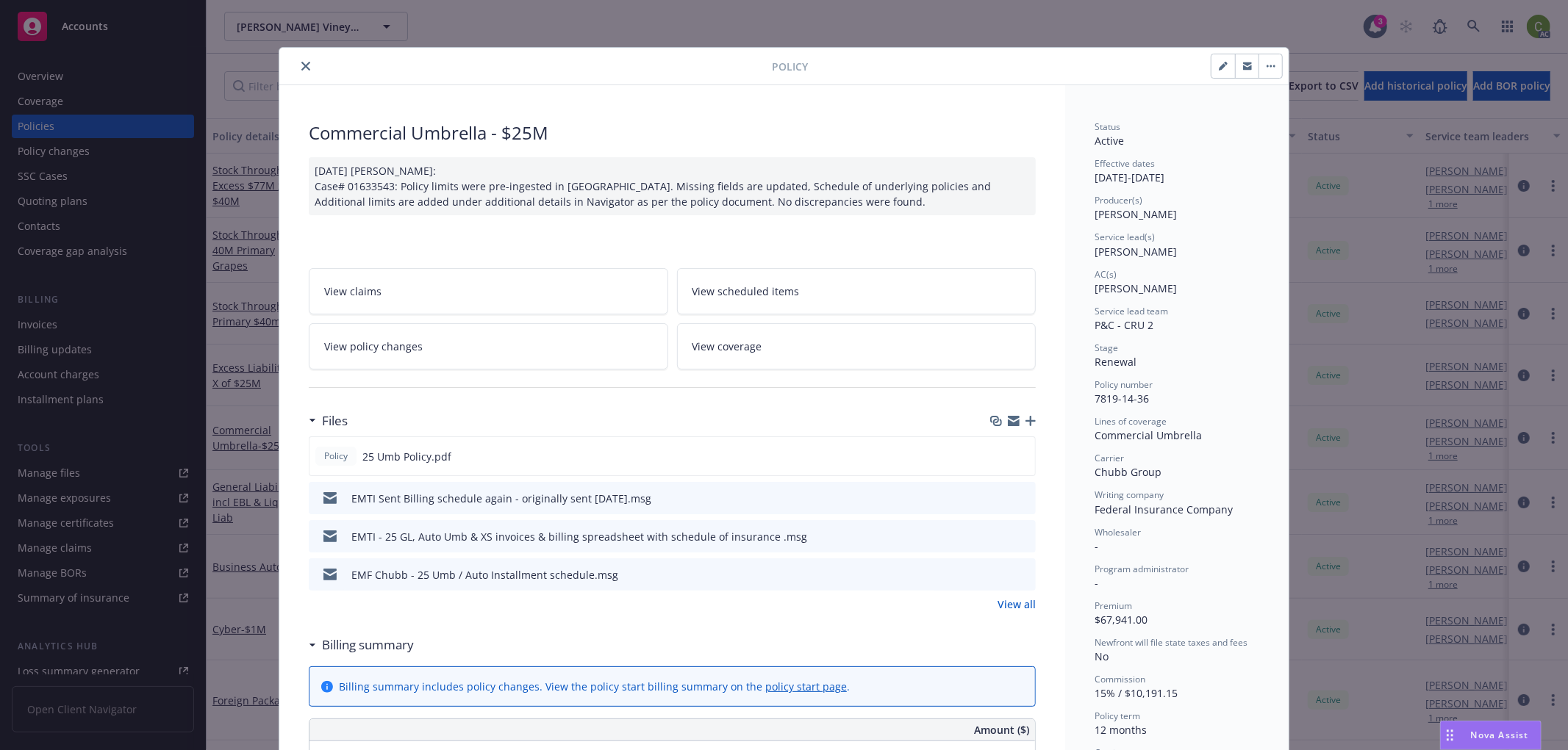
click at [300, 60] on button "close" at bounding box center [305, 66] width 17 height 17
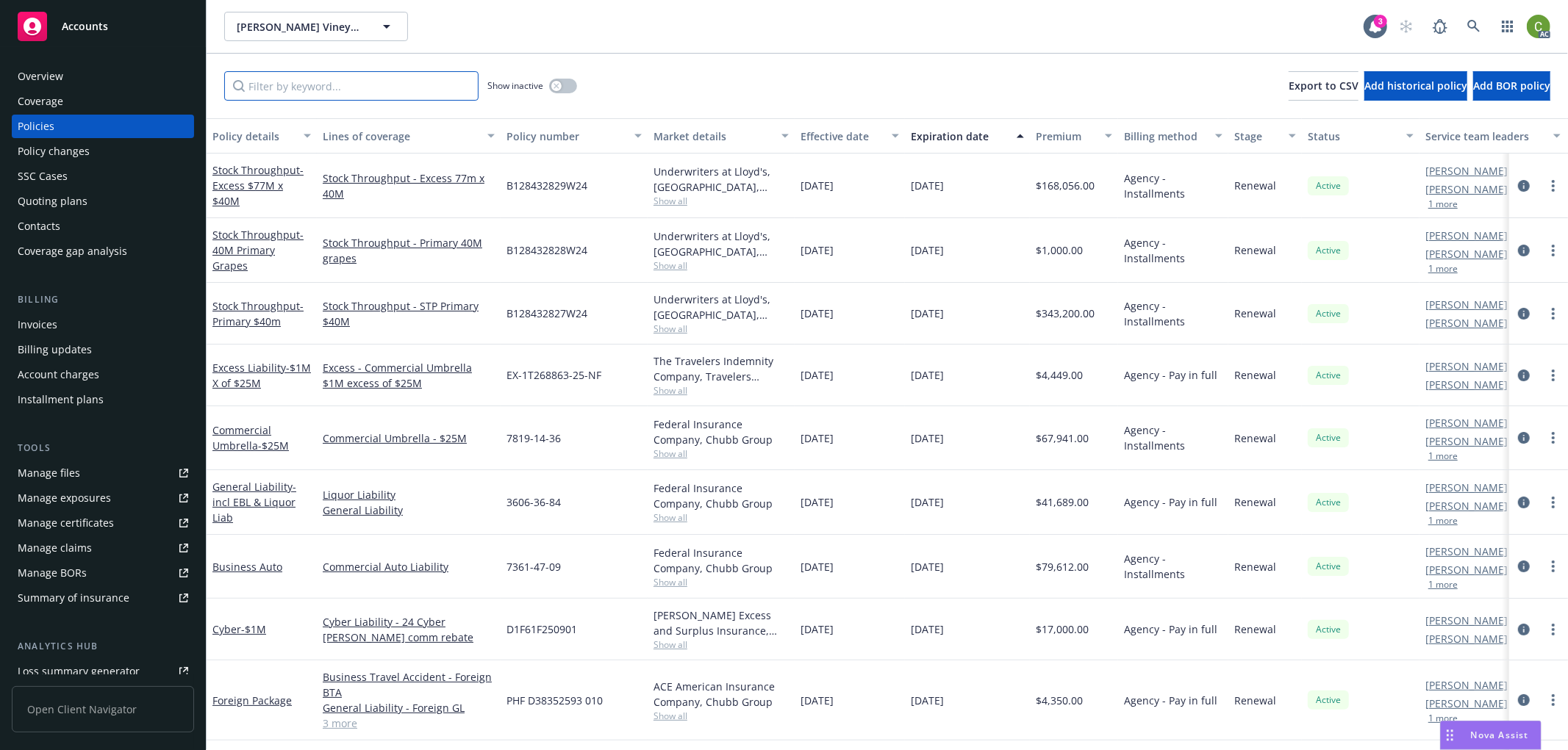
click at [329, 91] on input "Filter by keyword..." at bounding box center [351, 86] width 255 height 29
paste input "7361-47-09"
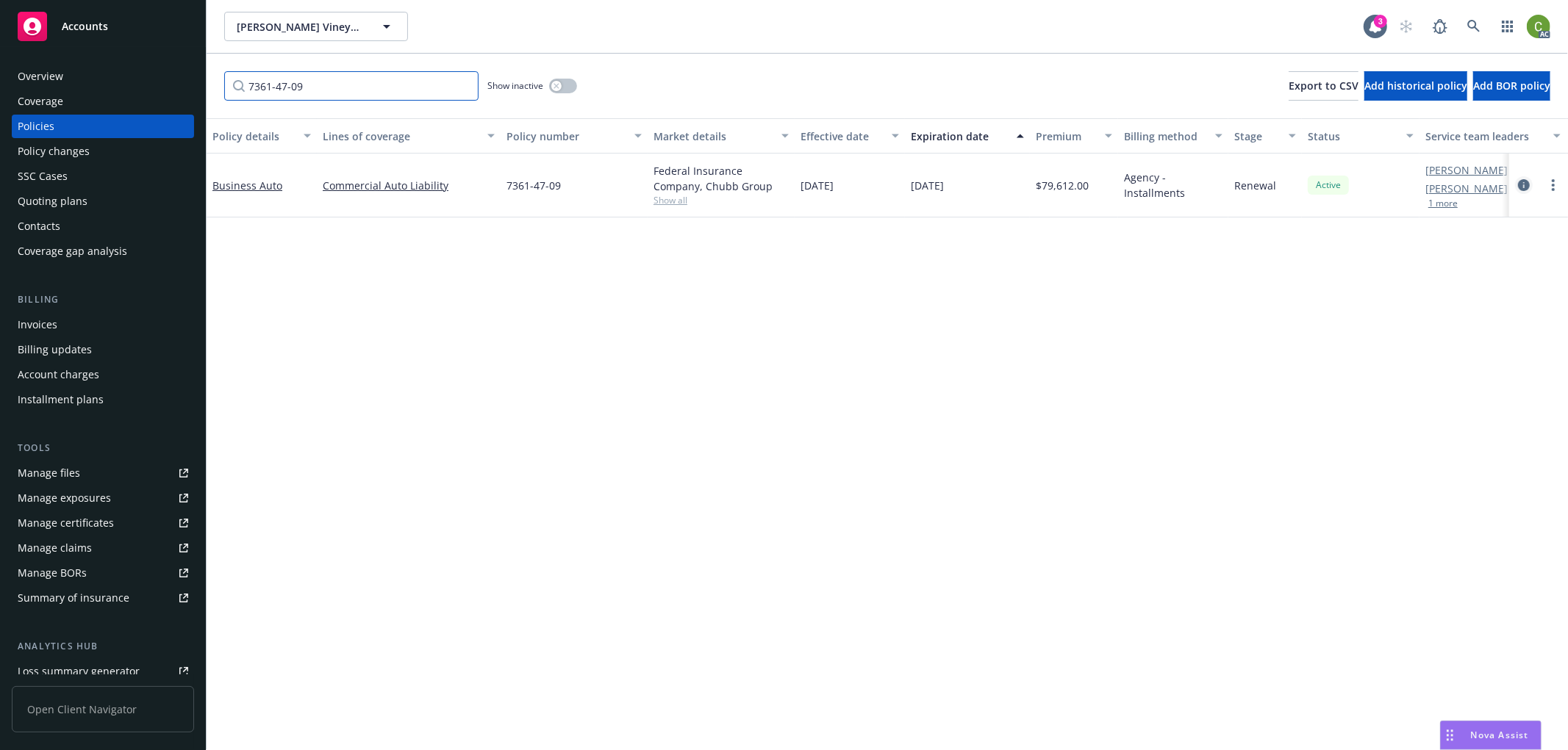
type input "7361-47-09"
drag, startPoint x: 1519, startPoint y: 184, endPoint x: 1415, endPoint y: 277, distance: 139.5
click at [1519, 183] on icon "circleInformation" at bounding box center [1523, 185] width 12 height 12
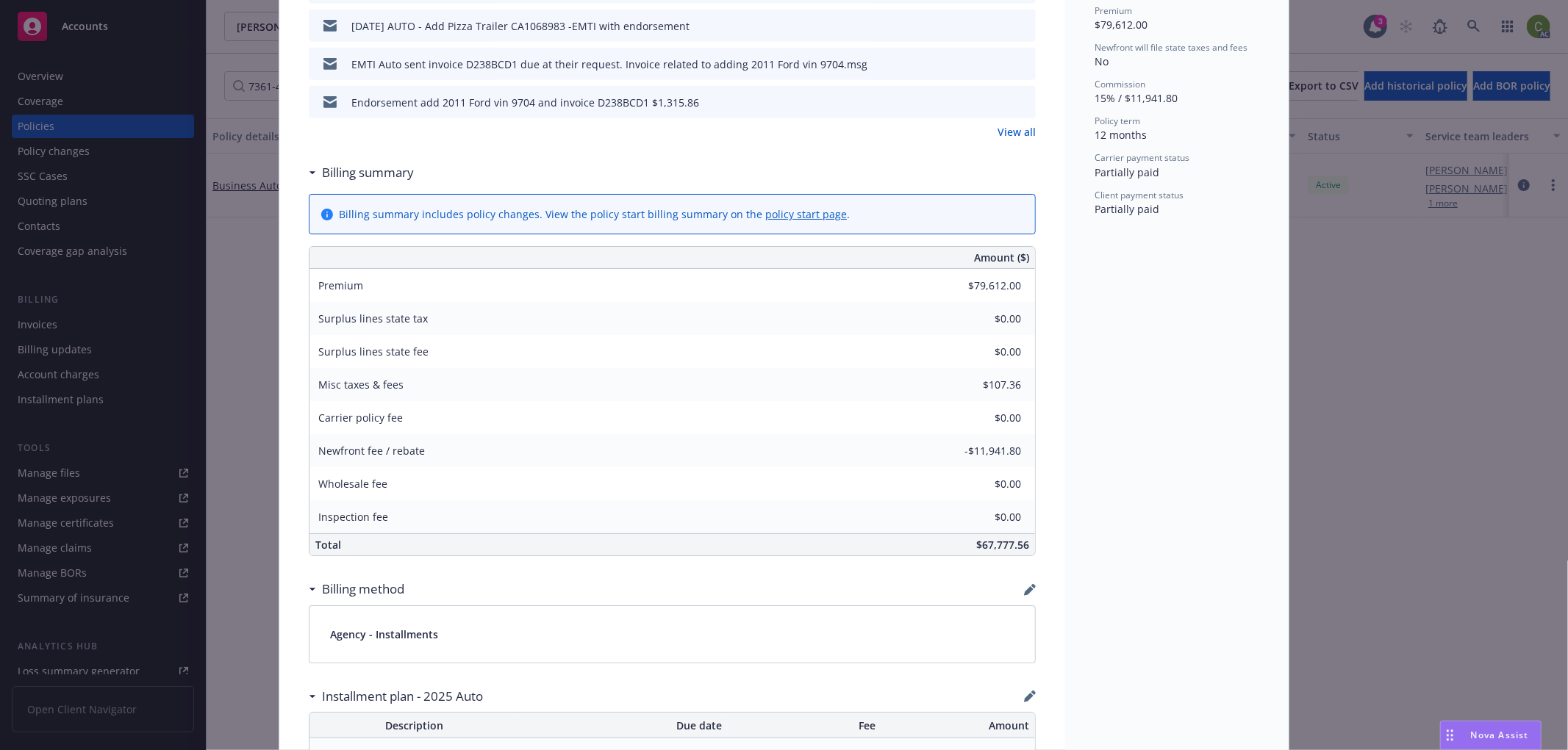
scroll to position [898, 0]
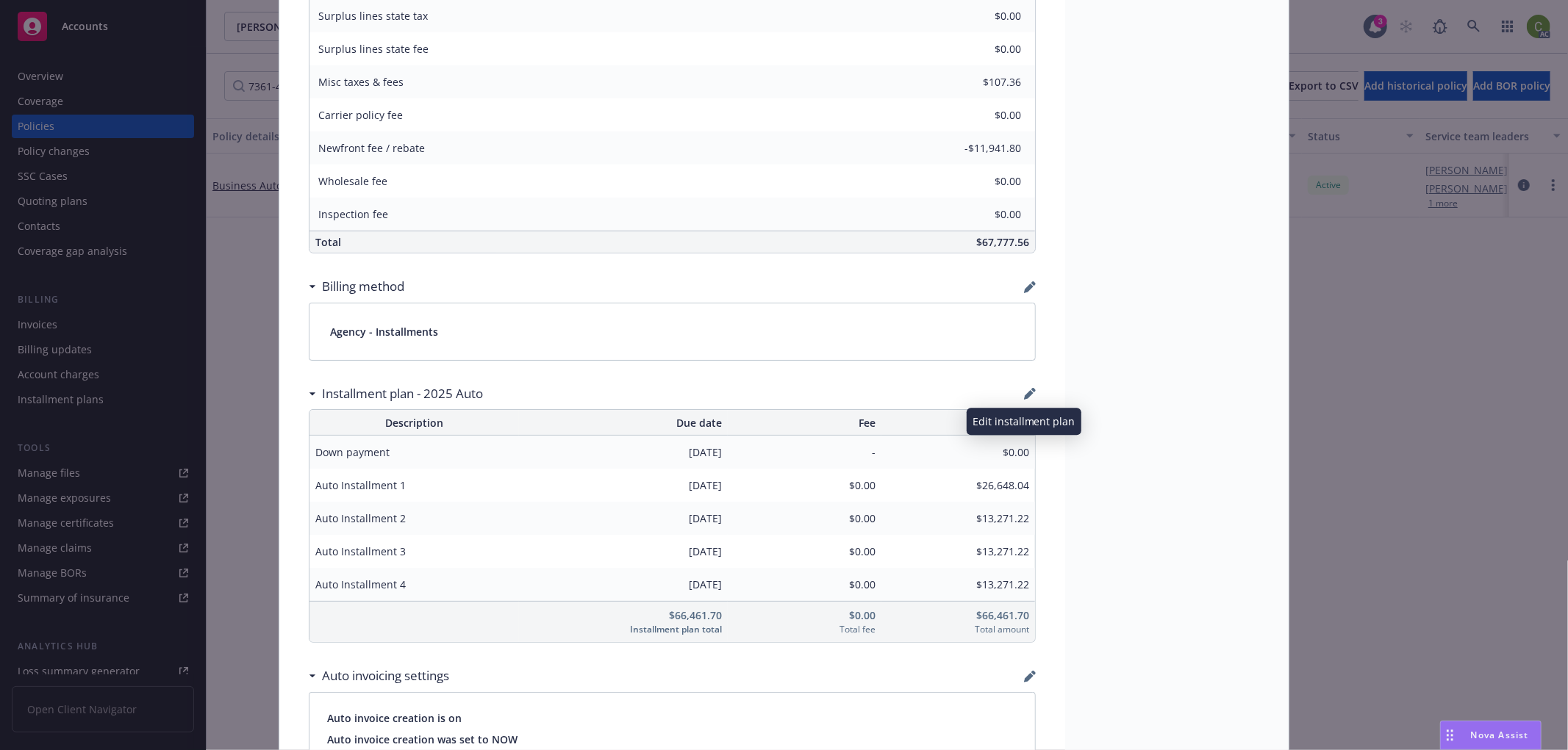
drag, startPoint x: 1020, startPoint y: 399, endPoint x: 1030, endPoint y: 420, distance: 23.3
click at [1024, 398] on icon "button" at bounding box center [1029, 395] width 9 height 9
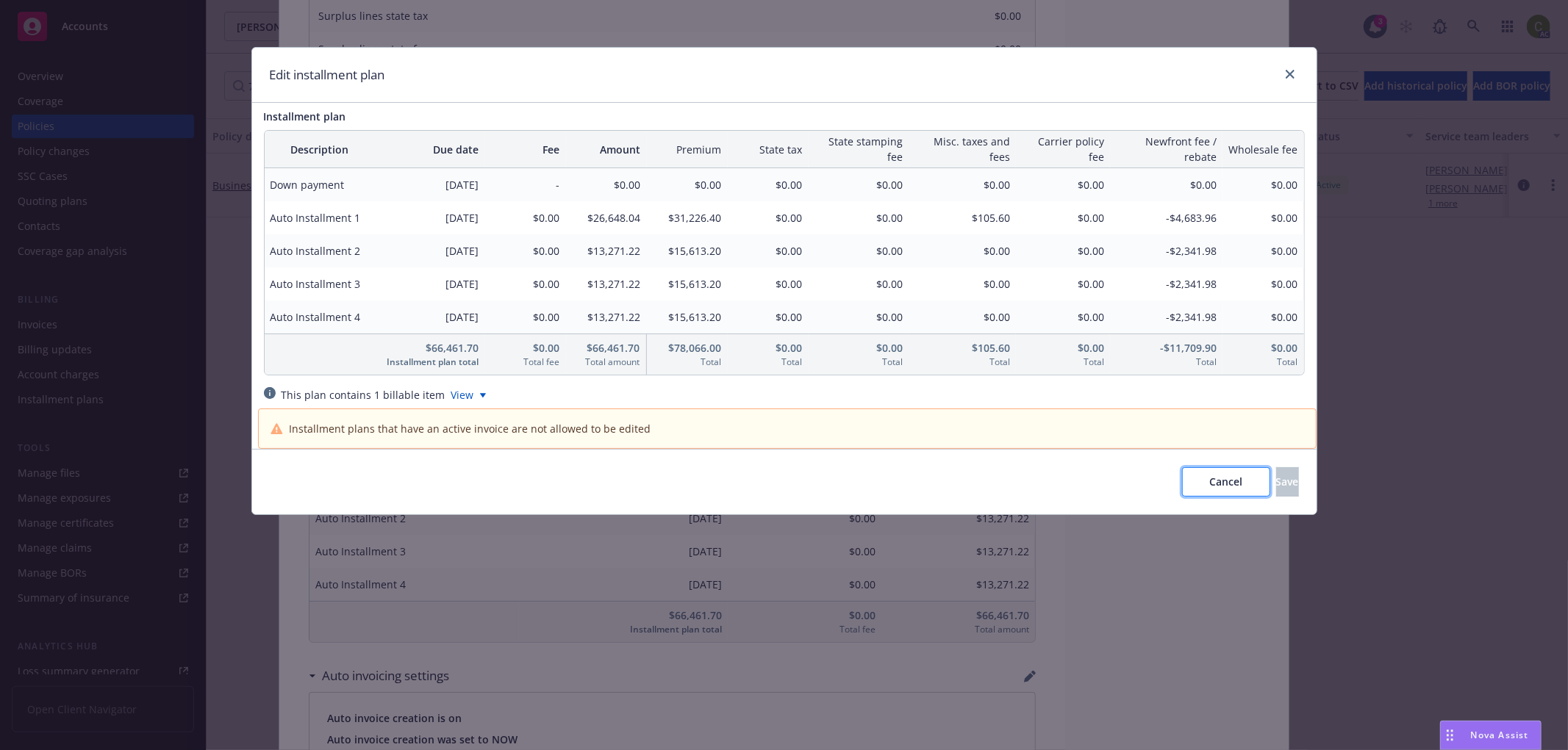
click at [1198, 485] on button "Cancel" at bounding box center [1226, 482] width 89 height 29
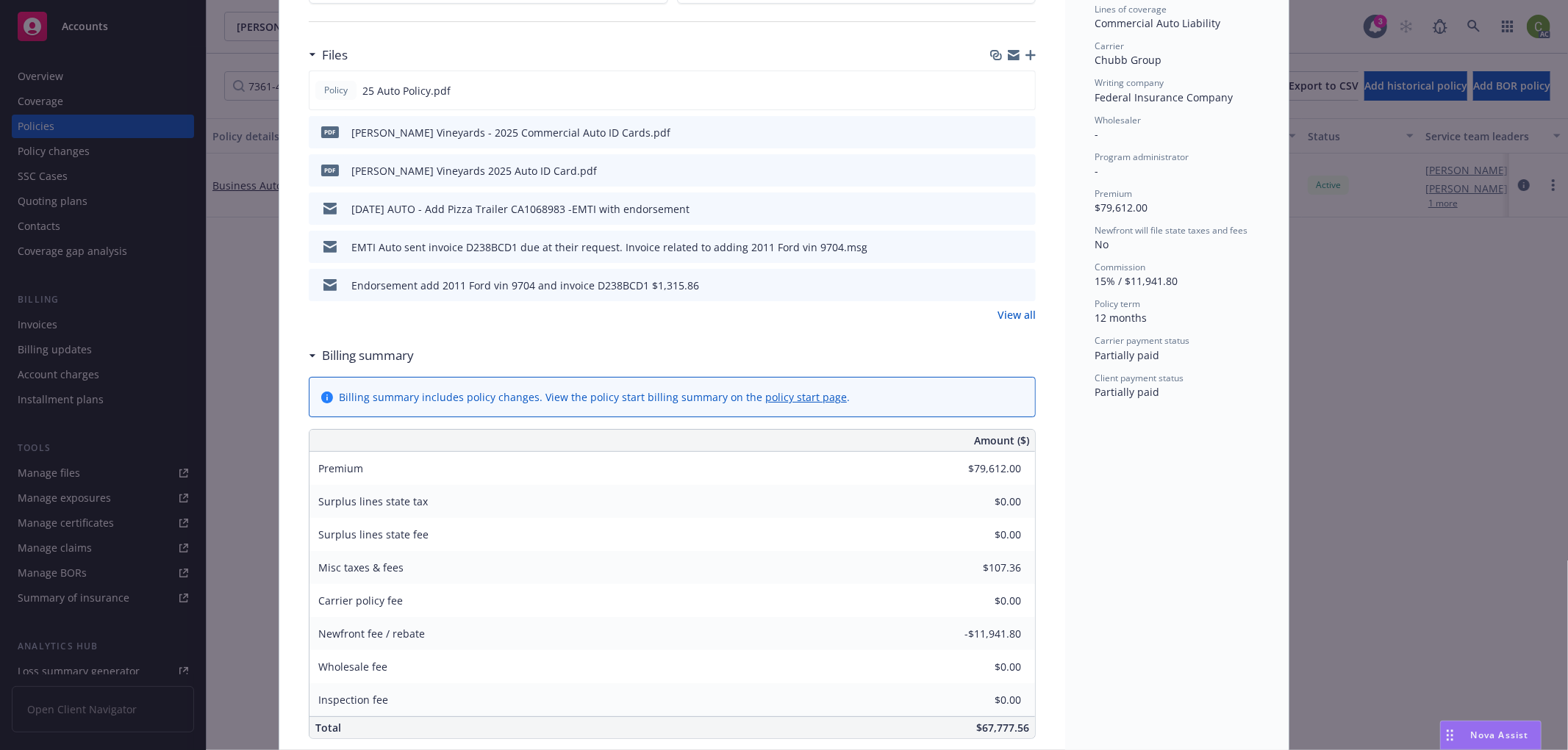
scroll to position [0, 0]
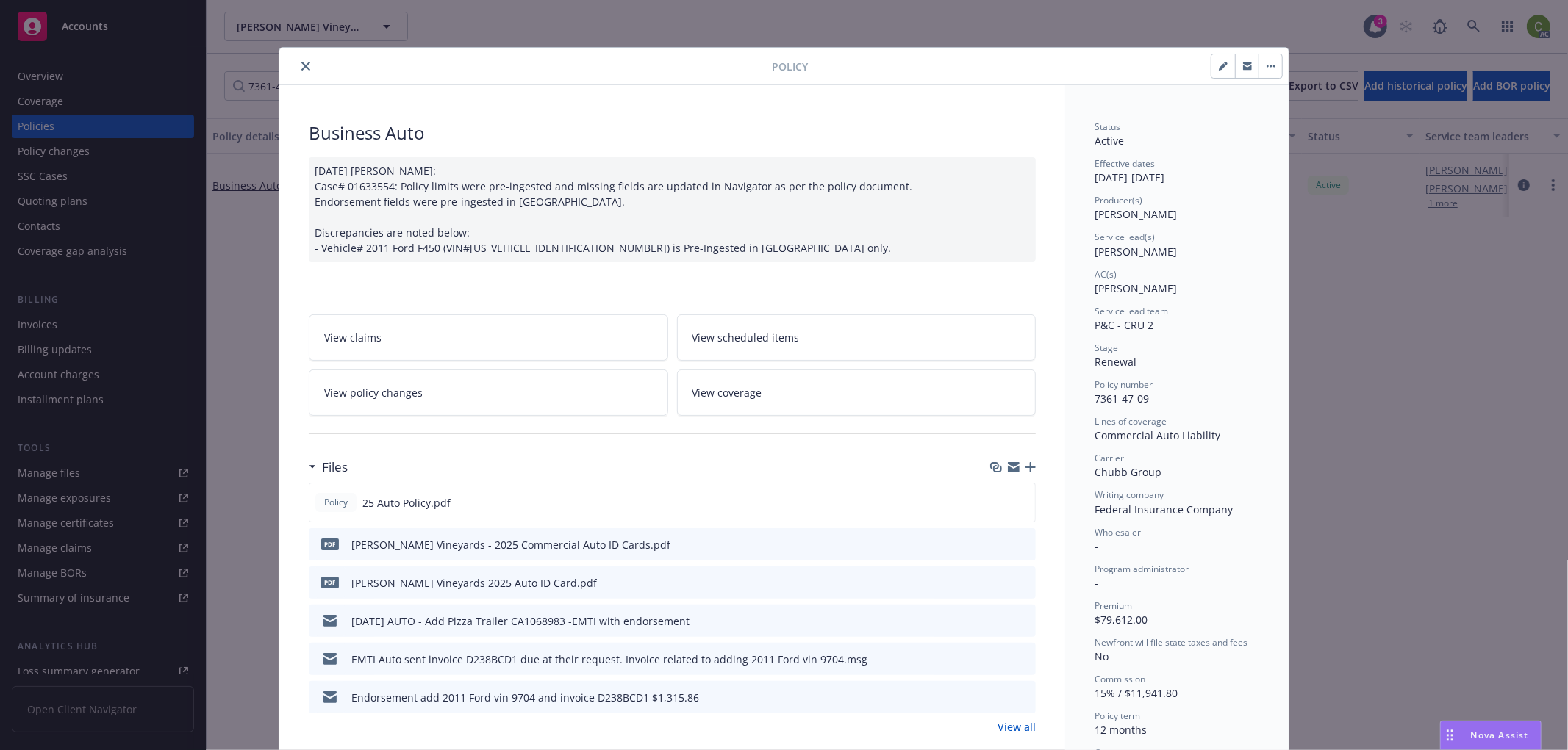
click at [300, 60] on button "close" at bounding box center [305, 66] width 17 height 17
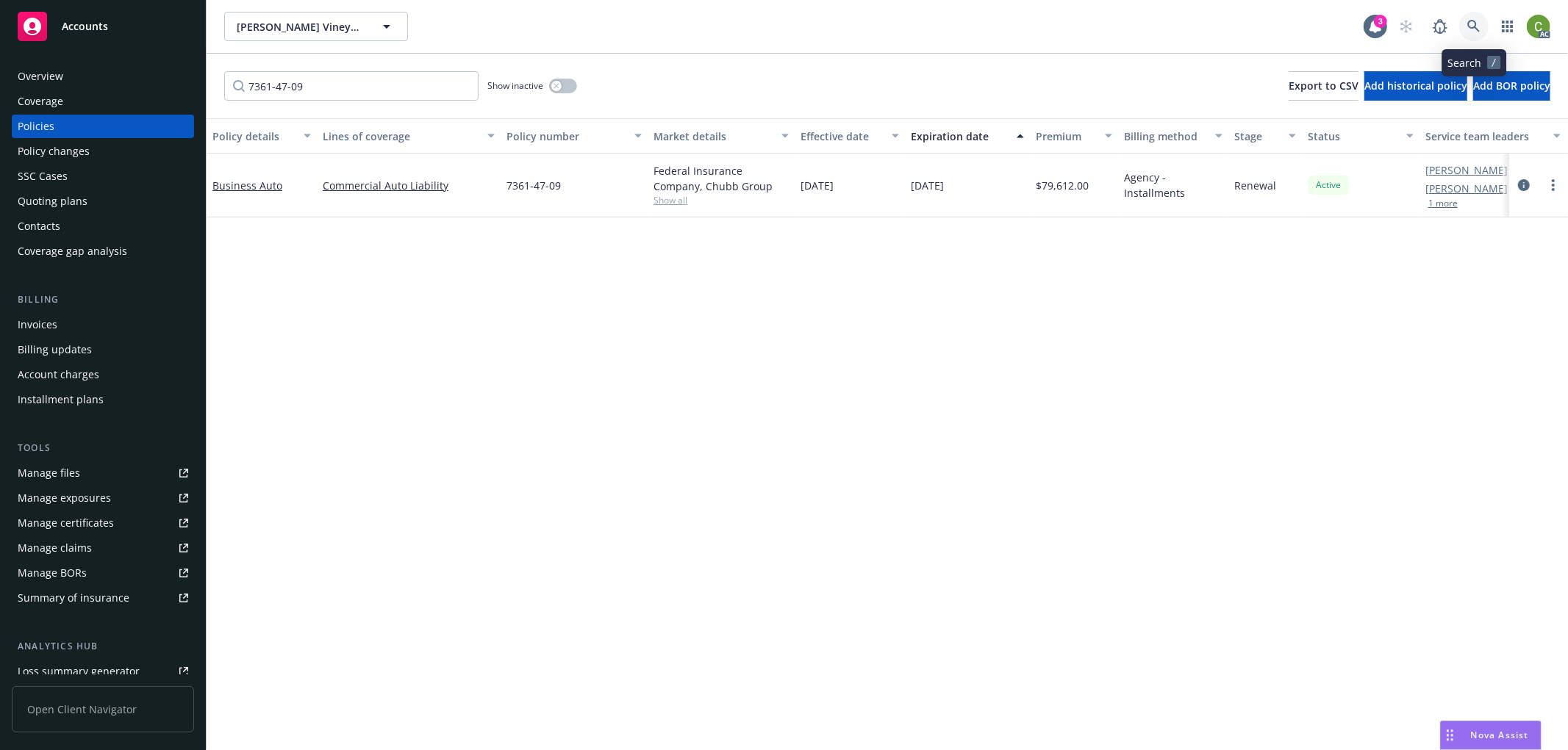
click at [1474, 25] on icon at bounding box center [1473, 26] width 13 height 13
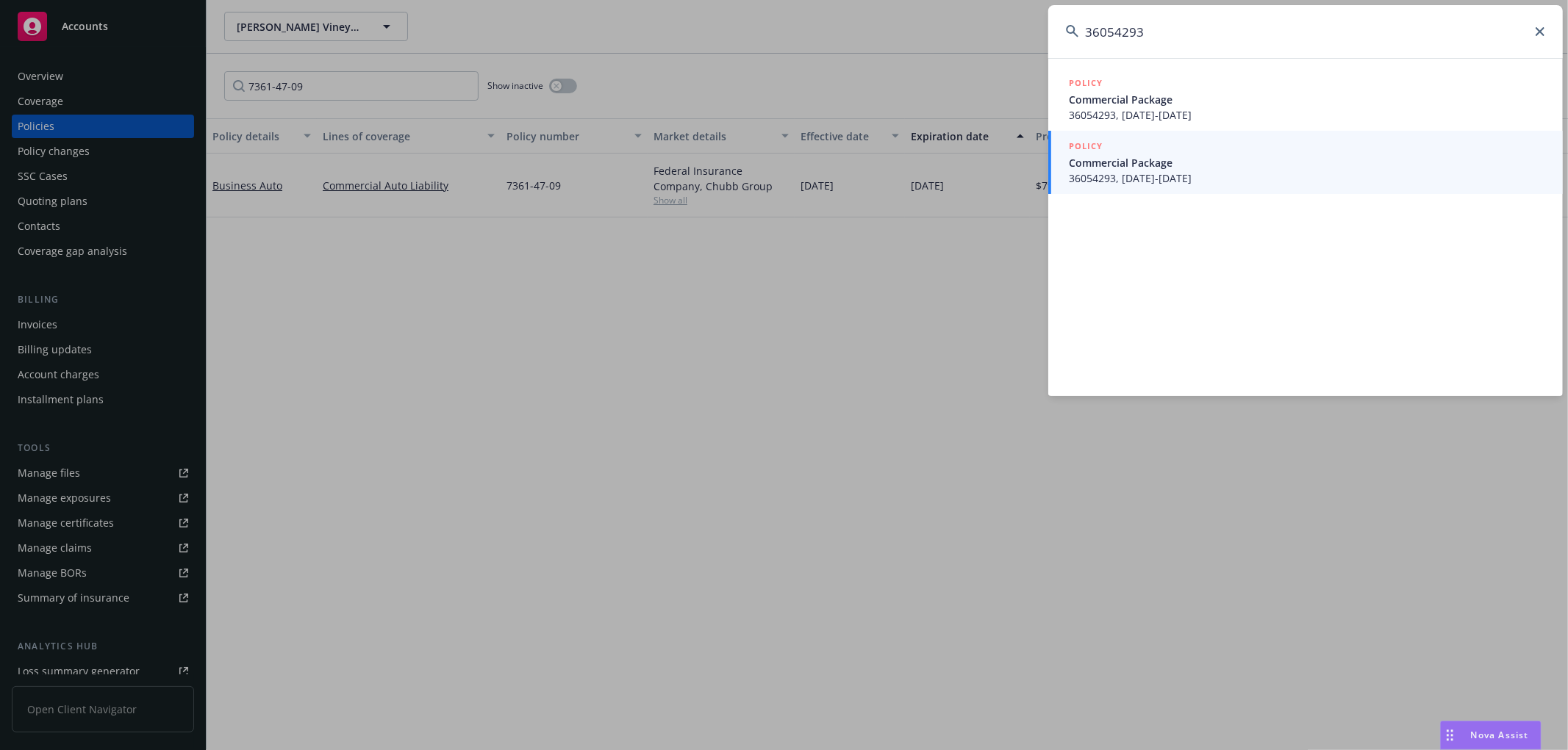
type input "36054293"
click at [1224, 169] on span "Commercial Package" at bounding box center [1307, 162] width 476 height 16
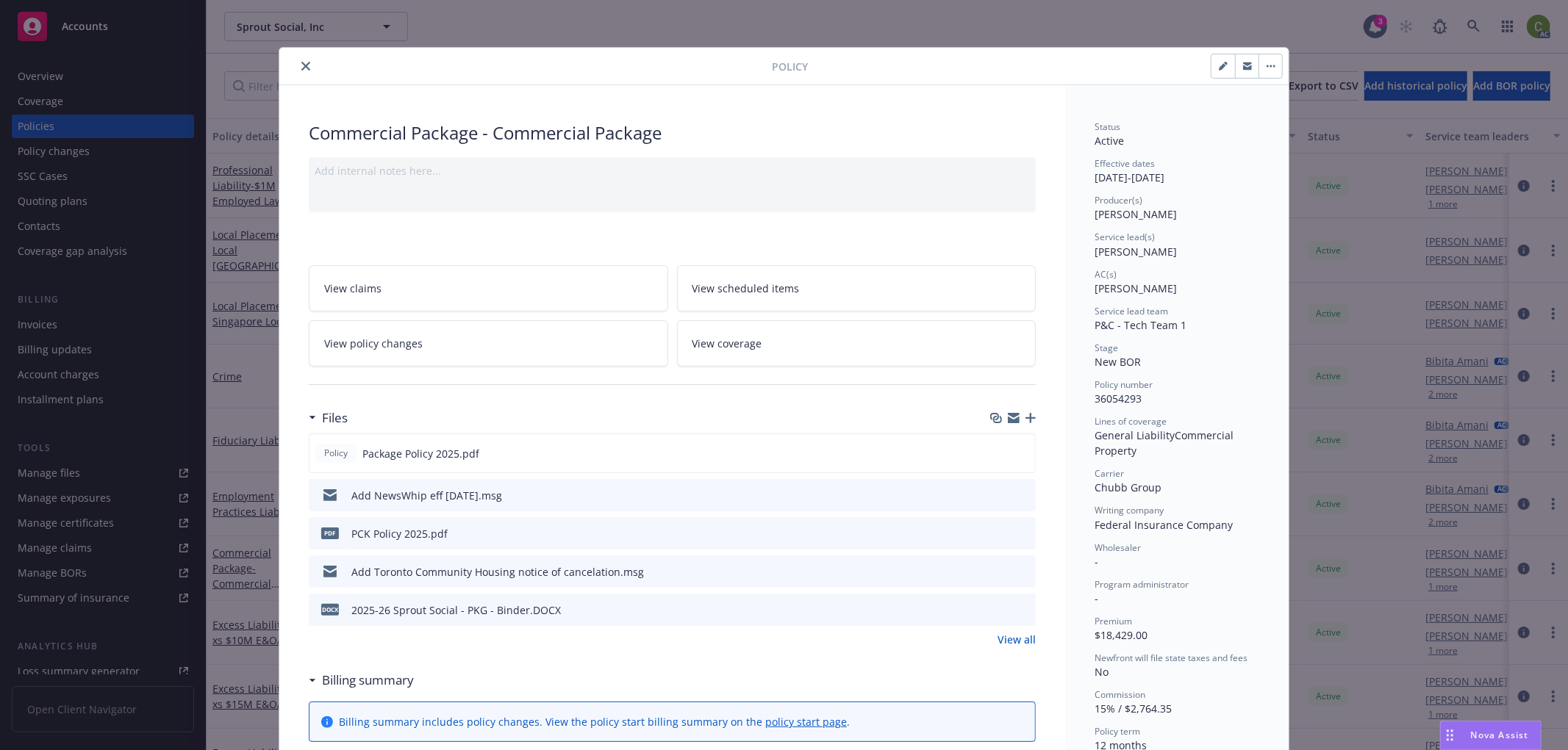
click at [1120, 398] on span "36054293" at bounding box center [1118, 398] width 47 height 14
copy span "36054293"
click at [303, 62] on icon "close" at bounding box center [306, 67] width 9 height 9
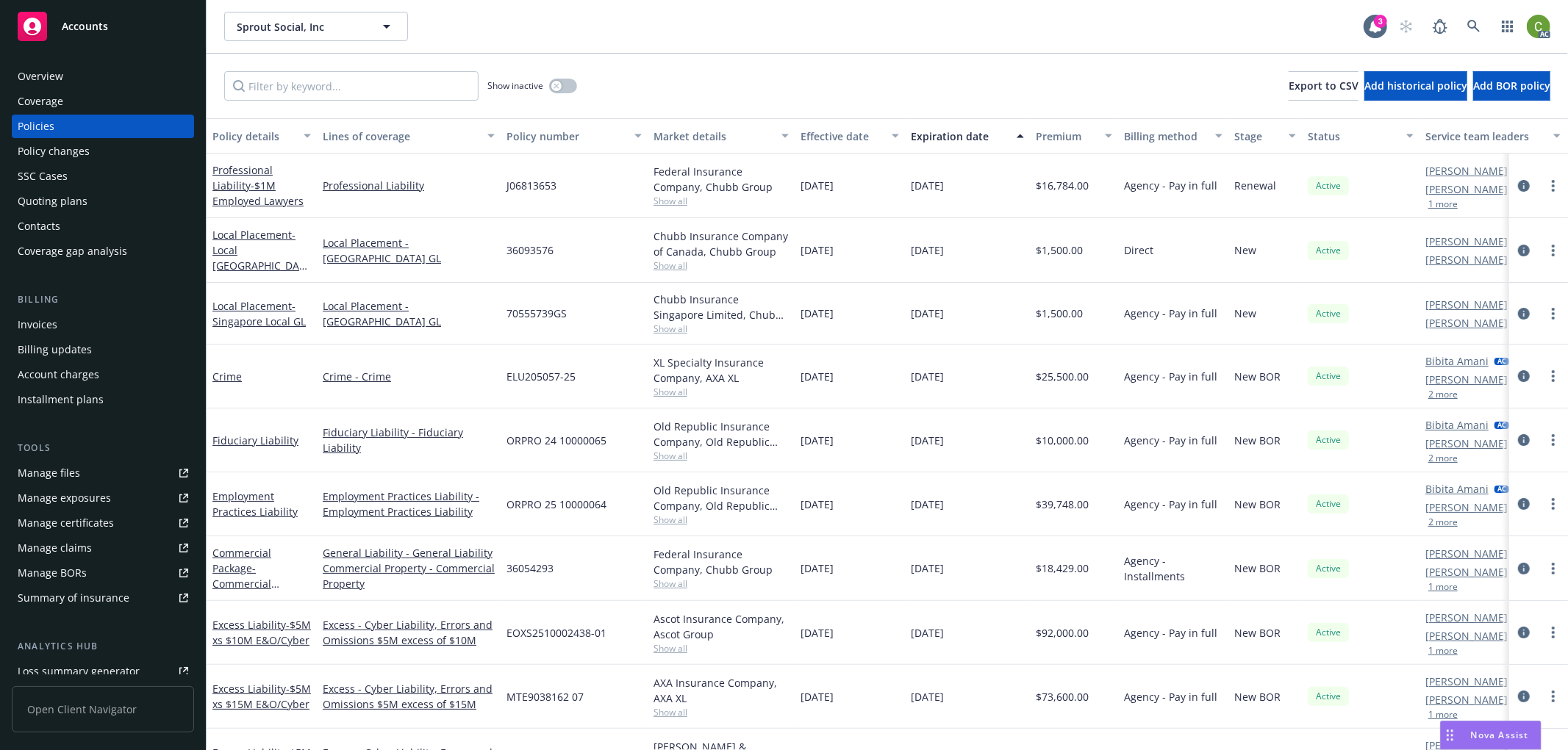
click at [94, 78] on div "Overview" at bounding box center [102, 77] width 171 height 24
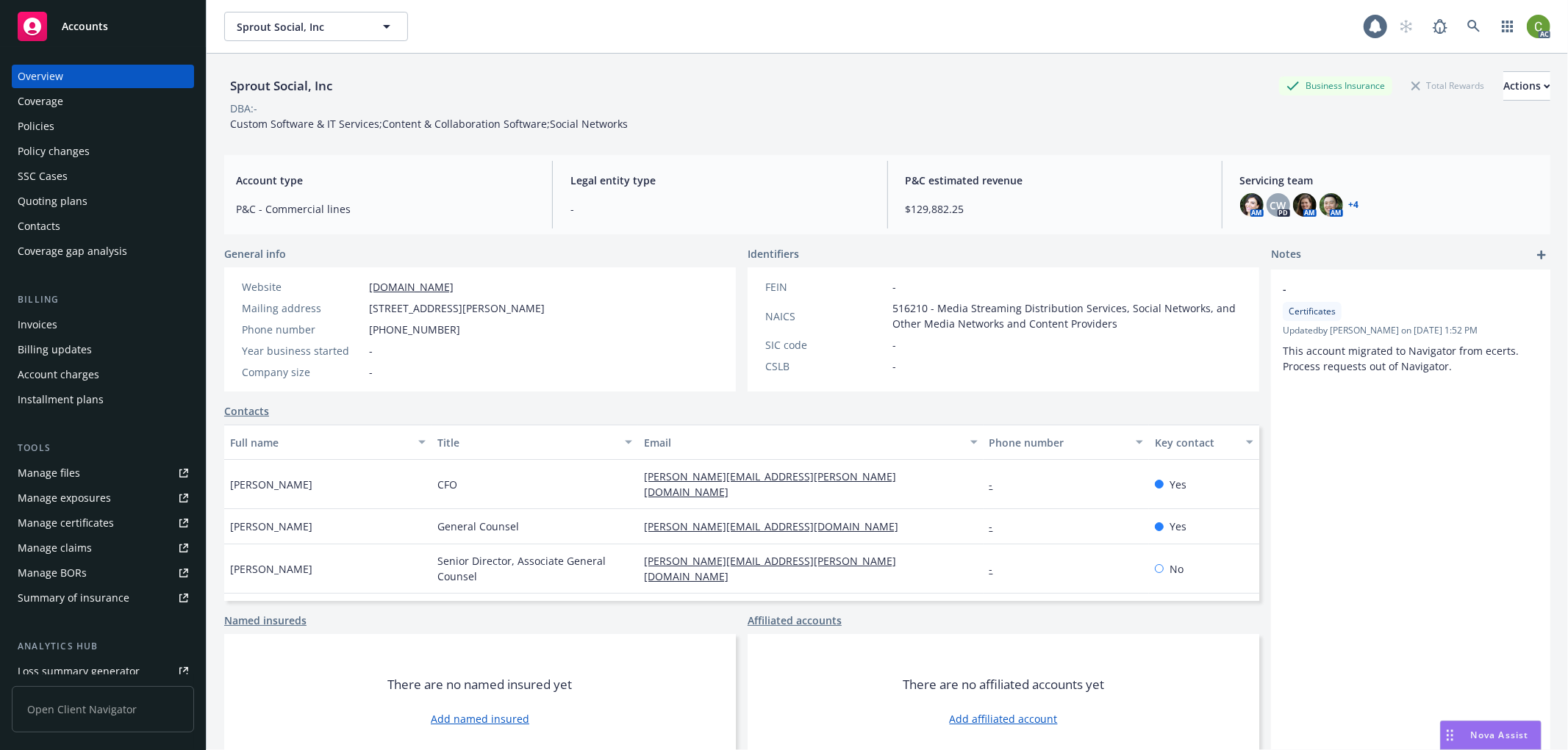
click at [94, 78] on div "Overview" at bounding box center [102, 77] width 171 height 24
drag, startPoint x: 225, startPoint y: 84, endPoint x: 337, endPoint y: 86, distance: 112.0
click at [337, 86] on div "Sprout Social, Inc" at bounding box center [281, 86] width 114 height 19
copy div "Sprout Social, Inc"
click at [75, 327] on div "Invoices" at bounding box center [102, 325] width 171 height 24
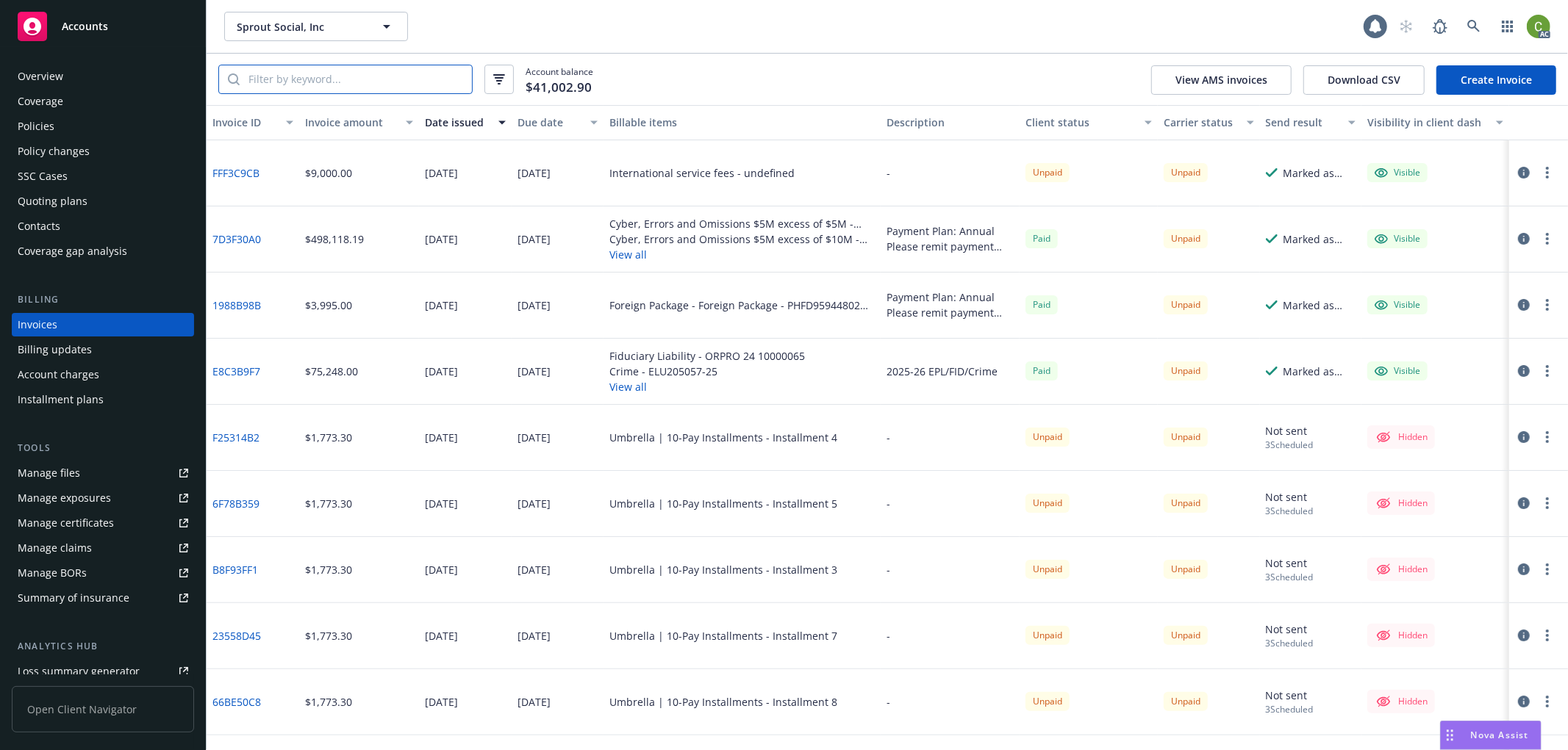
click at [324, 77] on input "search" at bounding box center [356, 79] width 232 height 28
paste input "36054293"
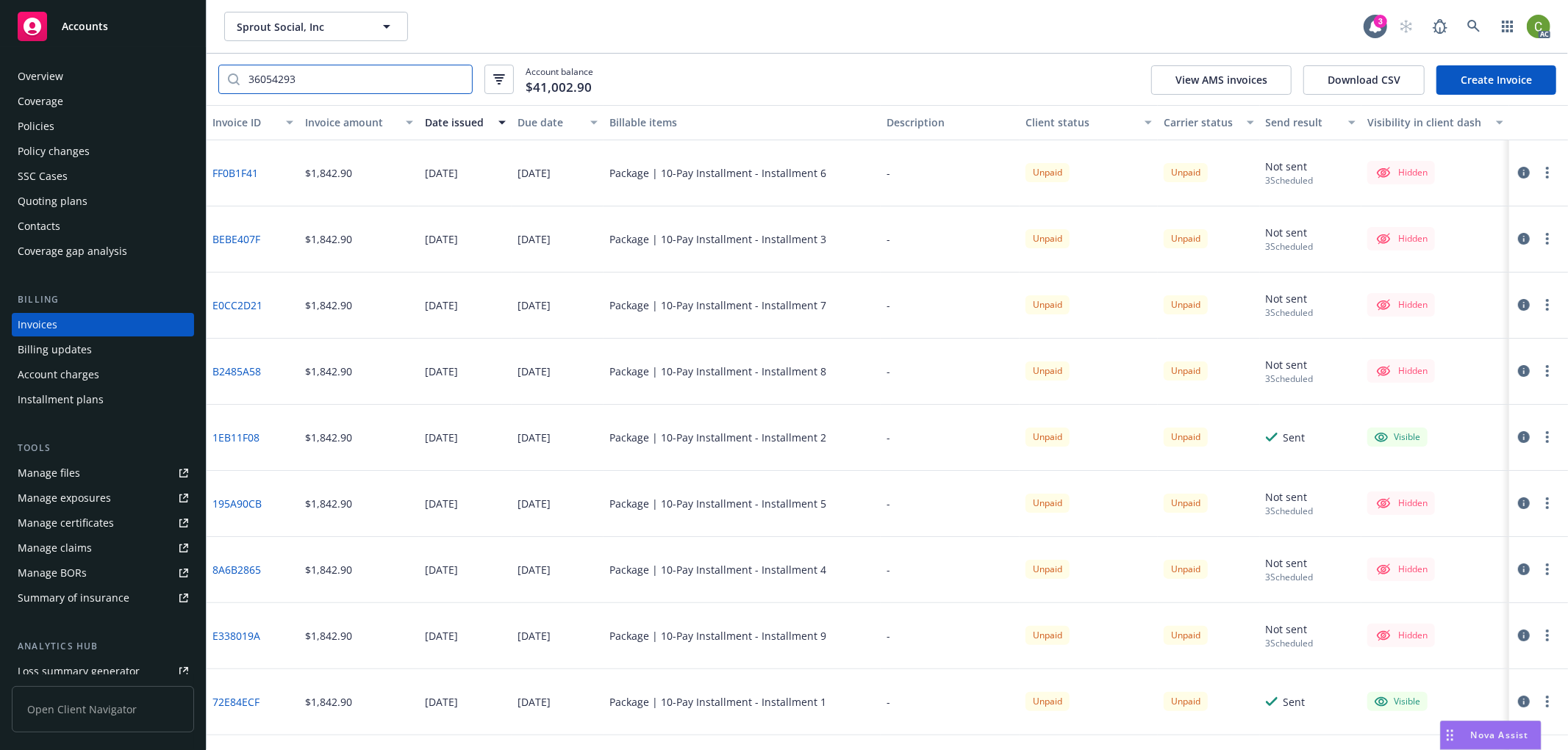
type input "36054293"
click at [458, 126] on div "Date issued" at bounding box center [456, 122] width 65 height 16
click at [1518, 175] on icon "button" at bounding box center [1523, 172] width 12 height 12
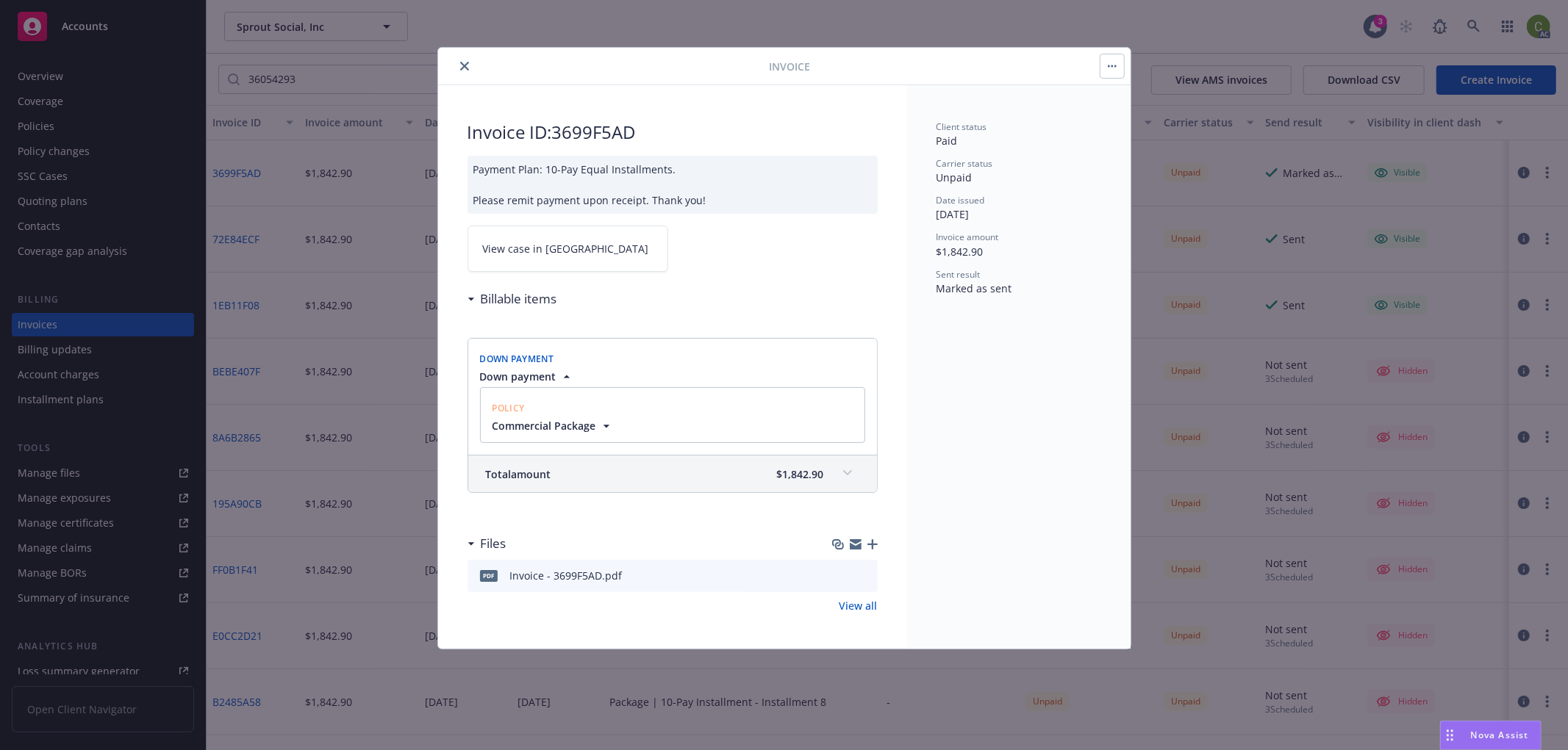
click at [548, 255] on span "View case in [GEOGRAPHIC_DATA]" at bounding box center [566, 248] width 166 height 16
click at [466, 62] on icon "close" at bounding box center [465, 67] width 9 height 9
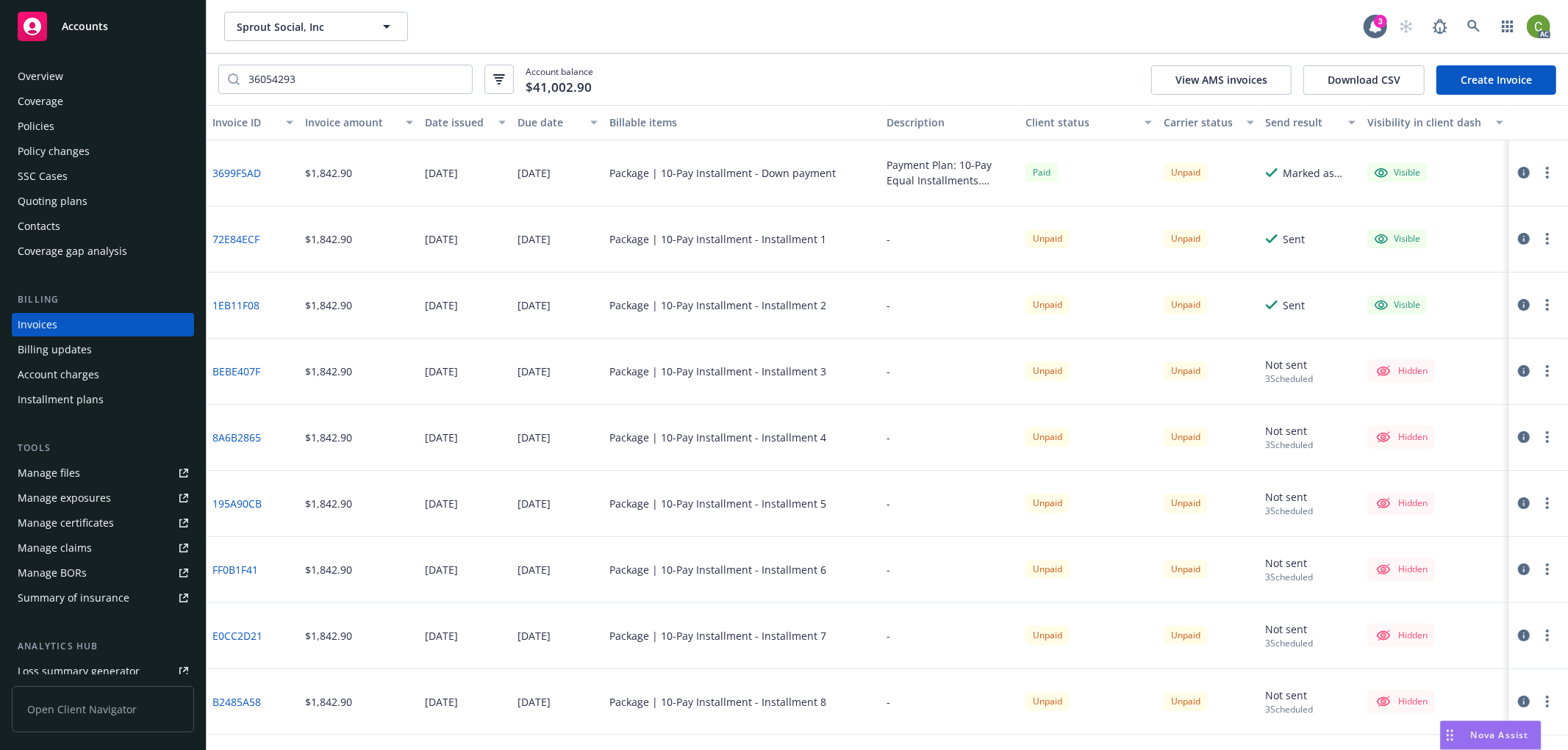
click at [1518, 238] on icon "button" at bounding box center [1523, 238] width 12 height 12
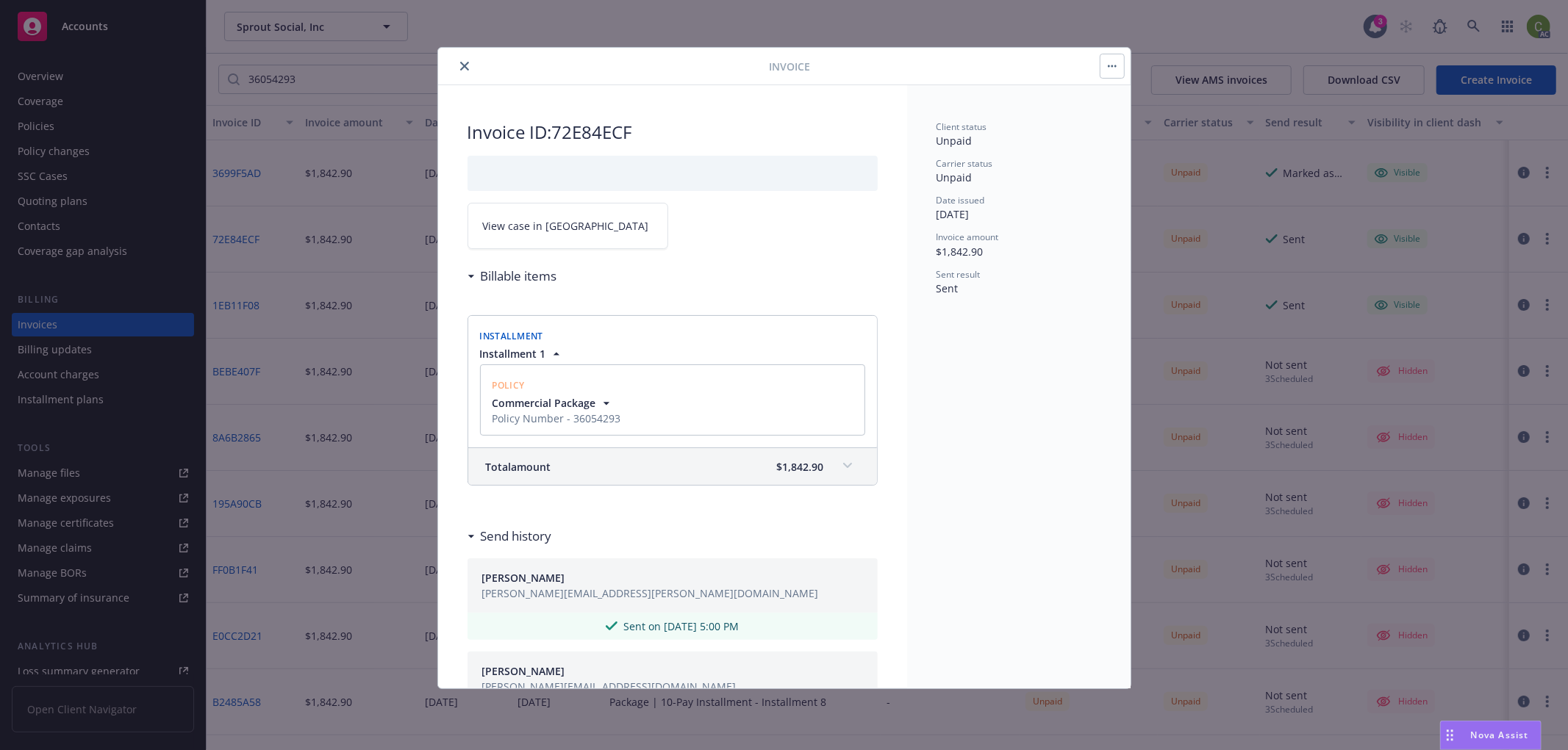
click at [580, 228] on link "View case in [GEOGRAPHIC_DATA]" at bounding box center [568, 225] width 201 height 47
click at [464, 62] on icon "close" at bounding box center [465, 67] width 9 height 9
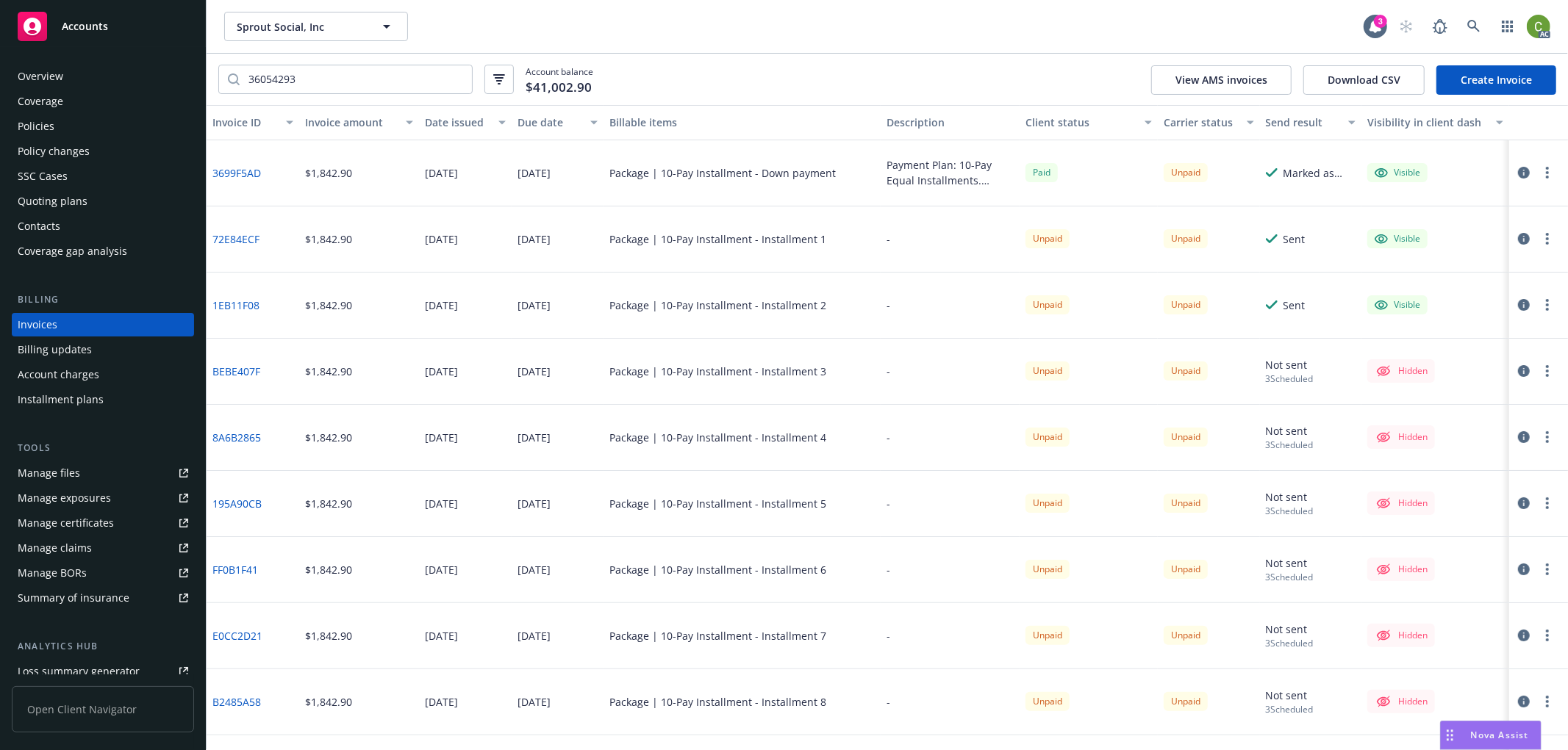
click at [1518, 304] on icon "button" at bounding box center [1523, 305] width 12 height 12
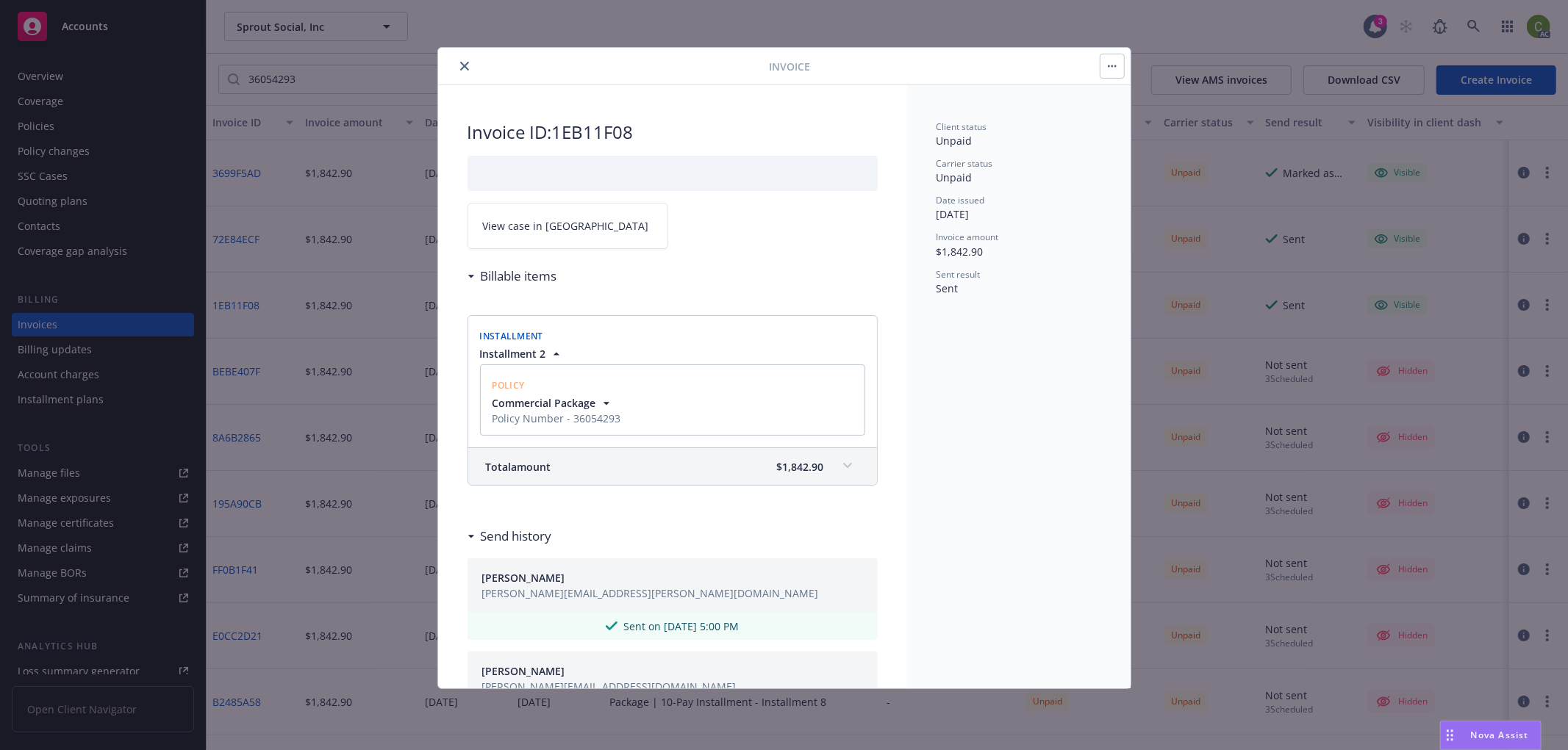
click at [608, 224] on link "View case in [GEOGRAPHIC_DATA]" at bounding box center [568, 225] width 201 height 47
click at [461, 65] on icon "close" at bounding box center [465, 67] width 9 height 9
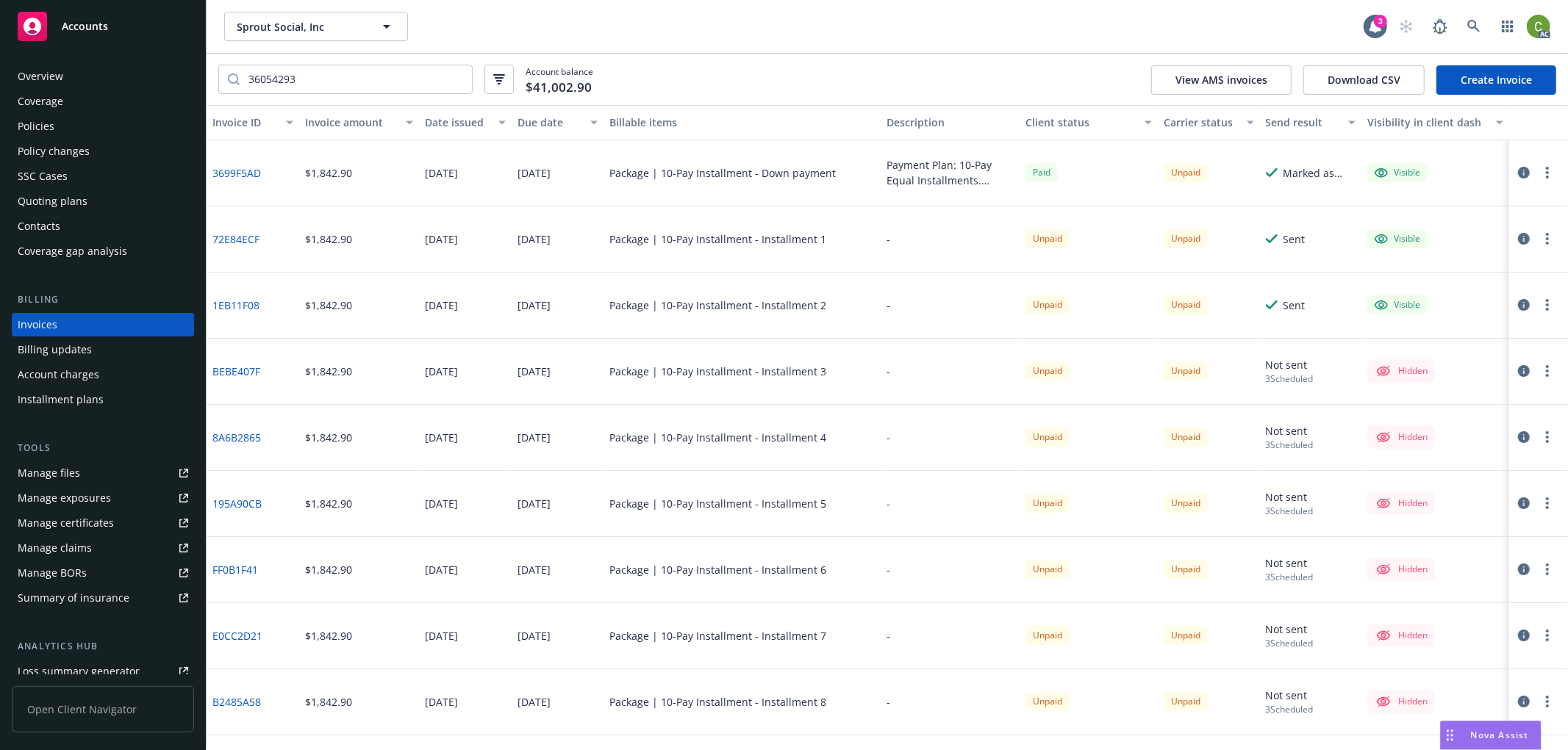
click at [1518, 369] on icon "button" at bounding box center [1523, 370] width 12 height 12
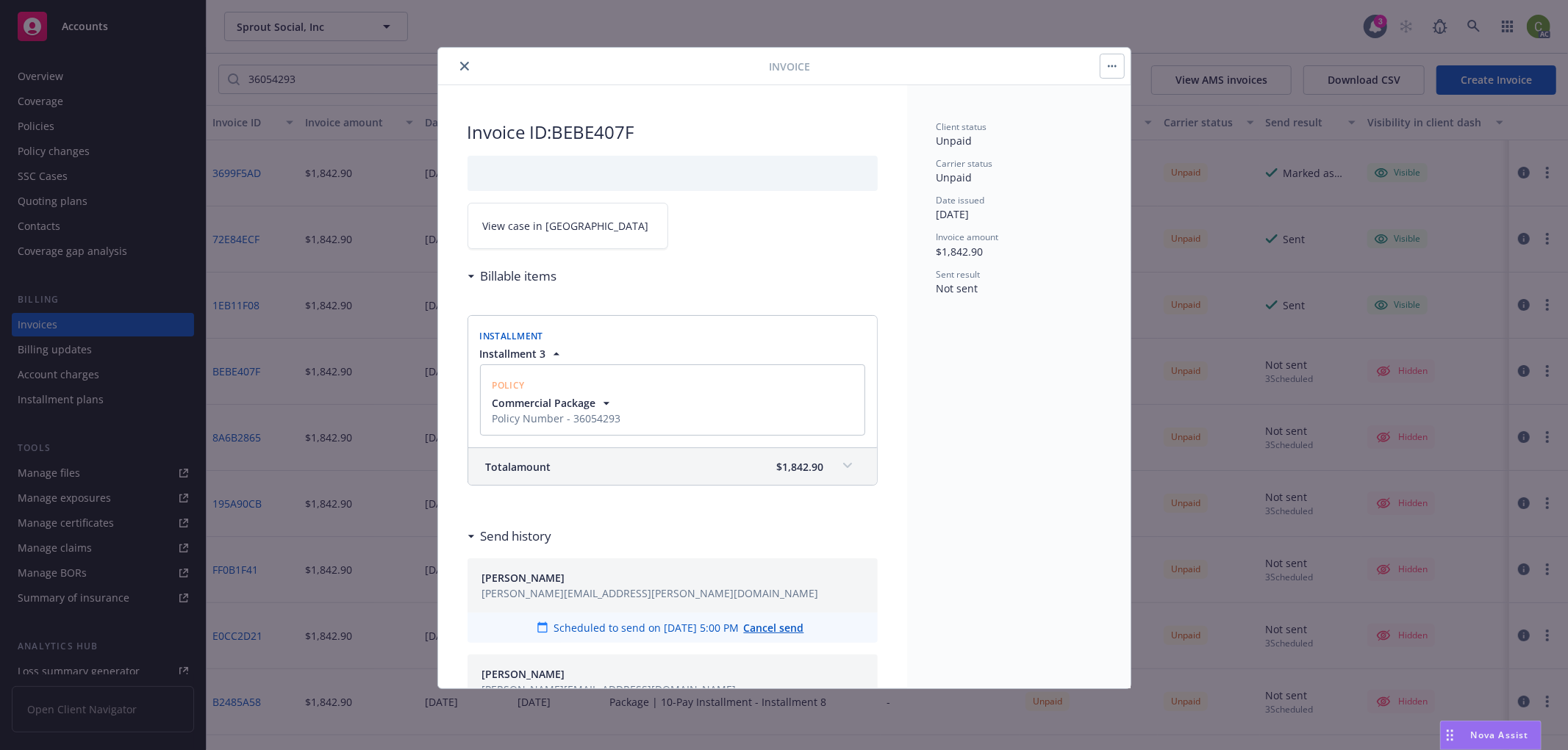
click at [542, 224] on span "View case in [GEOGRAPHIC_DATA]" at bounding box center [566, 225] width 166 height 16
click at [463, 65] on icon "close" at bounding box center [465, 67] width 9 height 9
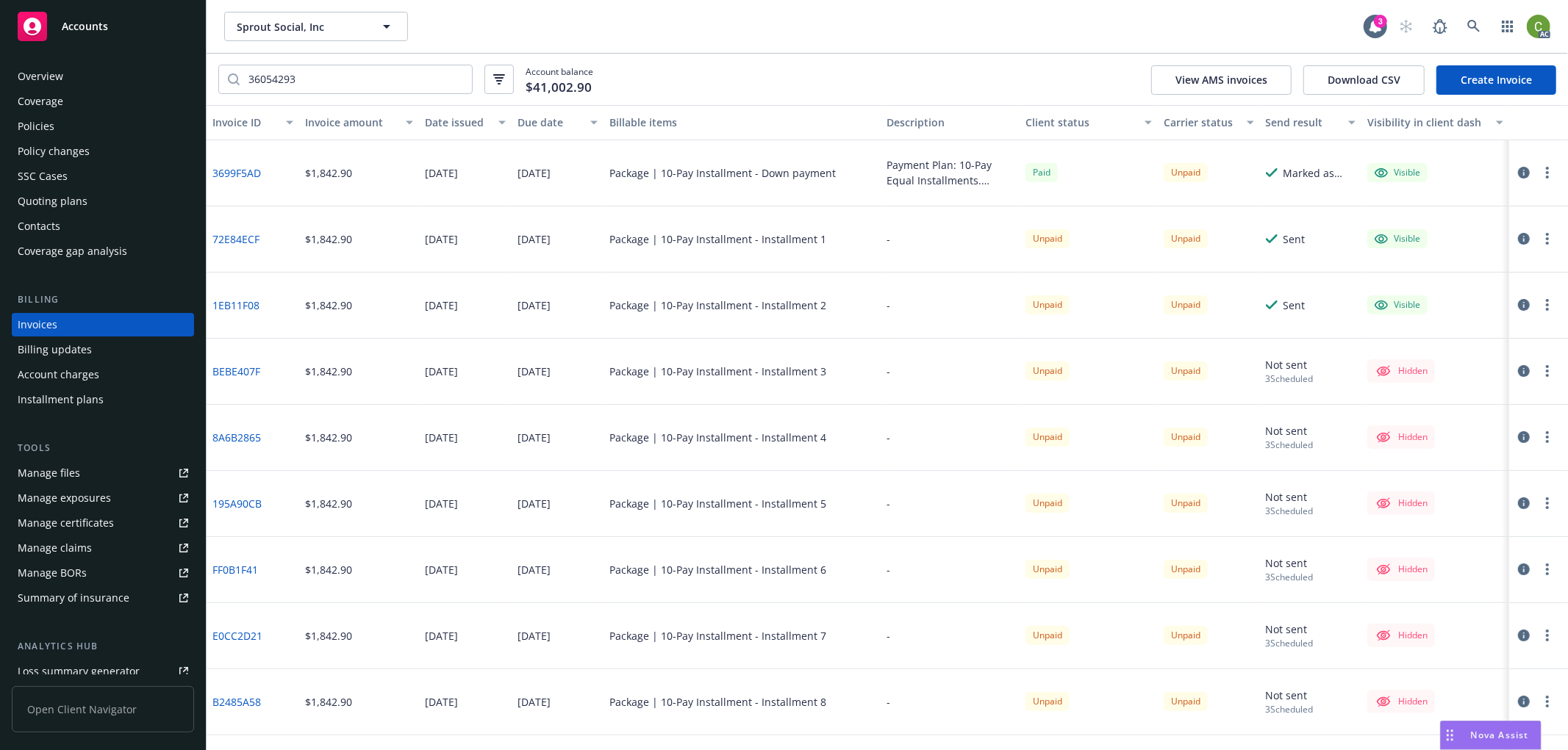
click at [1518, 435] on icon "button" at bounding box center [1523, 437] width 12 height 12
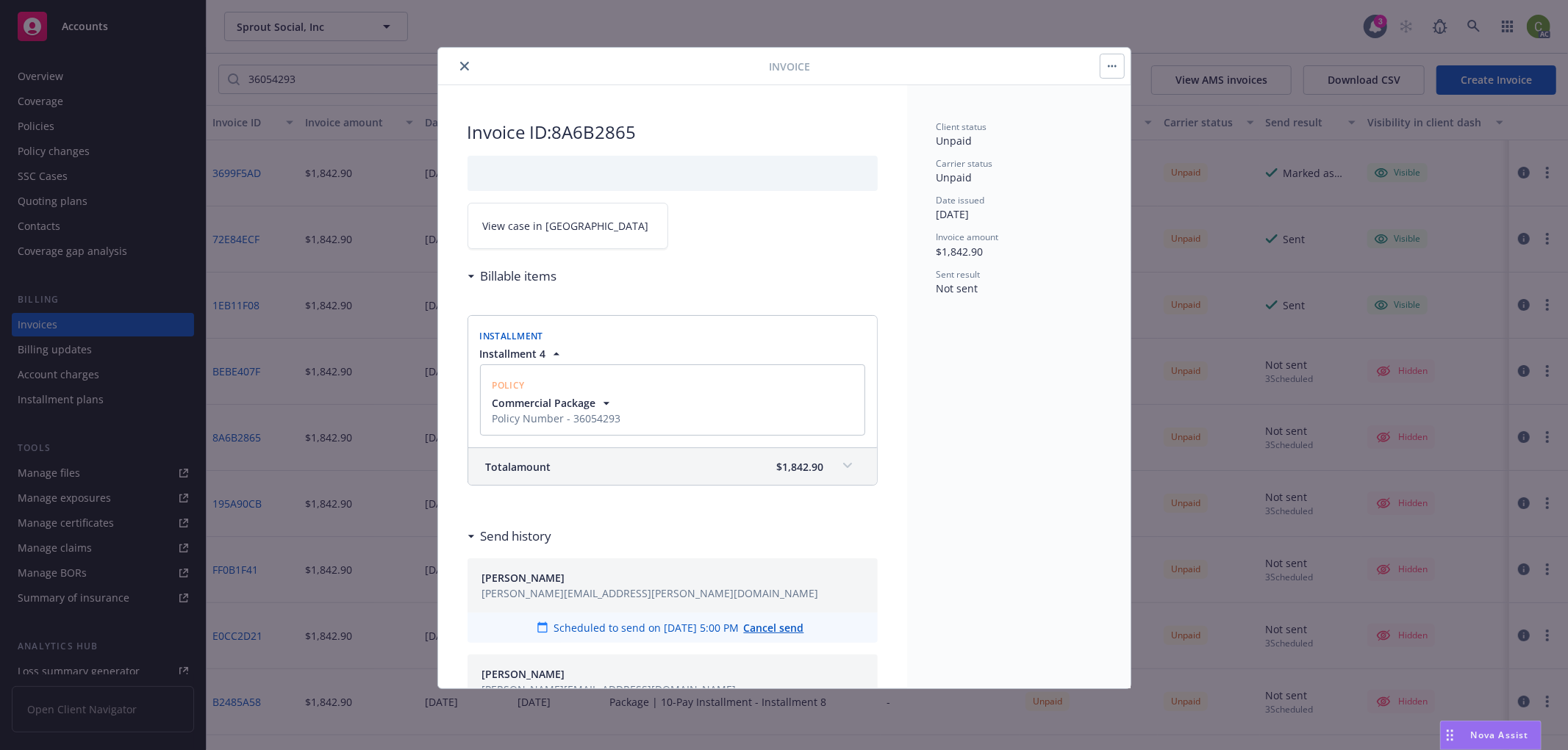
click at [581, 218] on link "View case in [GEOGRAPHIC_DATA]" at bounding box center [568, 225] width 201 height 47
click at [464, 62] on icon "close" at bounding box center [465, 67] width 9 height 9
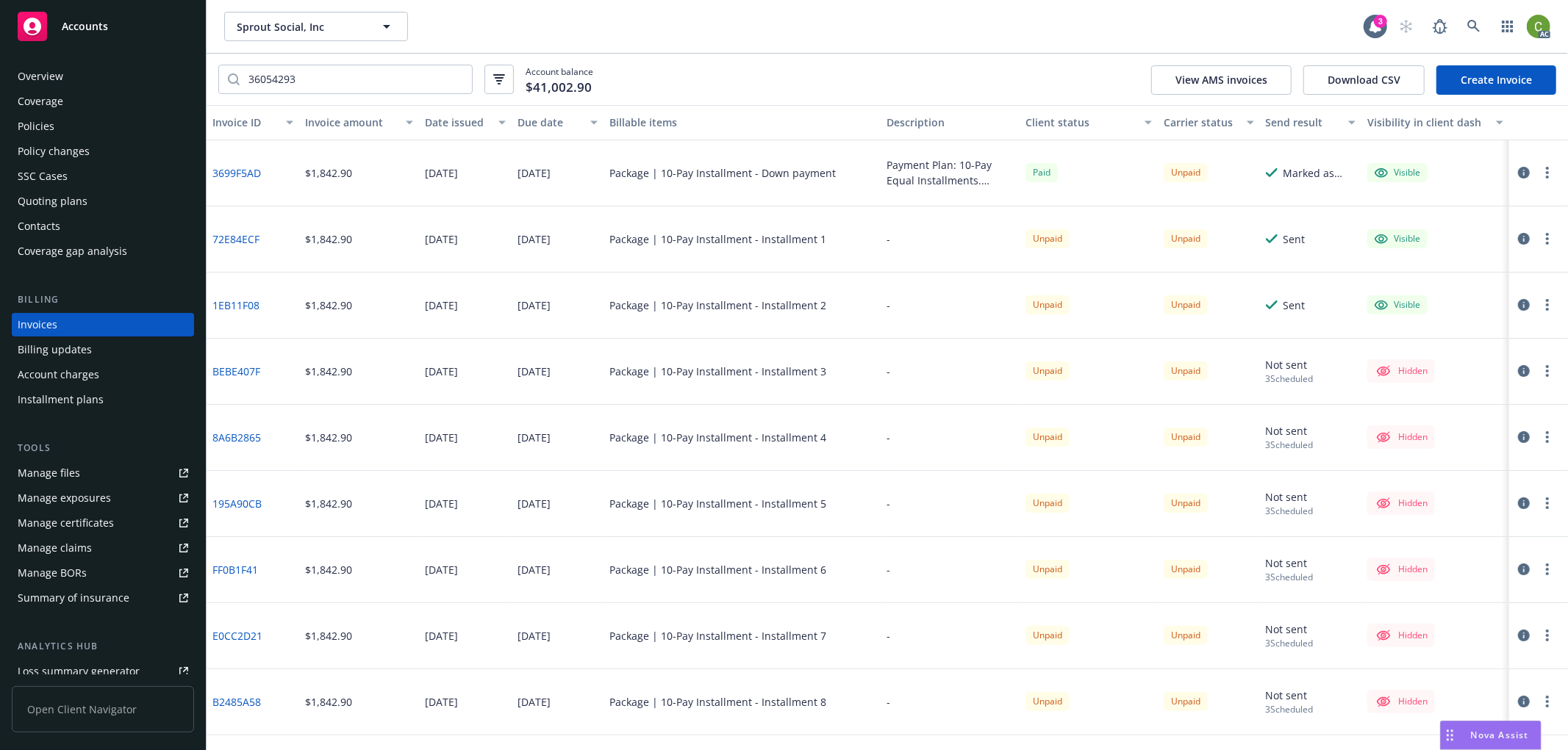
click at [1518, 502] on icon "button" at bounding box center [1523, 503] width 12 height 12
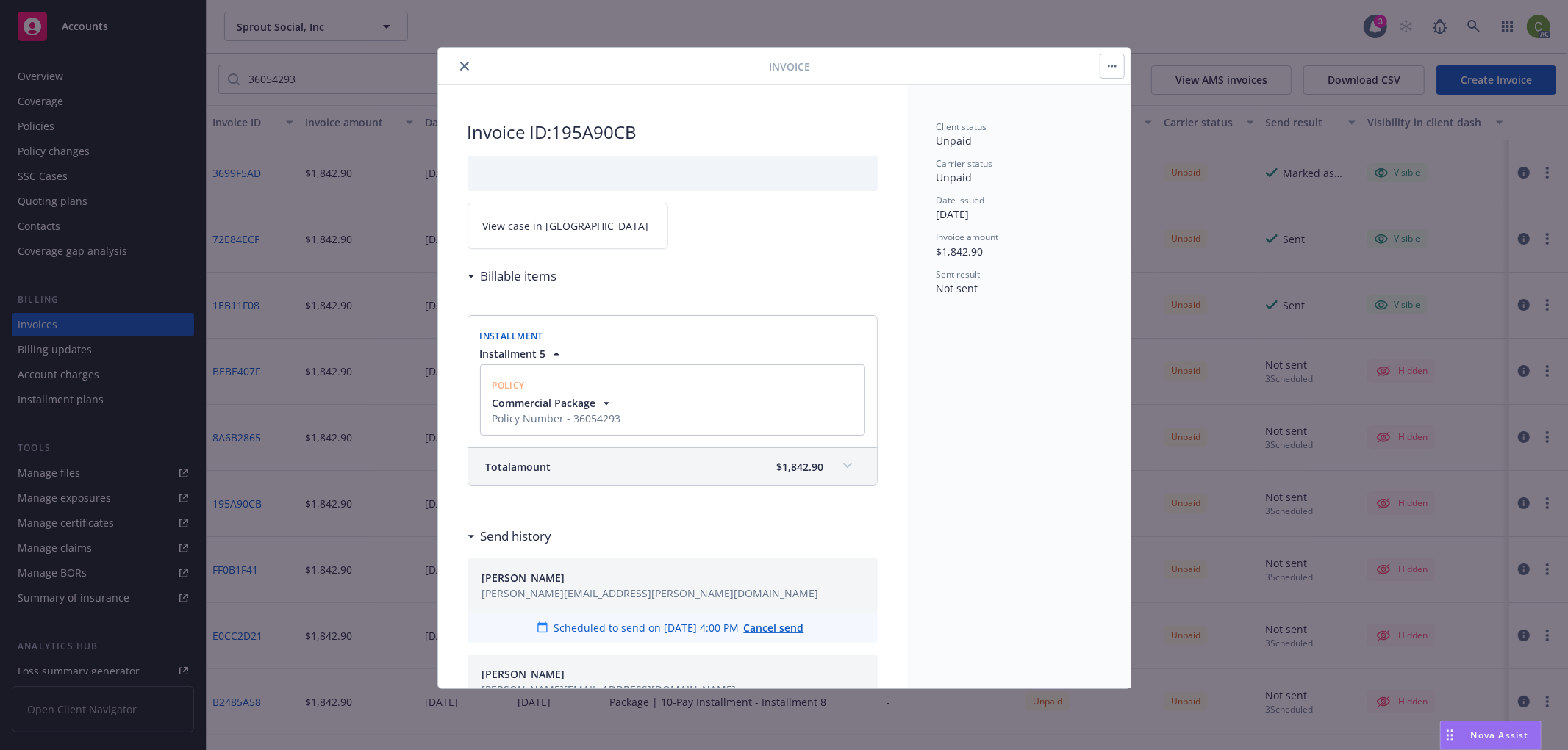
click at [565, 236] on link "View case in [GEOGRAPHIC_DATA]" at bounding box center [568, 225] width 201 height 47
click at [468, 58] on button "close" at bounding box center [464, 66] width 17 height 17
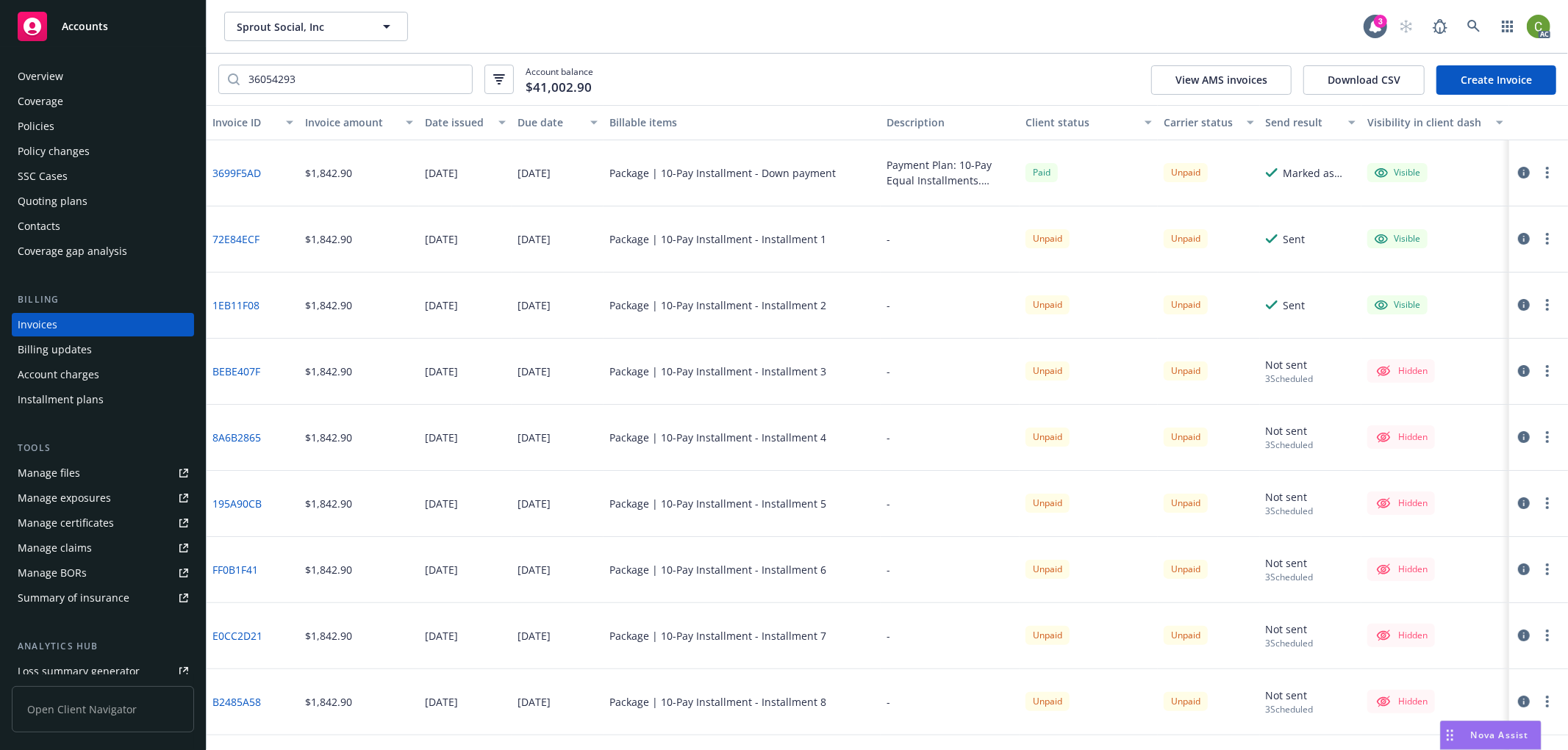
click at [1518, 572] on icon "button" at bounding box center [1523, 569] width 12 height 12
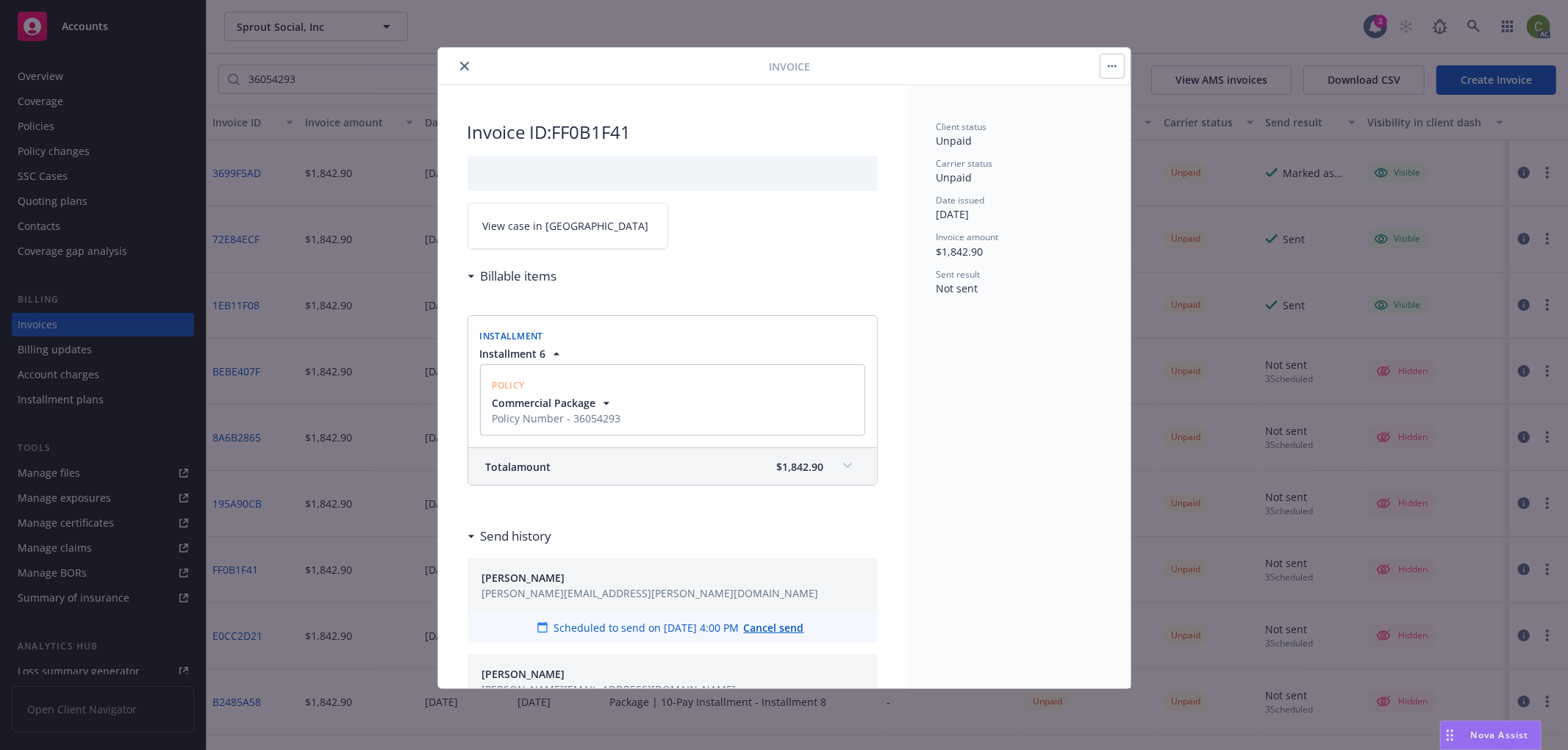
click at [552, 232] on span "View case in [GEOGRAPHIC_DATA]" at bounding box center [566, 225] width 166 height 16
click at [459, 57] on div at bounding box center [606, 66] width 326 height 17
click at [464, 64] on icon "close" at bounding box center [465, 67] width 9 height 9
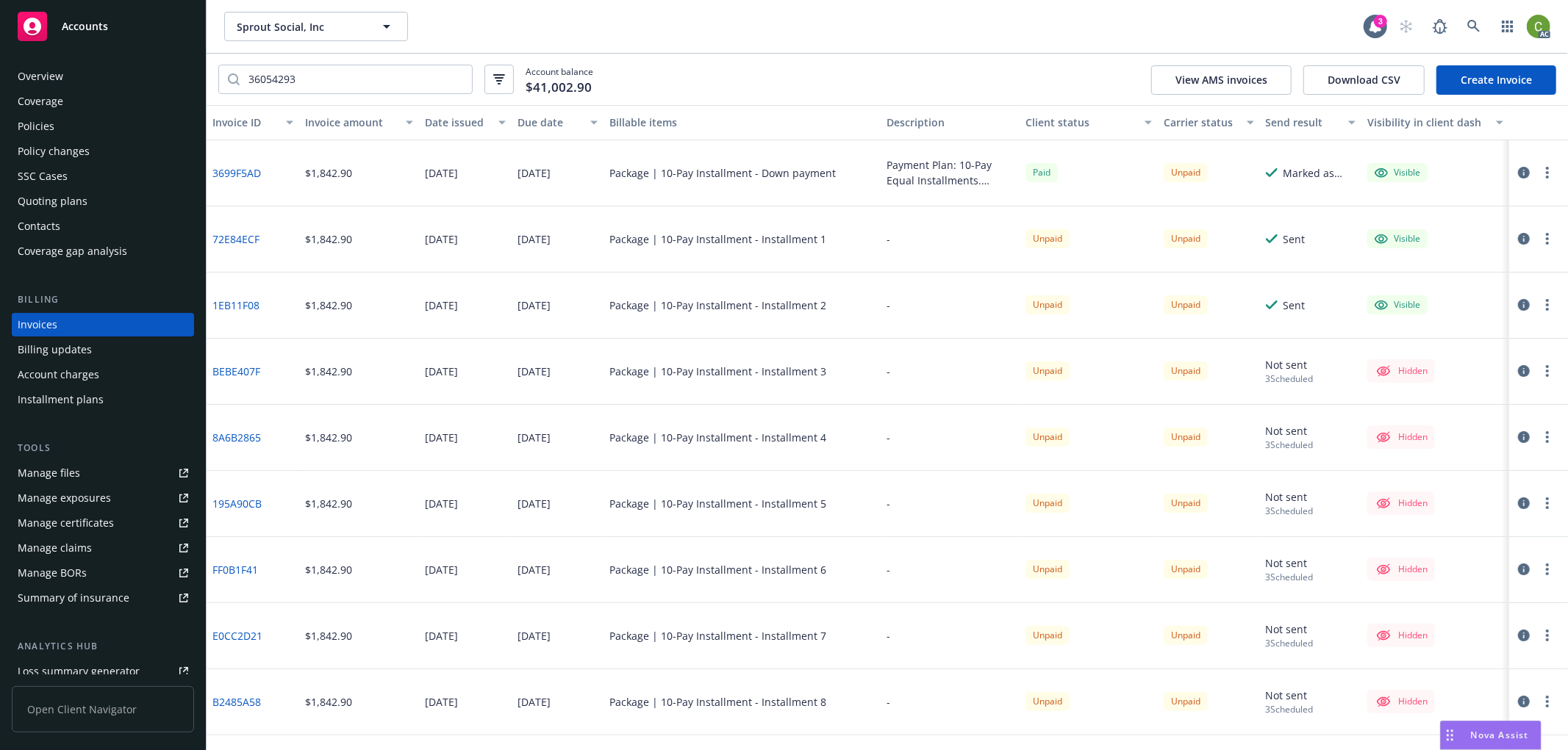
click at [1518, 635] on icon "button" at bounding box center [1523, 635] width 12 height 12
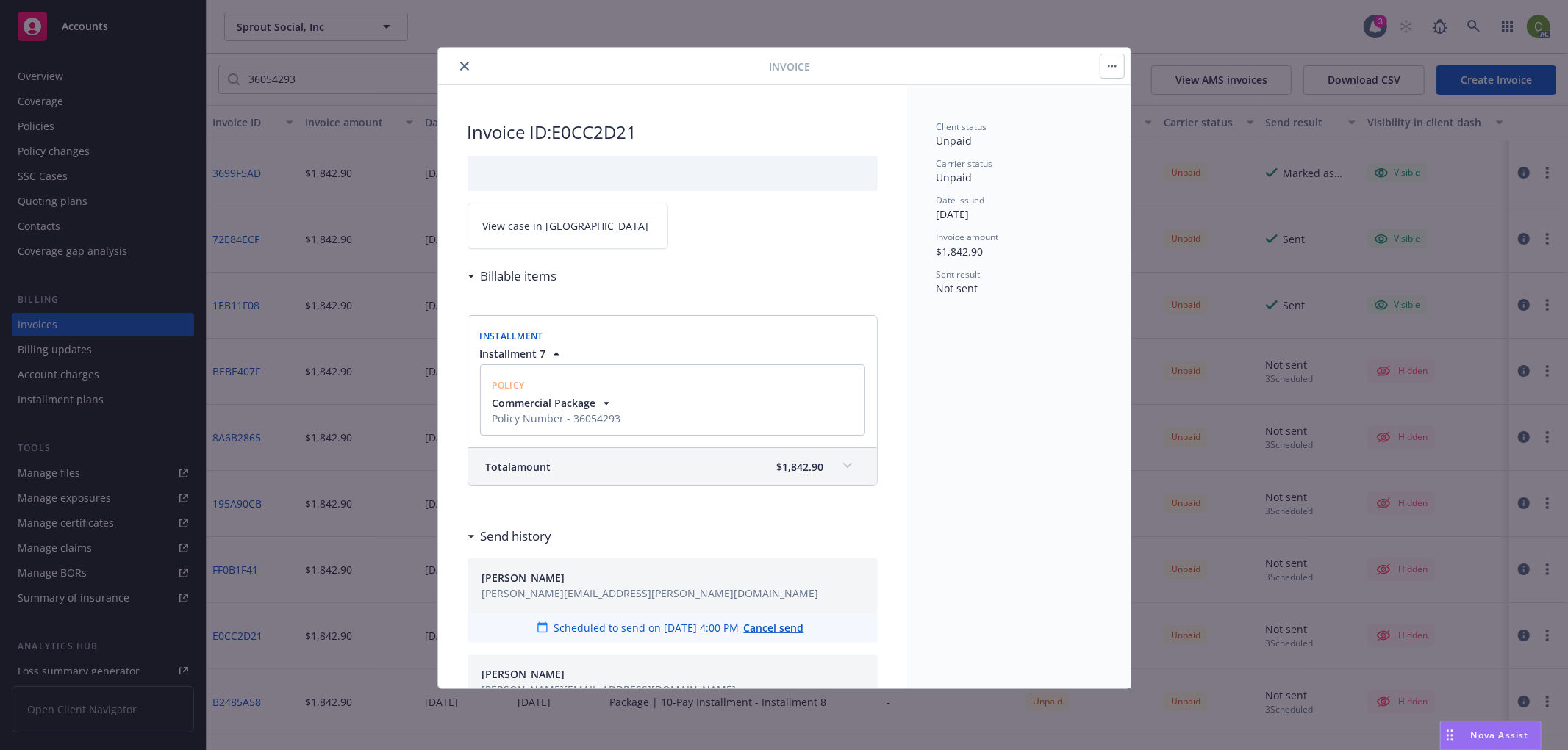
click at [571, 231] on link "View case in [GEOGRAPHIC_DATA]" at bounding box center [568, 225] width 201 height 47
click at [464, 63] on icon "close" at bounding box center [465, 67] width 9 height 9
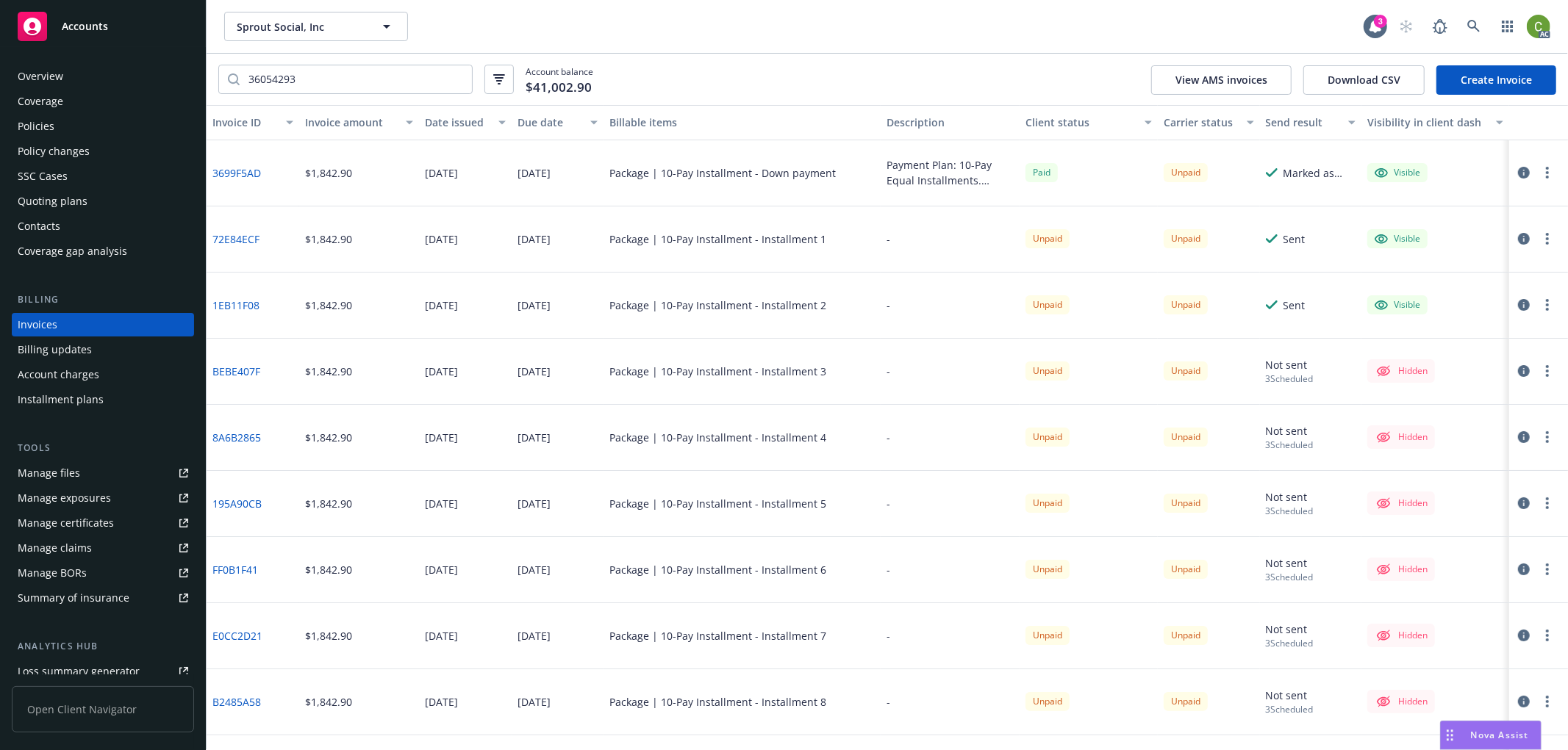
scroll to position [50, 0]
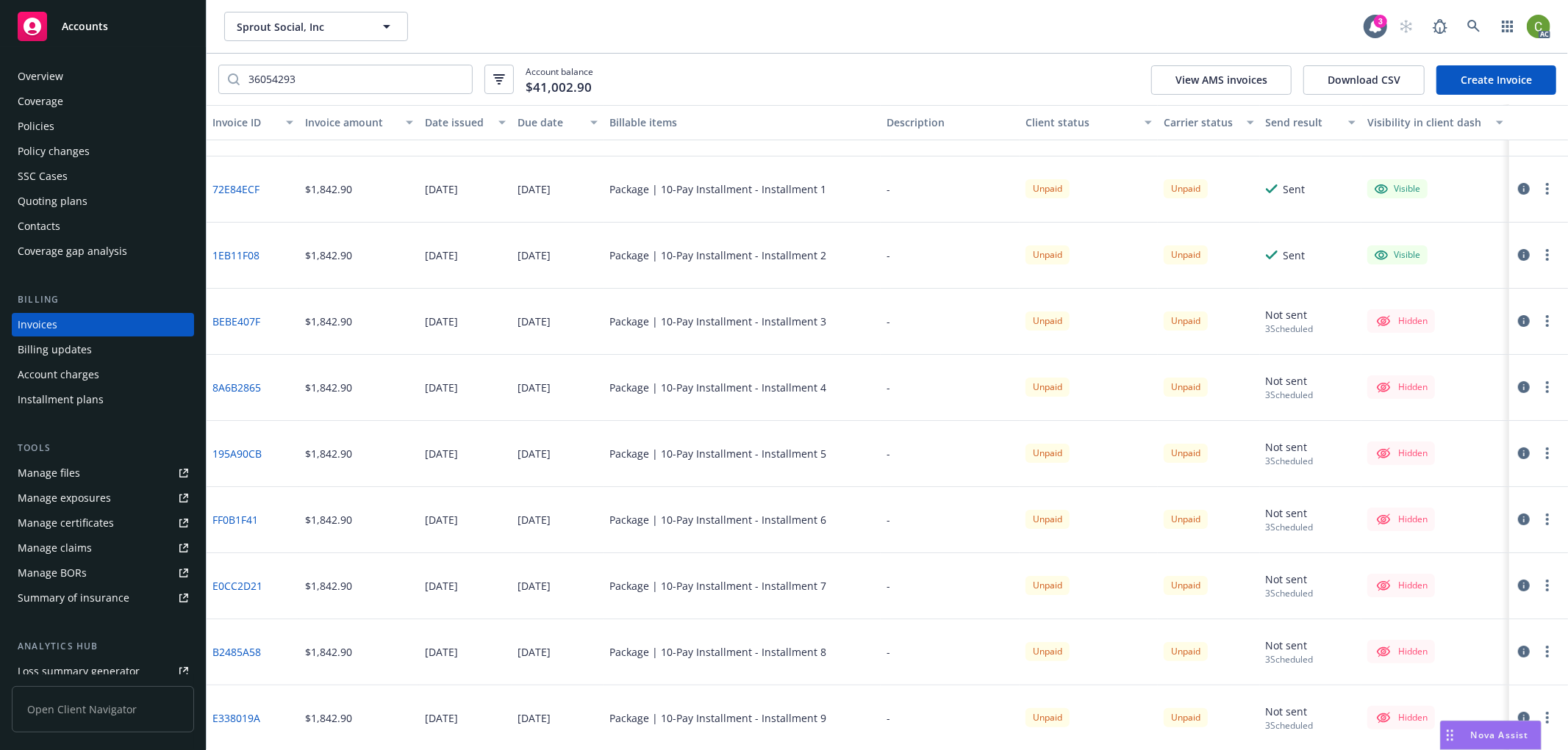
click at [1518, 652] on icon "button" at bounding box center [1523, 651] width 12 height 12
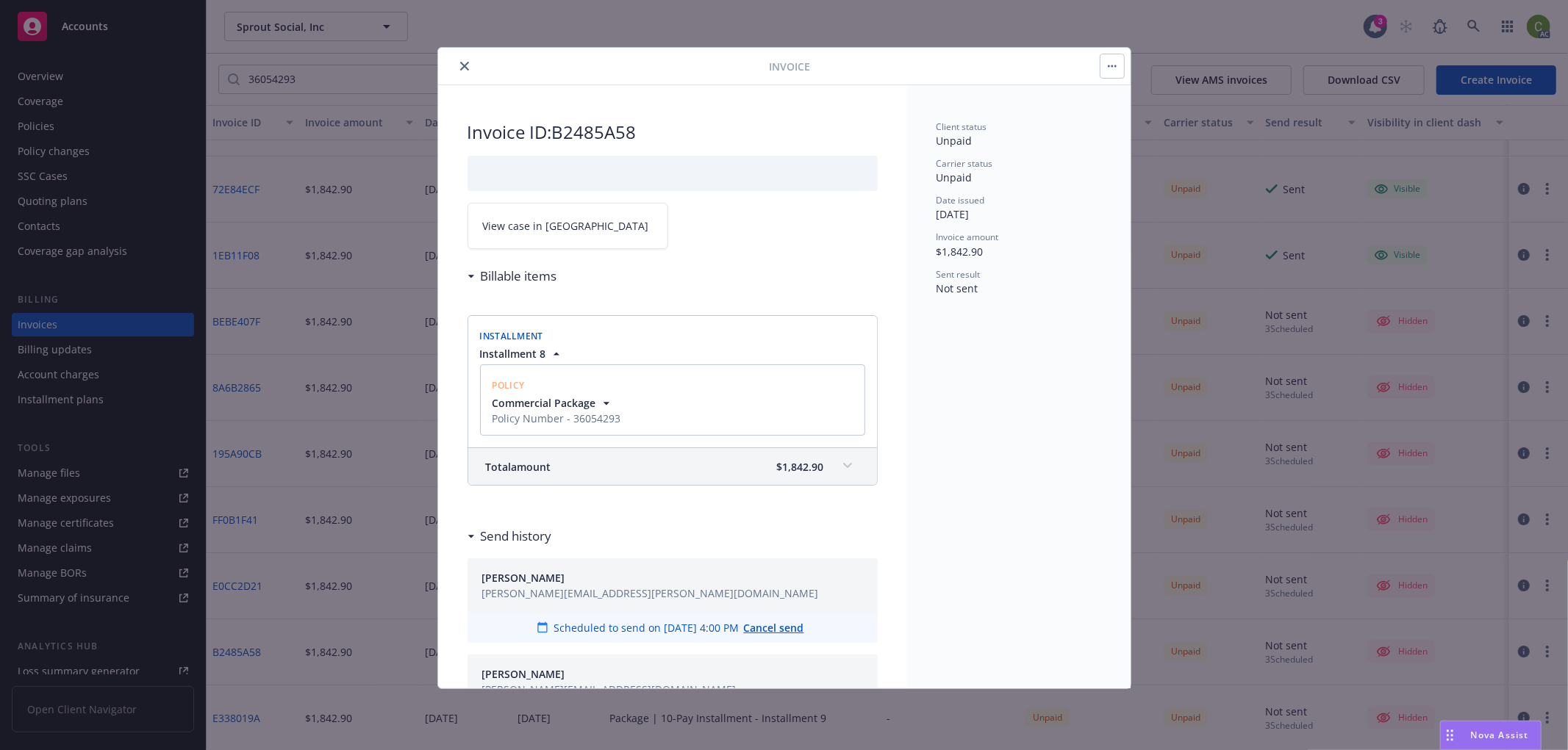
click at [546, 218] on span "View case in [GEOGRAPHIC_DATA]" at bounding box center [566, 225] width 166 height 16
drag, startPoint x: 465, startPoint y: 64, endPoint x: 475, endPoint y: 76, distance: 15.6
click at [465, 63] on icon "close" at bounding box center [465, 67] width 9 height 9
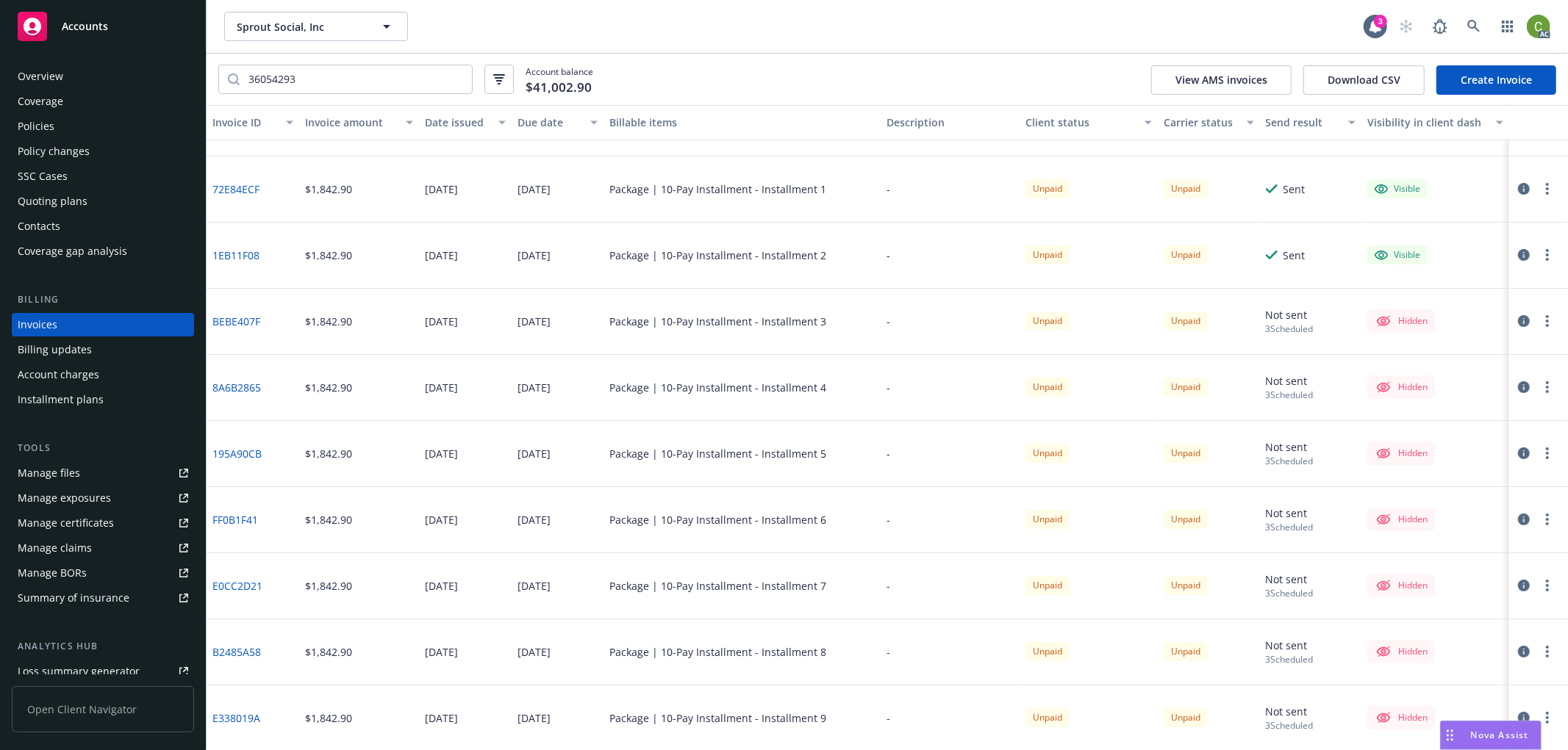
click at [1518, 714] on icon "button" at bounding box center [1523, 717] width 12 height 12
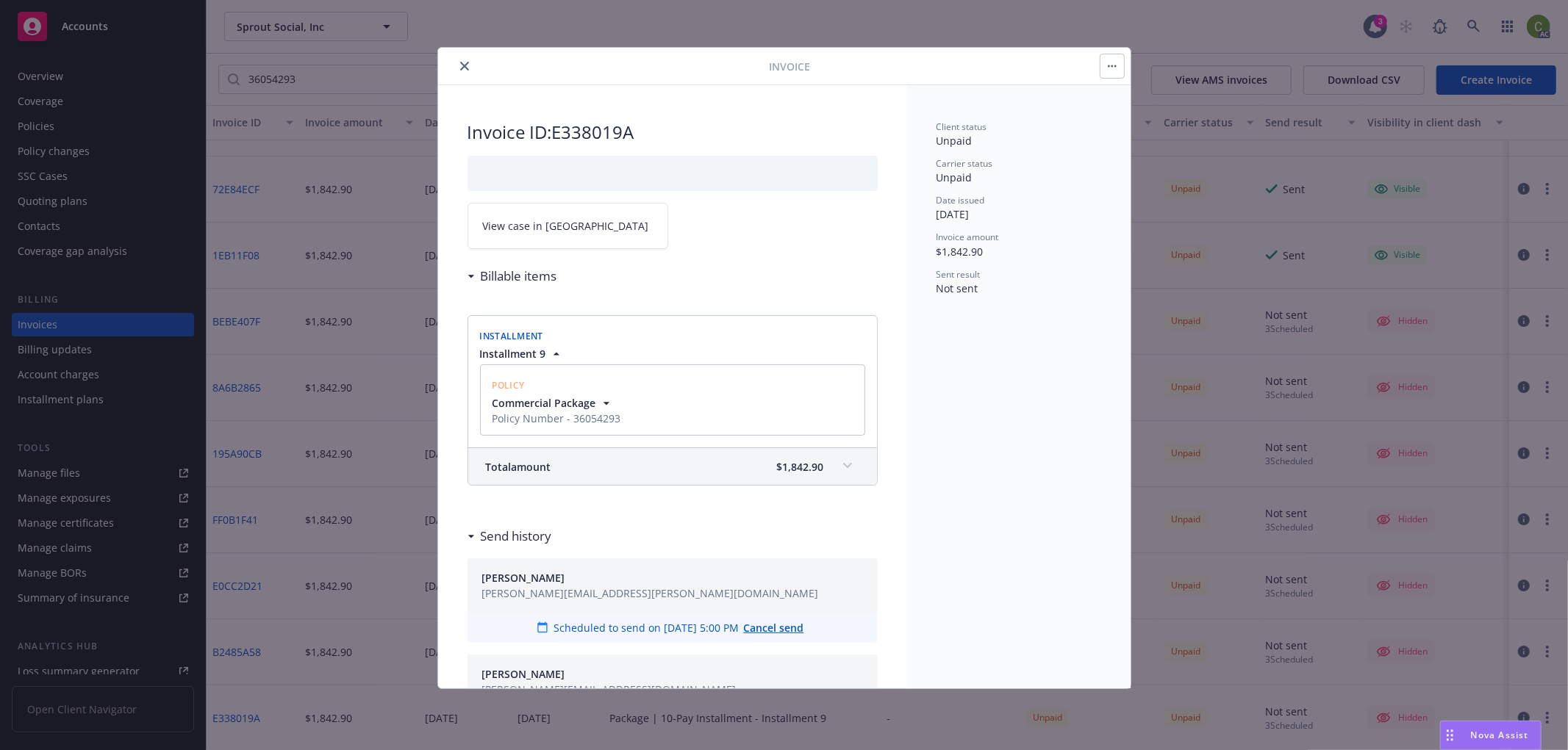
click at [542, 231] on span "View case in [GEOGRAPHIC_DATA]" at bounding box center [566, 225] width 166 height 16
click at [463, 68] on icon "close" at bounding box center [465, 67] width 9 height 9
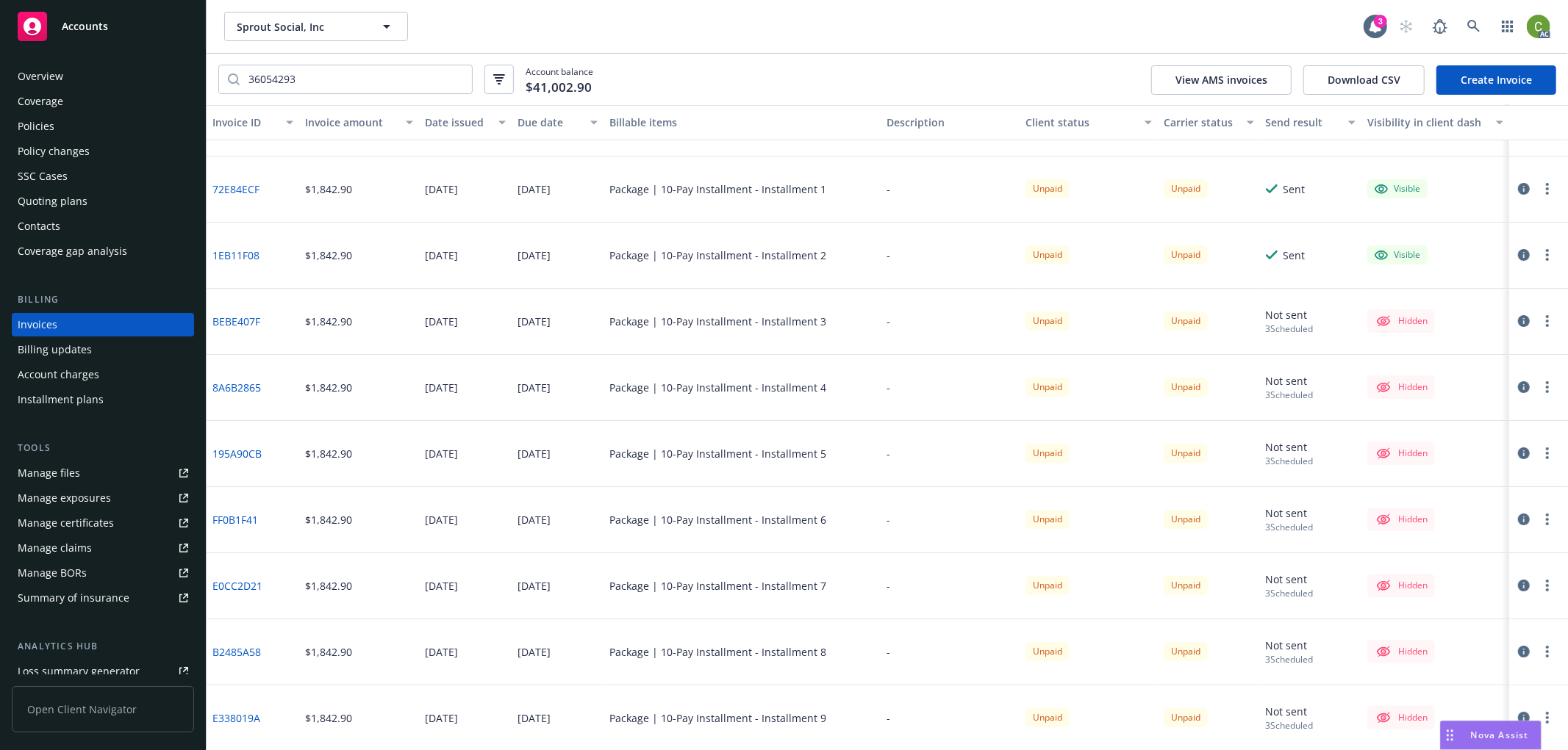
click at [38, 130] on div "Policies" at bounding box center [36, 127] width 37 height 24
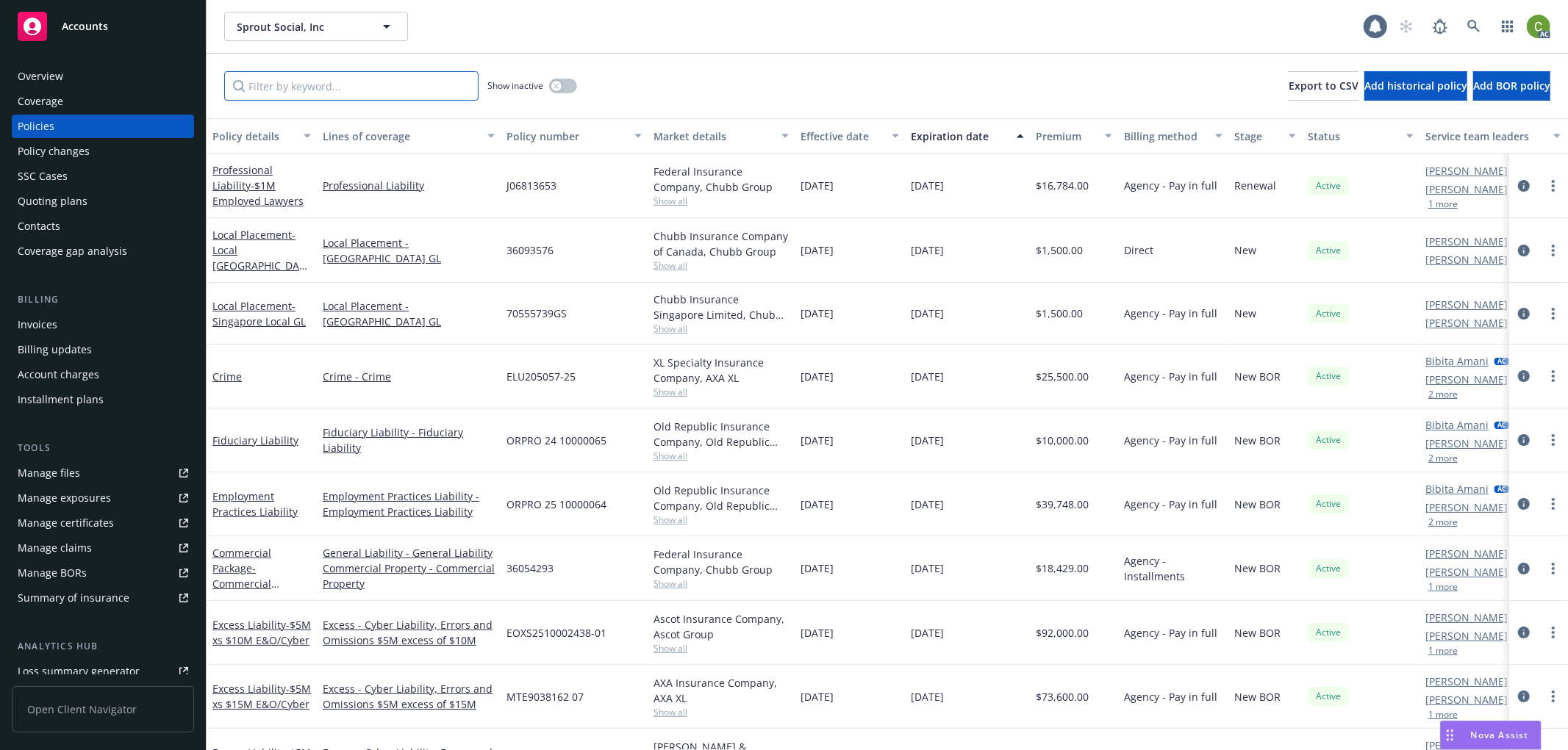
click at [312, 90] on input "Filter by keyword..." at bounding box center [351, 86] width 255 height 29
paste input "36054293"
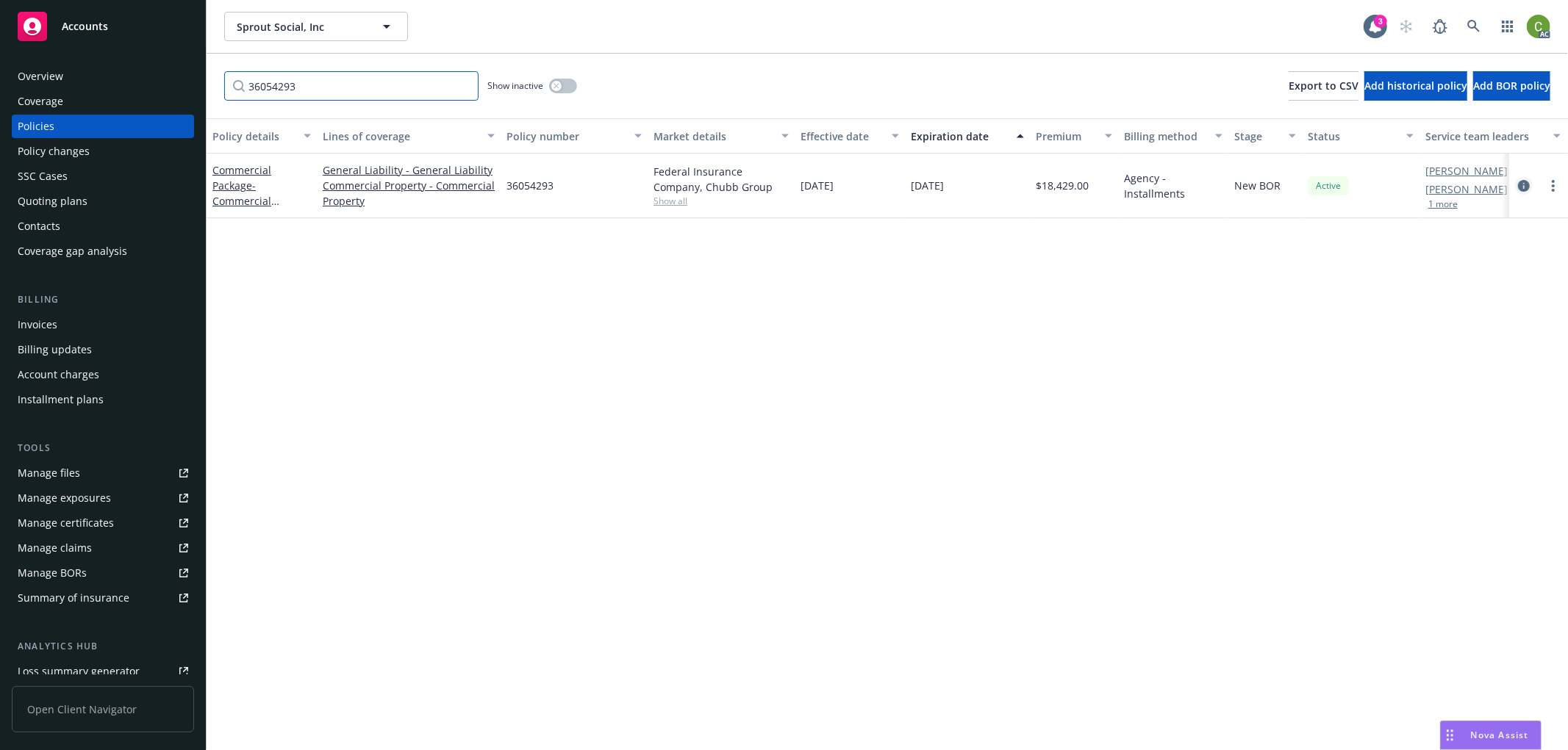
type input "36054293"
click at [1527, 182] on icon "circleInformation" at bounding box center [1523, 185] width 12 height 12
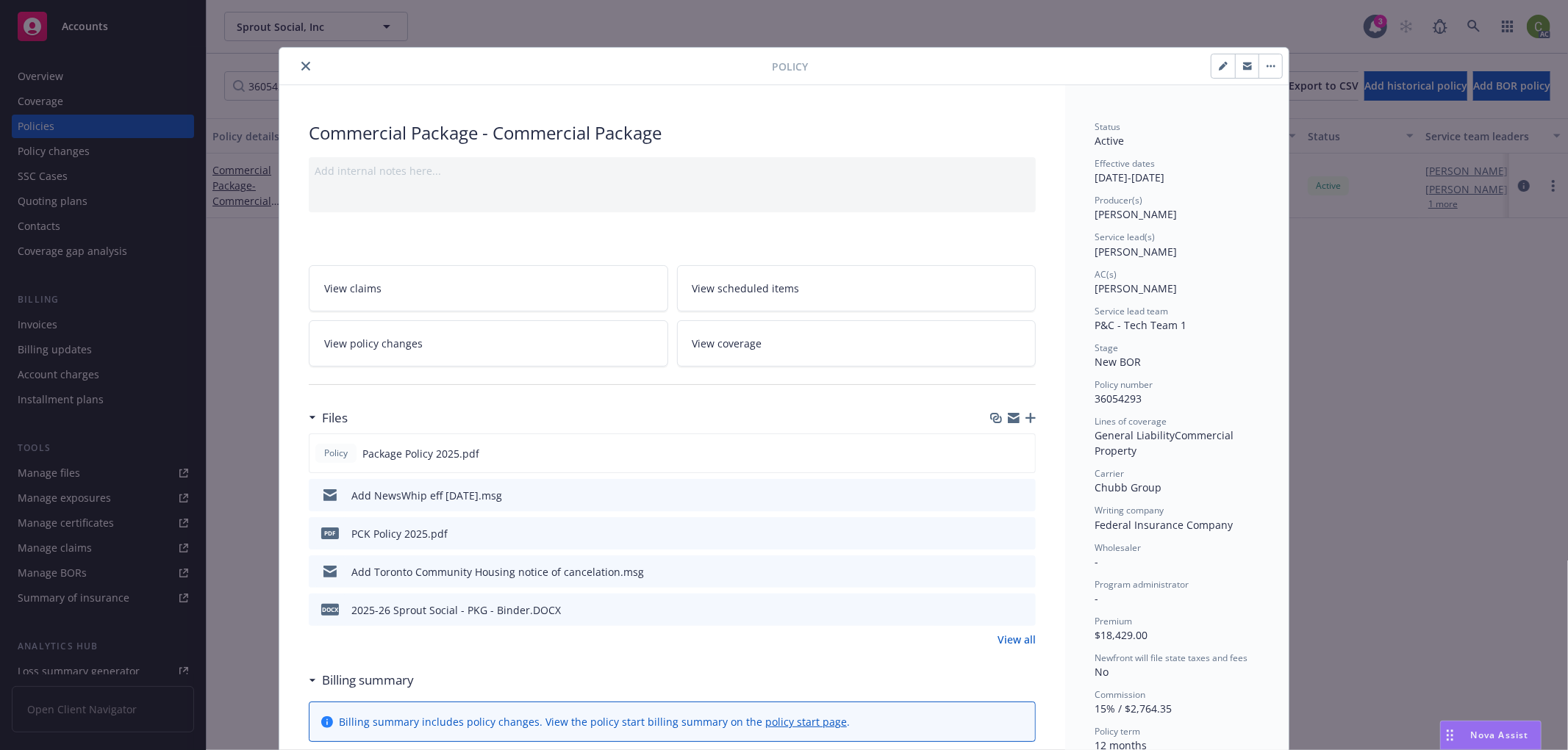
scroll to position [44, 0]
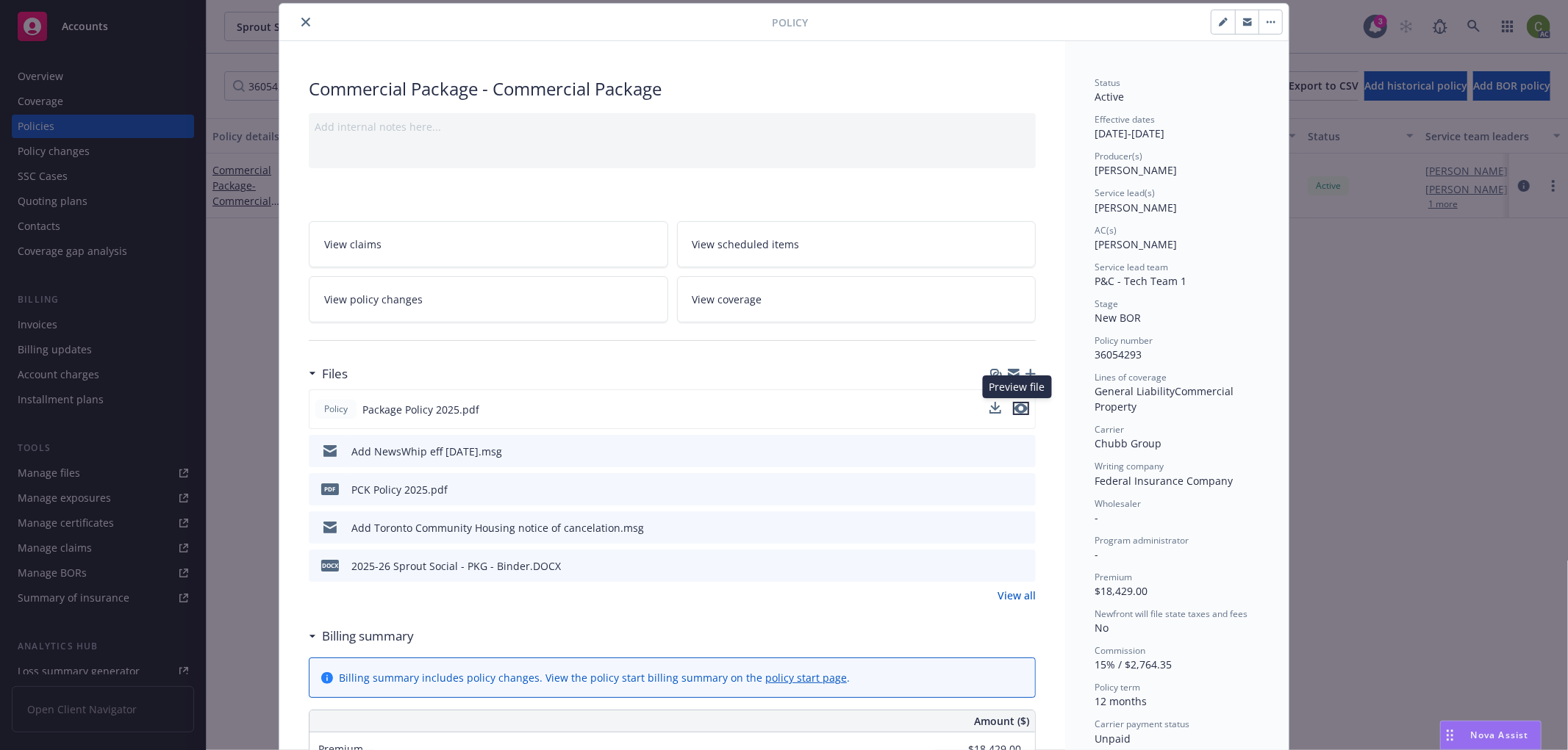
click at [1016, 410] on icon "preview file" at bounding box center [1020, 408] width 13 height 10
